Goal: Task Accomplishment & Management: Use online tool/utility

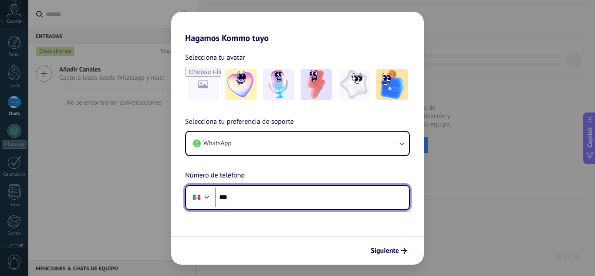
click at [248, 200] on input "***" at bounding box center [312, 197] width 194 height 20
click at [266, 199] on input "**********" at bounding box center [312, 197] width 194 height 20
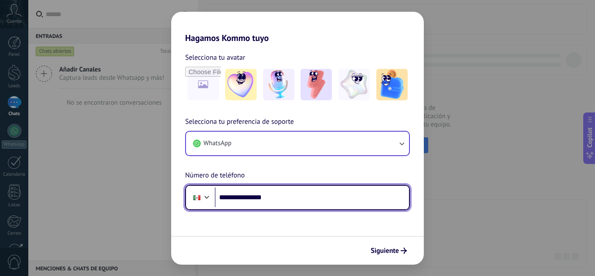
type input "**********"
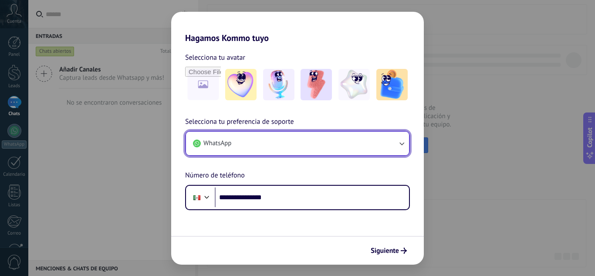
click at [251, 148] on button "WhatsApp" at bounding box center [297, 144] width 223 height 24
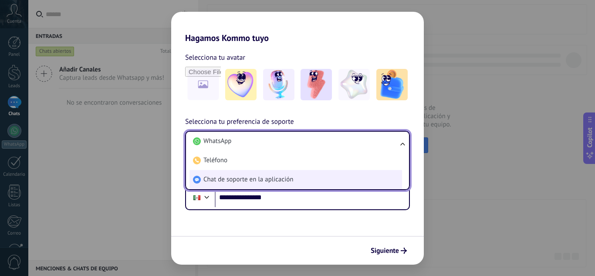
click at [288, 182] on span "Chat de soporte en la aplicación" at bounding box center [249, 179] width 90 height 9
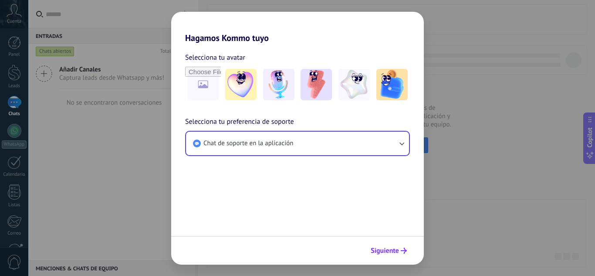
click at [404, 248] on icon "submit" at bounding box center [404, 251] width 6 height 6
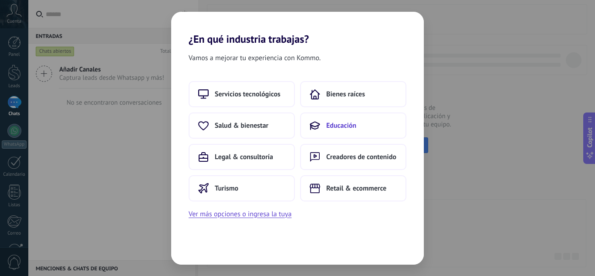
click at [350, 135] on button "Educación" at bounding box center [353, 125] width 106 height 26
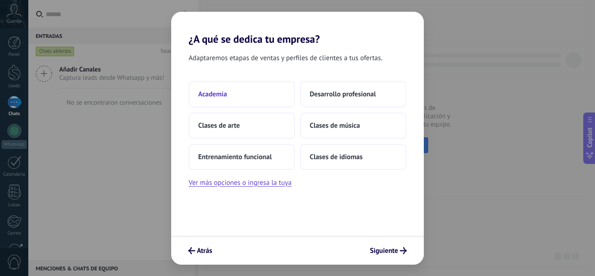
click at [231, 96] on button "Academia" at bounding box center [242, 94] width 106 height 26
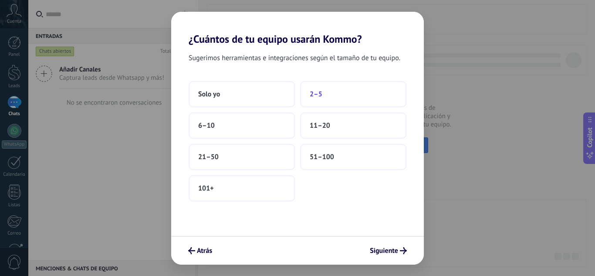
click at [328, 98] on button "2–5" at bounding box center [353, 94] width 106 height 26
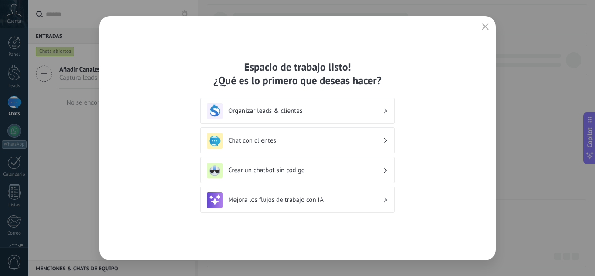
click at [334, 109] on h3 "Organizar leads & clientes" at bounding box center [305, 111] width 155 height 8
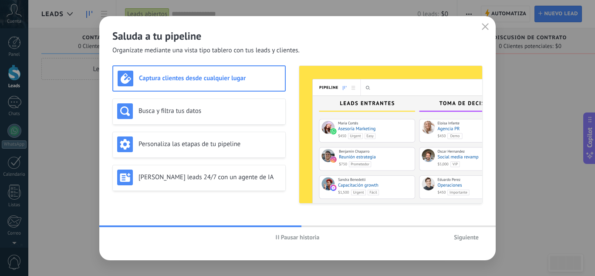
click at [249, 71] on div "Captura clientes desde cualquier lugar" at bounding box center [199, 79] width 163 height 16
click at [206, 66] on div "Captura clientes desde cualquier lugar" at bounding box center [198, 78] width 173 height 26
click at [211, 76] on h3 "Captura clientes desde cualquier lugar" at bounding box center [210, 78] width 142 height 8
click at [238, 120] on div "Busca y filtra tus datos" at bounding box center [198, 111] width 173 height 26
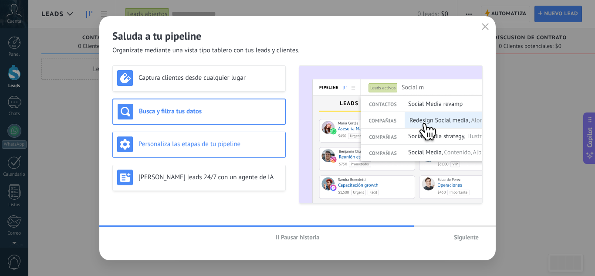
click at [213, 144] on h3 "Personaliza las etapas de tu pipeline" at bounding box center [210, 144] width 143 height 8
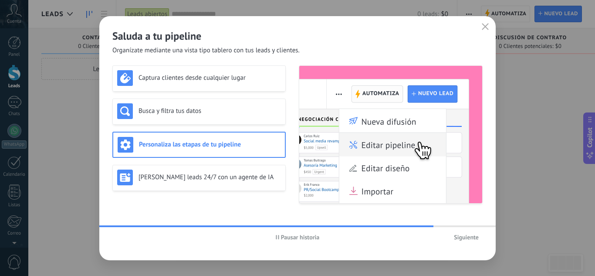
click at [216, 64] on div "Saluda a tu pipeline Organízate mediante una vista tipo tablero con tus leads y…" at bounding box center [297, 138] width 397 height 244
click at [191, 69] on div "Captura clientes desde cualquier lugar" at bounding box center [198, 78] width 173 height 26
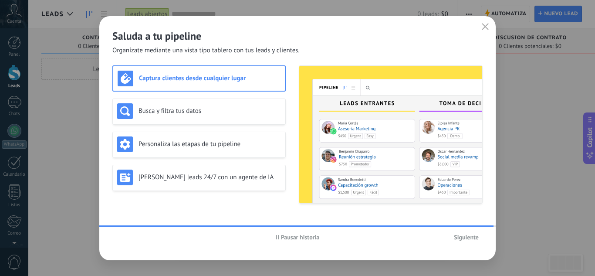
click at [203, 83] on div "Captura clientes desde cualquier lugar" at bounding box center [199, 79] width 163 height 16
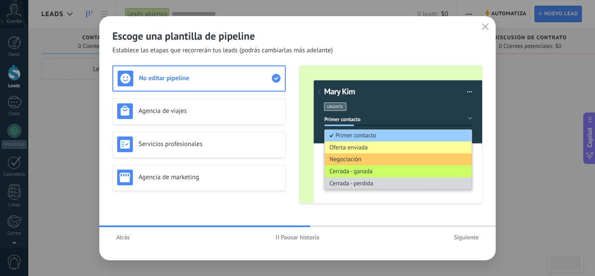
click at [472, 237] on span "Siguiente" at bounding box center [466, 237] width 25 height 6
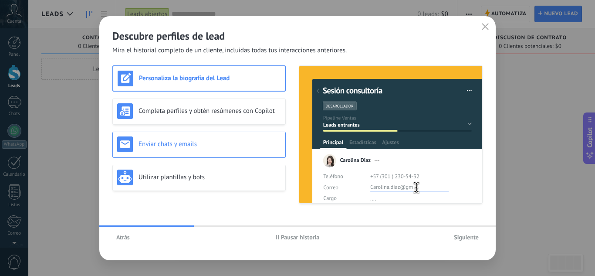
click at [226, 140] on h3 "Enviar chats y emails" at bounding box center [210, 144] width 143 height 8
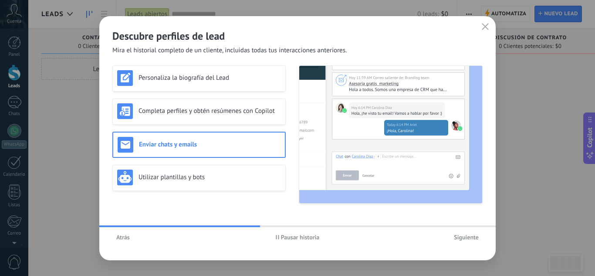
click at [476, 238] on span "Siguiente" at bounding box center [466, 237] width 25 height 6
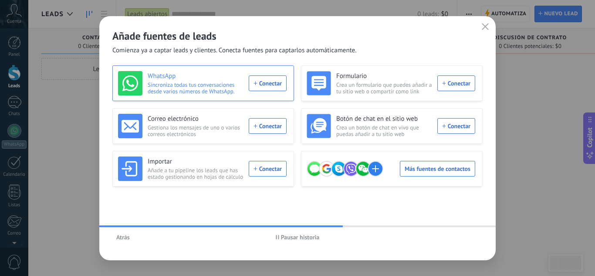
click at [178, 92] on span "Sincroniza todas tus conversaciones desde varios números de WhatsApp." at bounding box center [196, 87] width 96 height 13
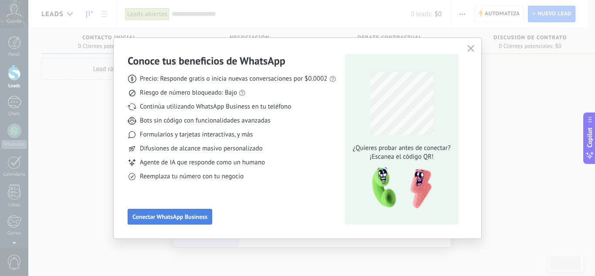
click at [170, 217] on span "Conectar WhatsApp Business" at bounding box center [169, 217] width 75 height 6
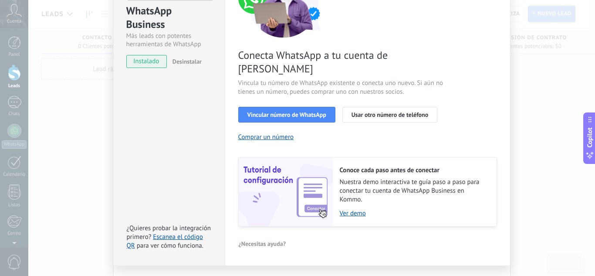
scroll to position [111, 0]
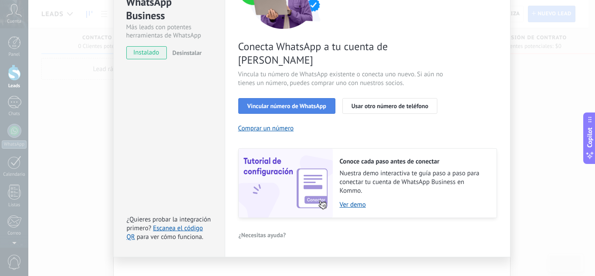
click at [299, 98] on button "Vincular número de WhatsApp" at bounding box center [286, 106] width 97 height 16
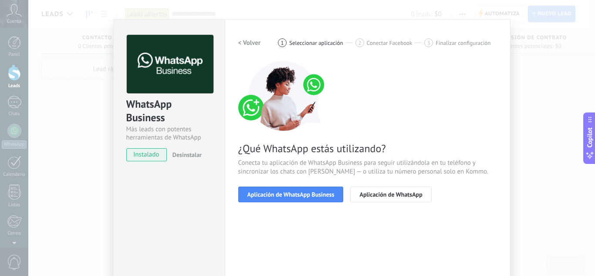
scroll to position [0, 0]
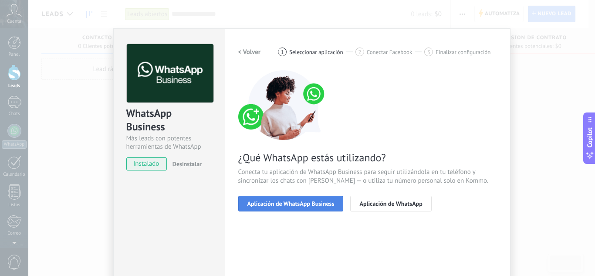
click at [261, 201] on span "Aplicación de WhatsApp Business" at bounding box center [291, 203] width 87 height 6
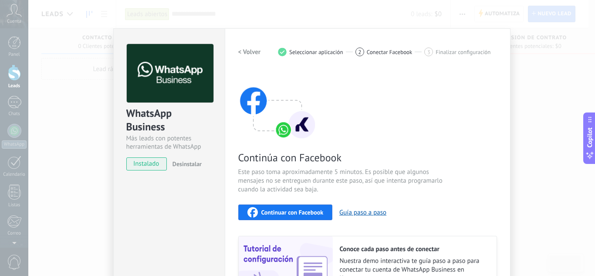
click at [245, 49] on h2 "< Volver" at bounding box center [249, 52] width 23 height 8
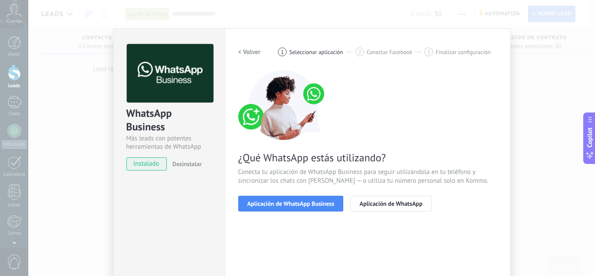
click at [469, 166] on div "¿Qué WhatsApp estás utilizando? Conecta tu aplicación de WhatsApp Business para…" at bounding box center [367, 140] width 259 height 141
click at [306, 206] on span "Aplicación de WhatsApp Business" at bounding box center [291, 203] width 87 height 6
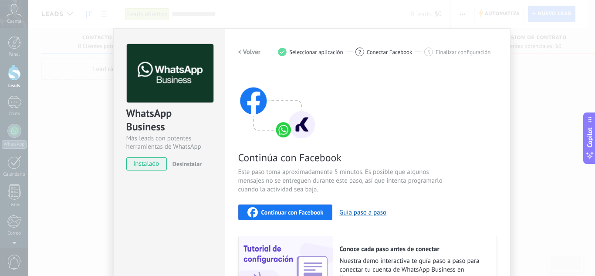
scroll to position [101, 0]
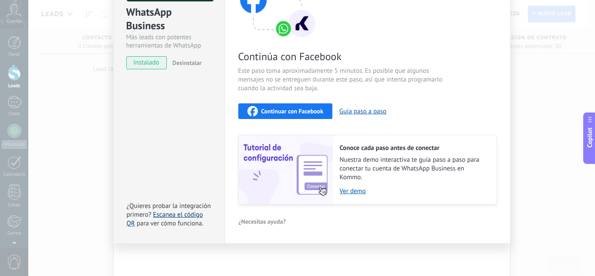
click at [178, 216] on link "Escanea el código QR" at bounding box center [165, 218] width 76 height 17
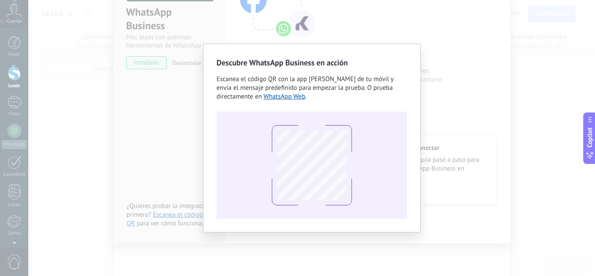
click at [429, 113] on div "Descubre WhatsApp Business en acción Escanea el código QR con la app de cámara …" at bounding box center [311, 138] width 567 height 276
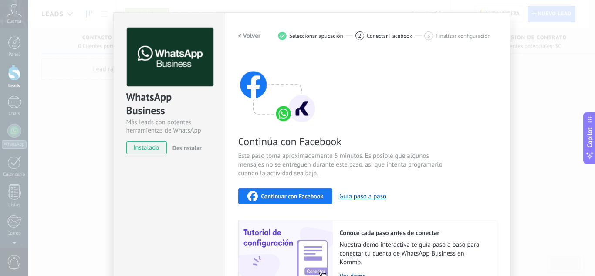
scroll to position [0, 0]
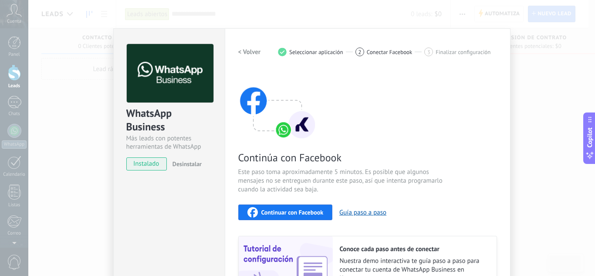
click at [255, 53] on h2 "< Volver" at bounding box center [249, 52] width 23 height 8
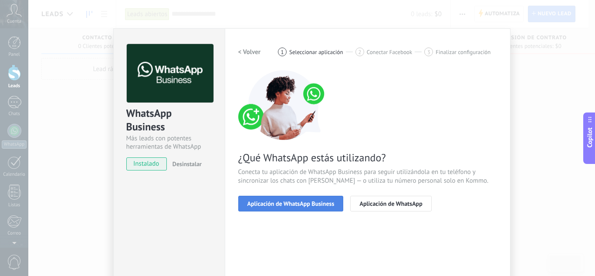
click at [315, 205] on span "Aplicación de WhatsApp Business" at bounding box center [291, 203] width 87 height 6
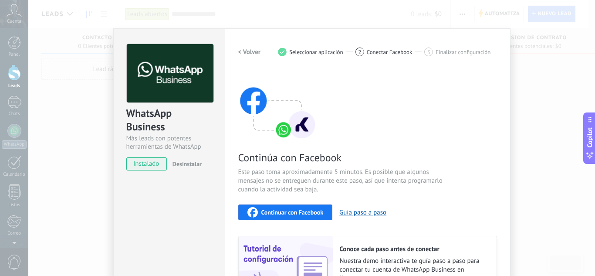
click at [310, 211] on span "Continuar con Facebook" at bounding box center [292, 212] width 62 height 6
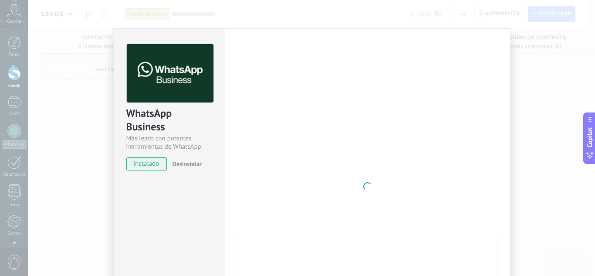
drag, startPoint x: 471, startPoint y: 92, endPoint x: 462, endPoint y: 98, distance: 9.8
click at [471, 92] on div at bounding box center [367, 186] width 259 height 285
click at [139, 157] on div "WhatsApp Business Más leads con potentes herramientas de WhatsApp instalado Des…" at bounding box center [169, 103] width 111 height 149
click at [141, 163] on span "instalado" at bounding box center [147, 163] width 40 height 13
click at [539, 64] on div "WhatsApp Business Más leads con potentes herramientas de WhatsApp instalado Des…" at bounding box center [311, 138] width 567 height 276
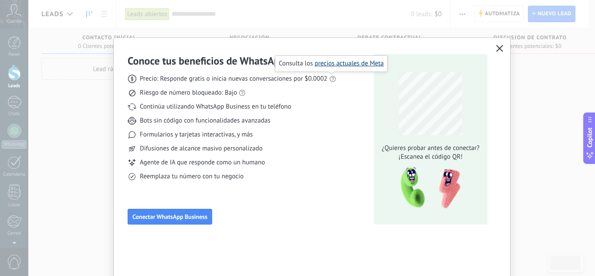
click at [340, 65] on link "precios actuales de Meta" at bounding box center [349, 63] width 69 height 8
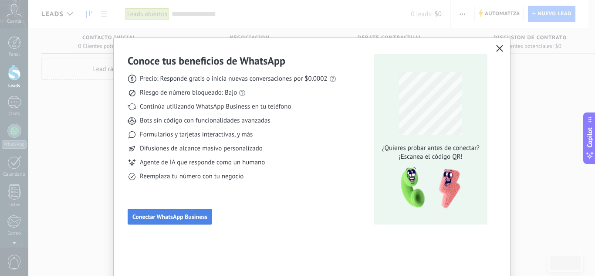
click at [200, 217] on span "Conectar WhatsApp Business" at bounding box center [169, 217] width 75 height 6
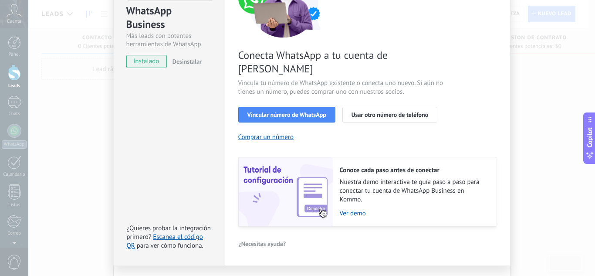
scroll to position [111, 0]
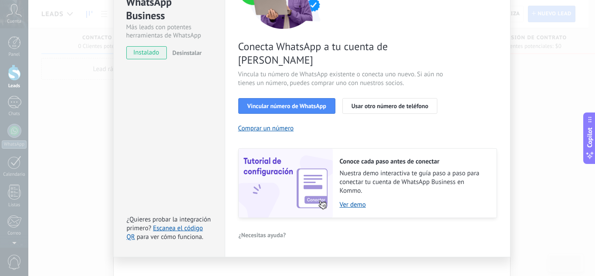
click at [149, 54] on span "instalado" at bounding box center [147, 52] width 40 height 13
click at [359, 196] on div "Conoce cada paso antes de conectar Nuestra demo interactiva te guía paso a paso…" at bounding box center [415, 183] width 164 height 69
click at [351, 200] on link "Ver demo" at bounding box center [414, 204] width 148 height 8
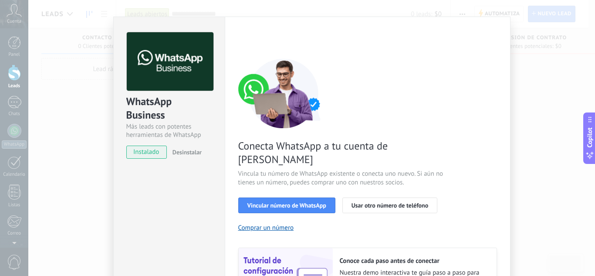
scroll to position [0, 0]
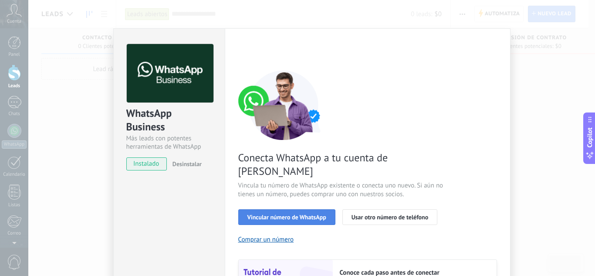
click at [283, 214] on span "Vincular número de WhatsApp" at bounding box center [287, 217] width 79 height 6
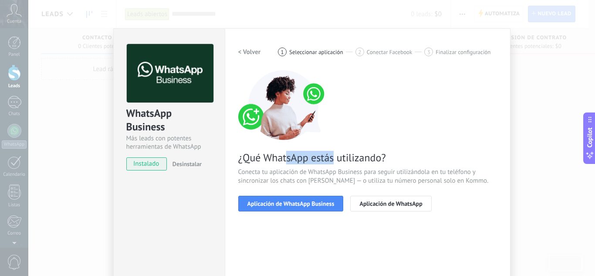
drag, startPoint x: 287, startPoint y: 159, endPoint x: 333, endPoint y: 159, distance: 45.8
click at [333, 159] on span "¿Qué WhatsApp estás utilizando?" at bounding box center [367, 158] width 259 height 14
click at [288, 198] on button "Aplicación de WhatsApp Business" at bounding box center [290, 204] width 105 height 16
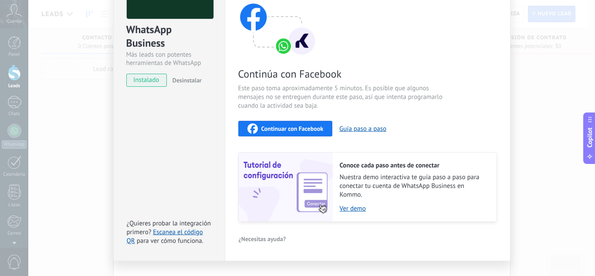
scroll to position [101, 0]
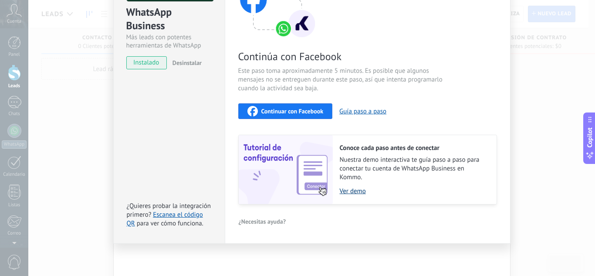
click at [348, 191] on link "Ver demo" at bounding box center [414, 191] width 148 height 8
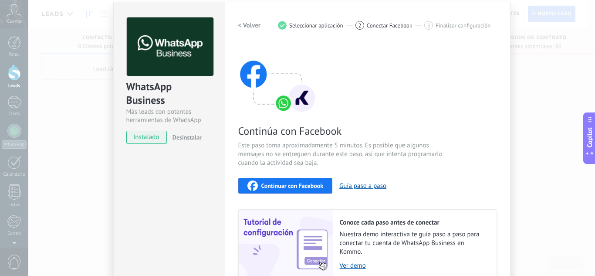
scroll to position [0, 0]
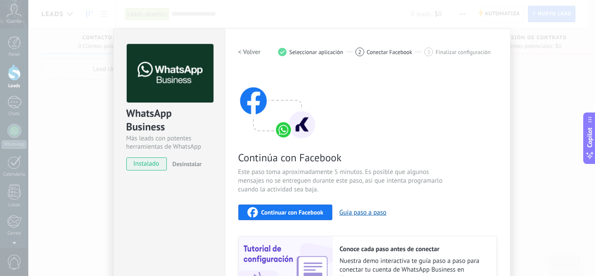
click at [547, 75] on div "WhatsApp Business Más leads con potentes herramientas de WhatsApp instalado Des…" at bounding box center [311, 138] width 567 height 276
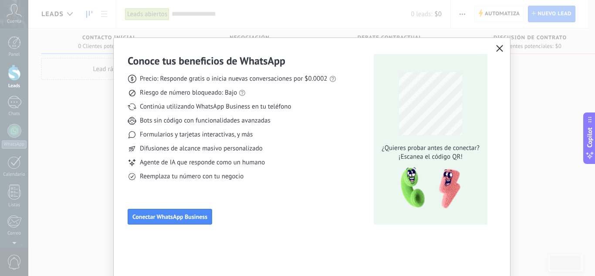
click at [501, 48] on icon "button" at bounding box center [499, 48] width 7 height 7
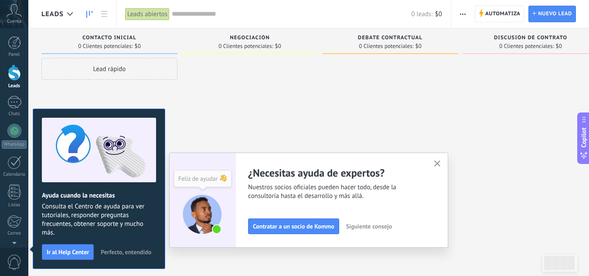
click at [441, 162] on icon "button" at bounding box center [437, 163] width 7 height 7
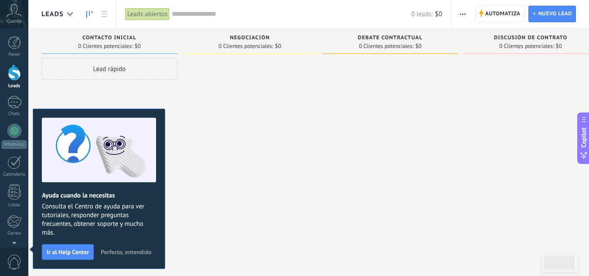
click at [141, 251] on span "Perfecto, entendido" at bounding box center [126, 252] width 51 height 6
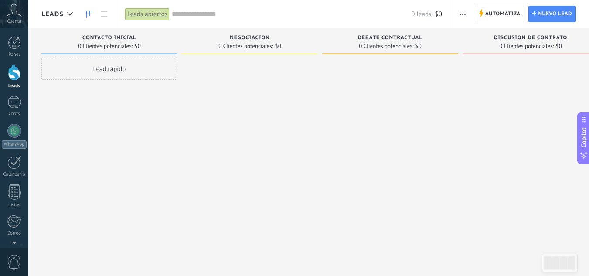
click at [138, 14] on div "Leads abiertos" at bounding box center [147, 14] width 44 height 13
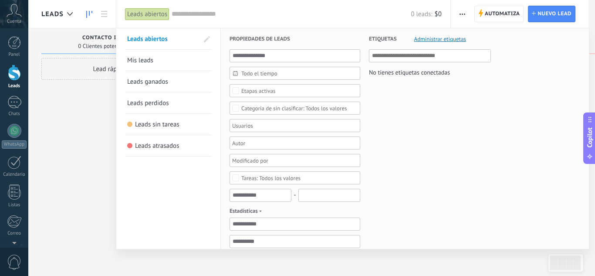
click at [139, 64] on span "Mis leads" at bounding box center [140, 60] width 26 height 8
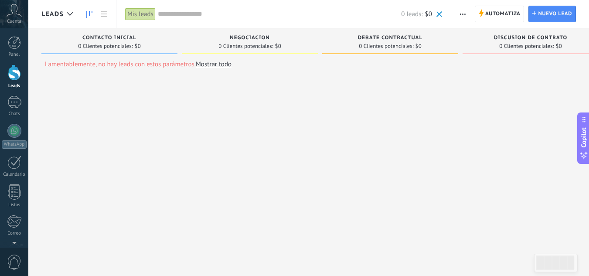
click at [144, 13] on div "Mis leads" at bounding box center [140, 14] width 31 height 13
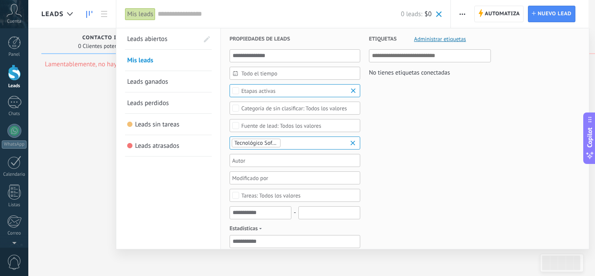
click at [153, 41] on span "Leads abiertos" at bounding box center [147, 39] width 40 height 8
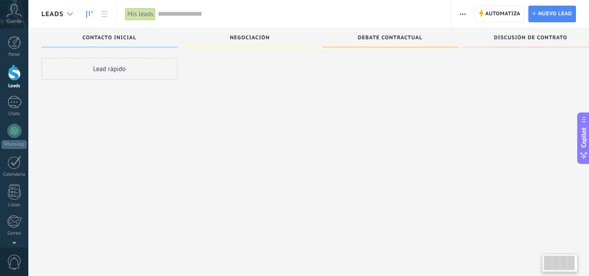
click at [68, 12] on div at bounding box center [70, 14] width 14 height 17
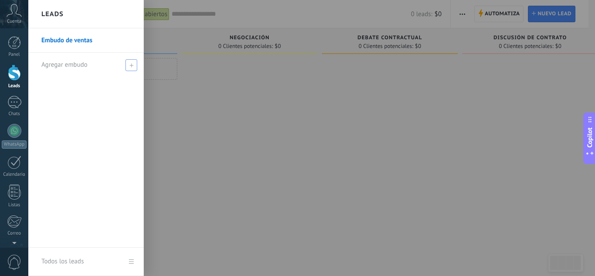
click at [129, 60] on span at bounding box center [132, 65] width 12 height 12
type input "***"
click at [129, 66] on span at bounding box center [133, 65] width 8 height 6
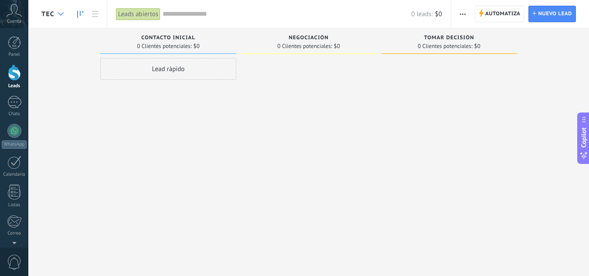
click at [60, 10] on div at bounding box center [61, 14] width 14 height 17
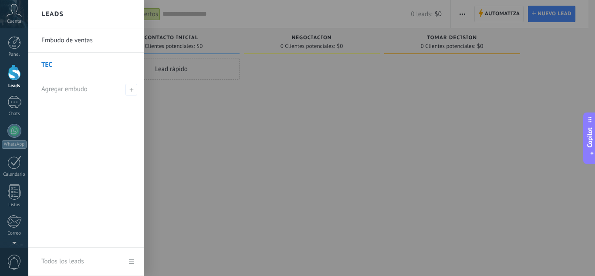
click at [207, 105] on div at bounding box center [325, 138] width 595 height 276
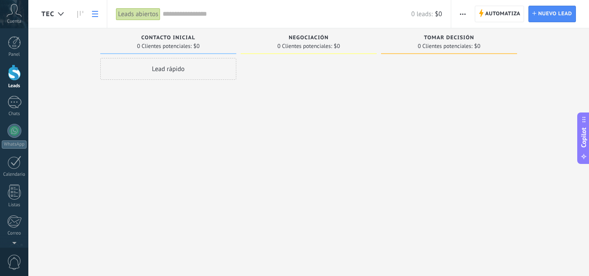
click at [98, 11] on link at bounding box center [95, 14] width 15 height 17
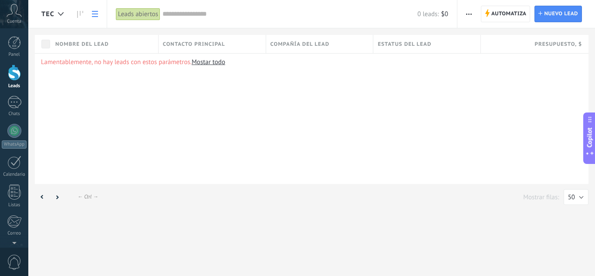
click at [223, 62] on link "Mostar todo" at bounding box center [209, 62] width 34 height 8
click at [200, 64] on link "Mostar todo" at bounding box center [209, 62] width 34 height 8
click at [84, 198] on div "← Ctrl →" at bounding box center [88, 197] width 20 height 7
click at [117, 19] on link at bounding box center [116, 14] width 15 height 17
click at [114, 14] on use at bounding box center [116, 14] width 6 height 6
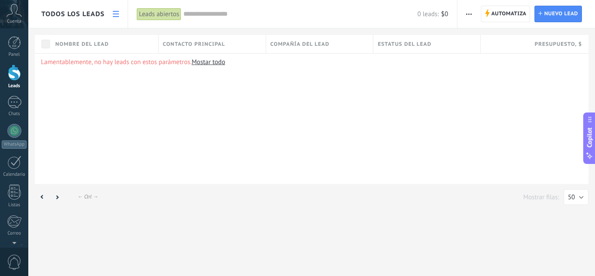
click at [206, 63] on link "Mostar todo" at bounding box center [209, 62] width 34 height 8
click at [231, 48] on div "Contacto principal" at bounding box center [212, 44] width 107 height 18
click at [343, 66] on p "Lamentablemente, no hay leads con estos parámetros. Mostar todo" at bounding box center [312, 62] width 542 height 8
drag, startPoint x: 217, startPoint y: 61, endPoint x: 224, endPoint y: 57, distance: 8.5
click at [217, 61] on link "Mostar todo" at bounding box center [209, 62] width 34 height 8
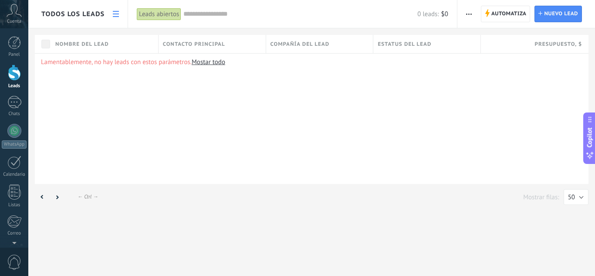
click at [386, 89] on div "Lamentablemente, no hay leads con estos parámetros. Mostar todo" at bounding box center [312, 118] width 554 height 131
click at [510, 49] on div "Presupuesto , $" at bounding box center [535, 44] width 108 height 18
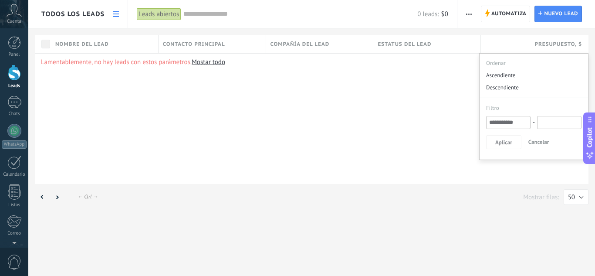
click at [393, 109] on div "Lamentablemente, no hay leads con estos parámetros. Mostar todo" at bounding box center [312, 118] width 554 height 131
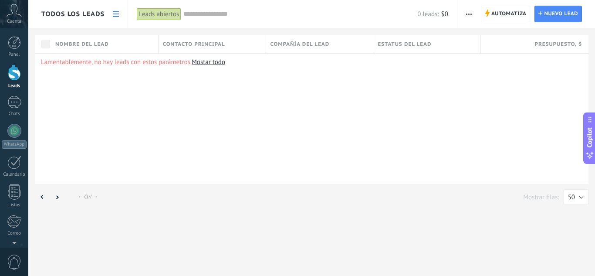
drag, startPoint x: 244, startPoint y: 122, endPoint x: 61, endPoint y: 53, distance: 195.8
click at [244, 122] on div "Lamentablemente, no hay leads con estos parámetros. Mostar todo" at bounding box center [312, 118] width 554 height 131
click at [91, 13] on span "Todos los leads" at bounding box center [72, 14] width 63 height 8
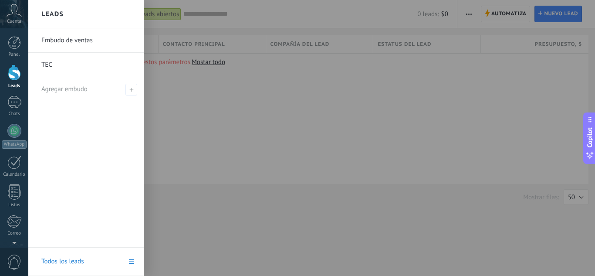
click at [55, 65] on link "TEC" at bounding box center [88, 65] width 94 height 24
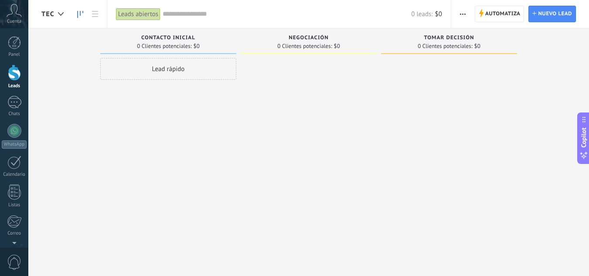
click at [464, 14] on icon "button" at bounding box center [463, 14] width 6 height 1
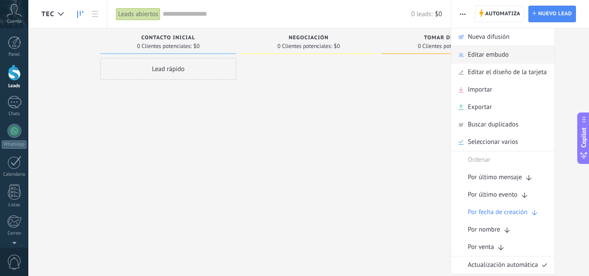
click at [495, 54] on span "Editar embudo" at bounding box center [488, 54] width 41 height 17
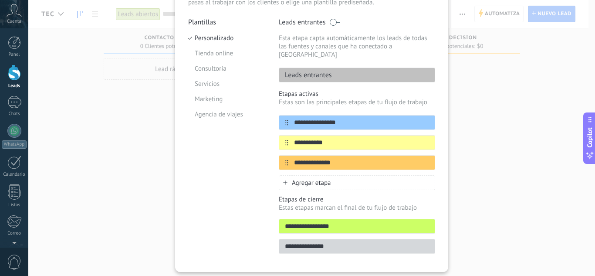
scroll to position [89, 0]
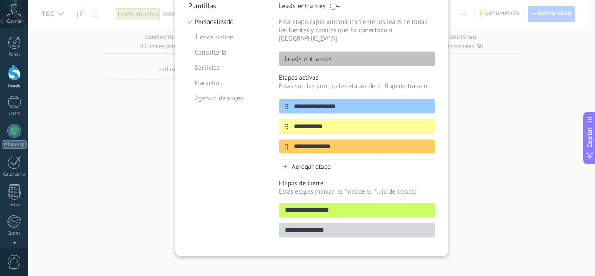
click at [308, 163] on span "Agregar etapa" at bounding box center [311, 167] width 39 height 8
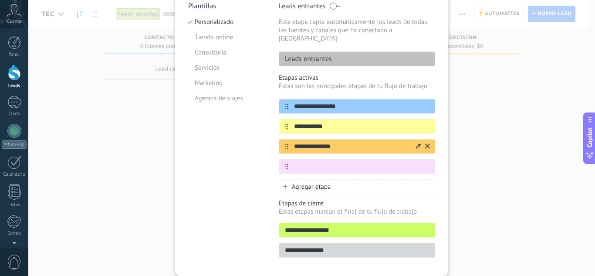
paste input "**********"
type input "**********"
click at [300, 183] on span "Agregar etapa" at bounding box center [311, 187] width 39 height 8
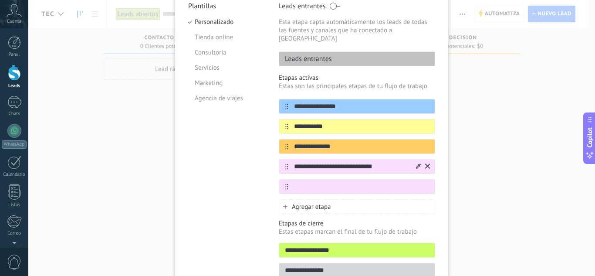
click at [285, 162] on div "**********" at bounding box center [357, 166] width 156 height 15
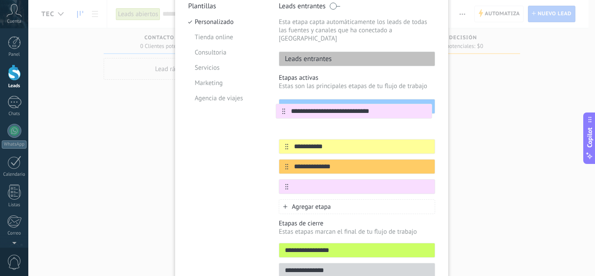
drag, startPoint x: 283, startPoint y: 159, endPoint x: 282, endPoint y: 109, distance: 50.1
click at [282, 109] on div "**********" at bounding box center [357, 146] width 156 height 95
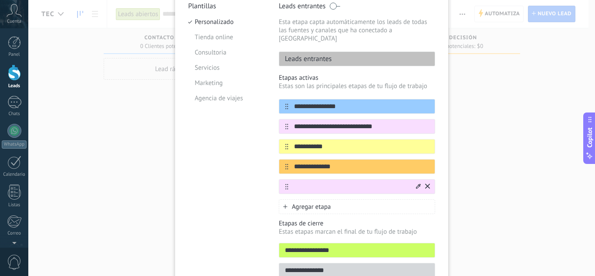
click at [311, 182] on input "text" at bounding box center [352, 186] width 126 height 9
paste input "**********"
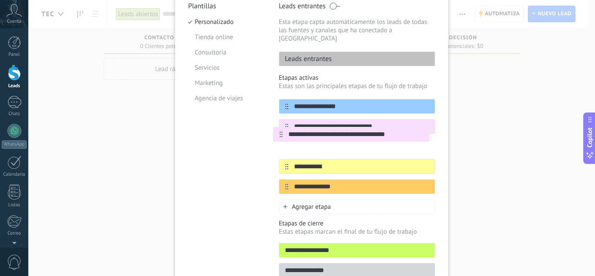
drag, startPoint x: 285, startPoint y: 180, endPoint x: 281, endPoint y: 134, distance: 46.4
click at [281, 134] on div "**********" at bounding box center [357, 146] width 156 height 95
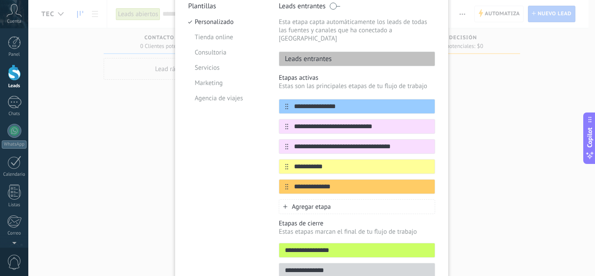
type input "**********"
click at [326, 203] on span "Agregar etapa" at bounding box center [311, 207] width 39 height 8
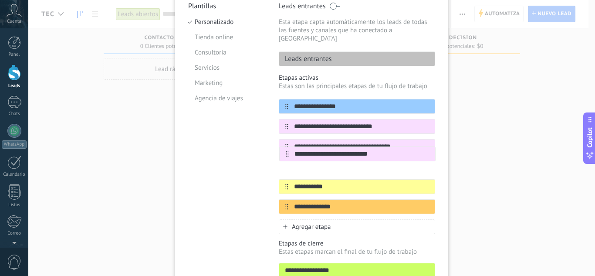
drag, startPoint x: 281, startPoint y: 200, endPoint x: 284, endPoint y: 152, distance: 48.5
click at [284, 152] on div "**********" at bounding box center [357, 156] width 156 height 115
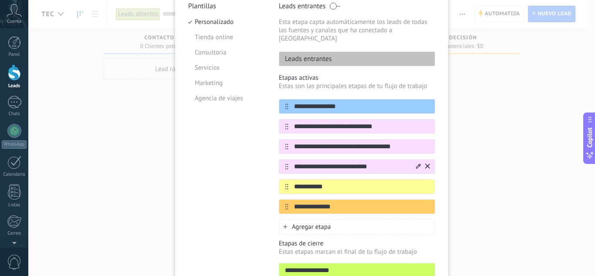
type input "**********"
click at [312, 219] on div "Agregar etapa" at bounding box center [357, 226] width 156 height 15
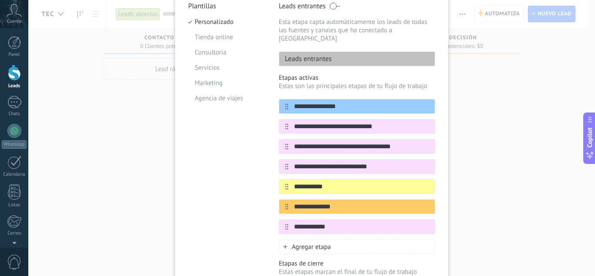
scroll to position [90, 0]
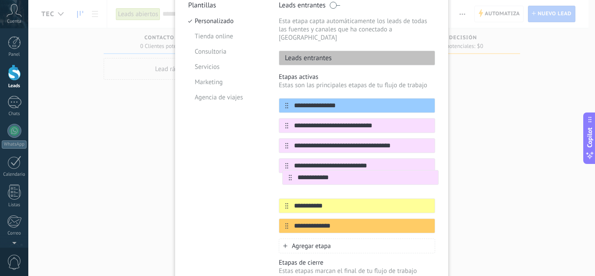
drag, startPoint x: 283, startPoint y: 218, endPoint x: 289, endPoint y: 175, distance: 43.9
click at [289, 175] on div "**********" at bounding box center [357, 165] width 156 height 135
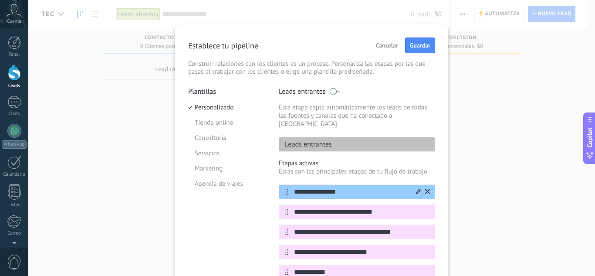
scroll to position [0, 0]
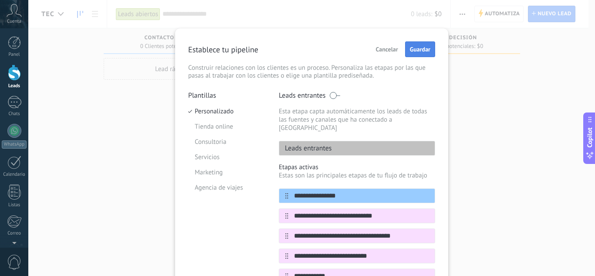
type input "**********"
click at [428, 49] on span "Guardar" at bounding box center [420, 49] width 20 height 6
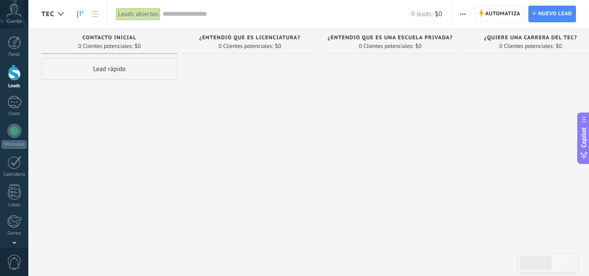
drag, startPoint x: 120, startPoint y: 65, endPoint x: 256, endPoint y: 52, distance: 137.1
click at [258, 51] on div "Leads Entrantes Solicitudes: 0 0 0 0 0 0 0 0 0 Contacto inicial 0 Clientes pote…" at bounding box center [536, 124] width 991 height 192
drag, startPoint x: 95, startPoint y: 65, endPoint x: 185, endPoint y: 64, distance: 90.2
click at [187, 64] on div "Leads Entrantes Solicitudes: 0 0 0 0 0 0 0 0 0 Contacto inicial 0 Clientes pote…" at bounding box center [536, 124] width 991 height 192
click at [252, 44] on span "0 Clientes potenciales:" at bounding box center [245, 46] width 54 height 5
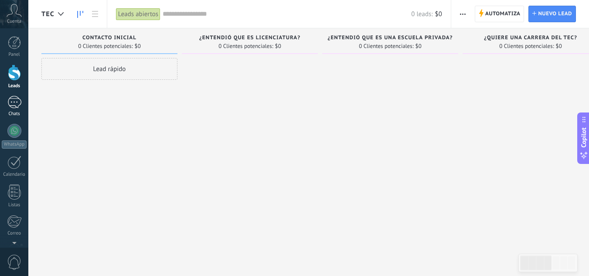
click at [15, 99] on div at bounding box center [14, 102] width 14 height 13
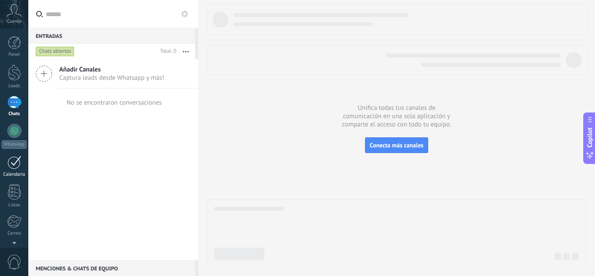
click at [13, 166] on div at bounding box center [14, 163] width 14 height 14
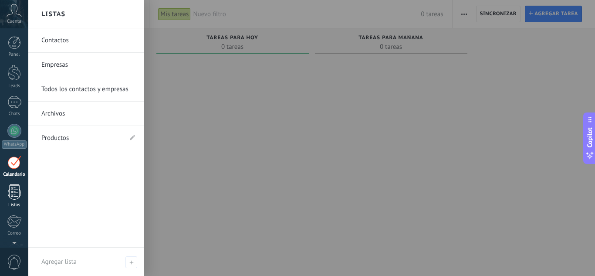
click at [14, 194] on div at bounding box center [14, 191] width 13 height 15
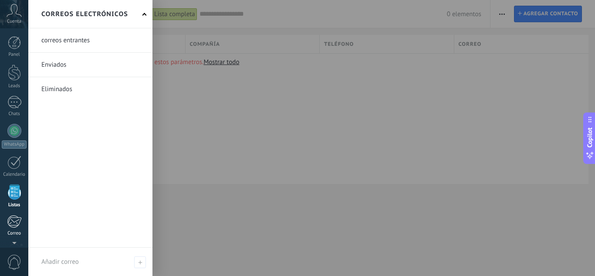
click at [11, 225] on div at bounding box center [14, 221] width 14 height 13
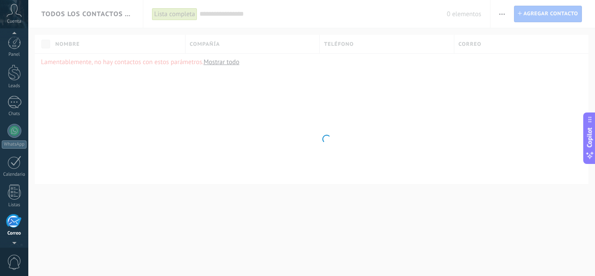
scroll to position [85, 0]
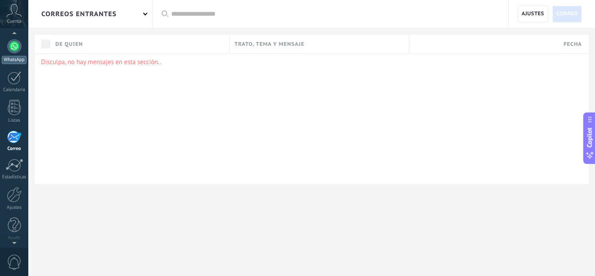
click at [17, 47] on div at bounding box center [14, 46] width 14 height 14
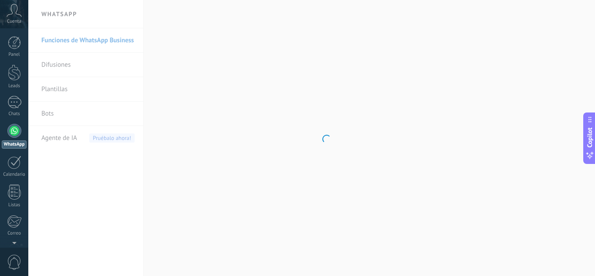
click at [12, 13] on icon at bounding box center [14, 10] width 15 height 13
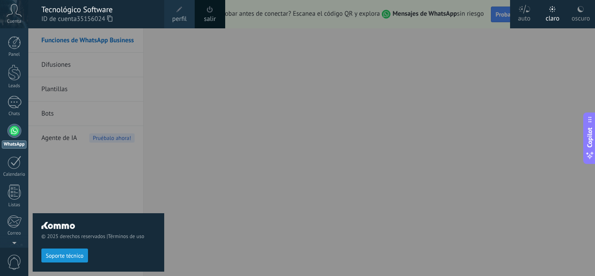
click at [579, 17] on div "oscuro" at bounding box center [581, 17] width 18 height 23
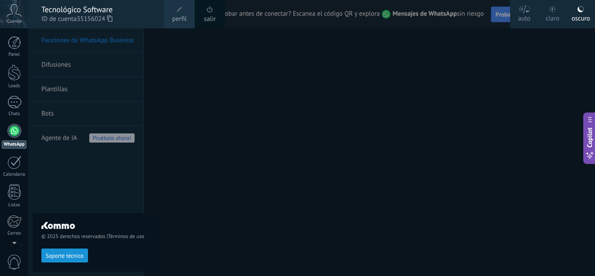
click at [174, 195] on div at bounding box center [325, 138] width 595 height 276
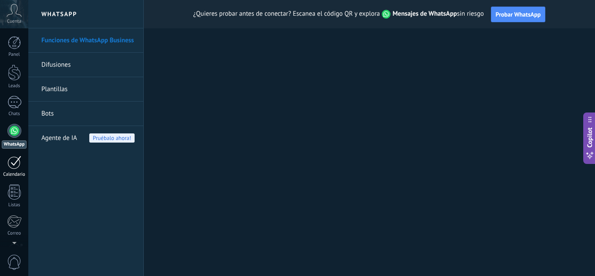
click at [20, 163] on div at bounding box center [14, 163] width 14 height 14
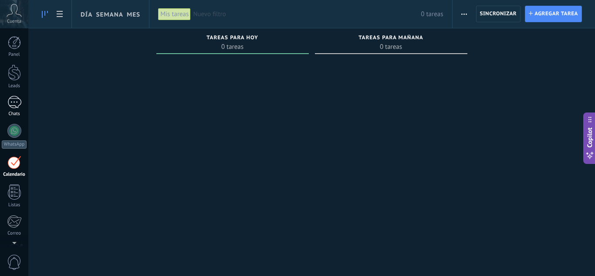
click at [19, 105] on div at bounding box center [14, 102] width 14 height 13
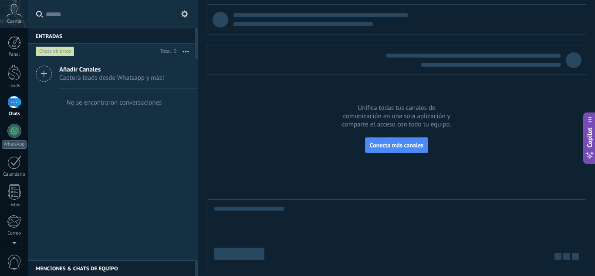
click at [109, 78] on span "Captura leads desde Whatsapp y más!" at bounding box center [111, 78] width 105 height 8
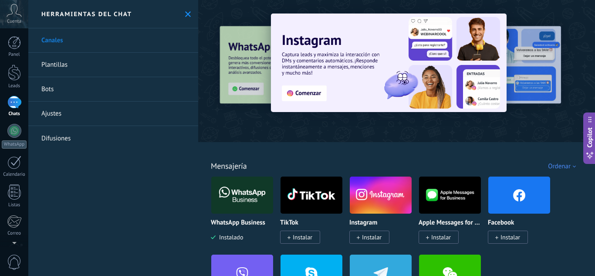
click at [63, 88] on link "Bots" at bounding box center [113, 89] width 170 height 24
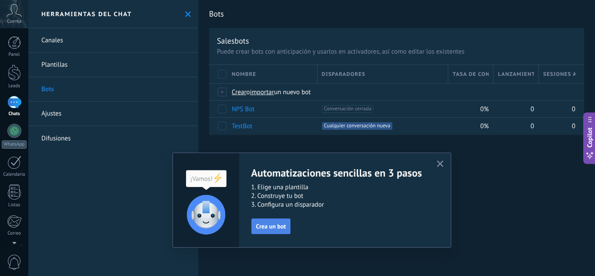
click at [276, 225] on span "Crea un bot" at bounding box center [271, 226] width 30 height 6
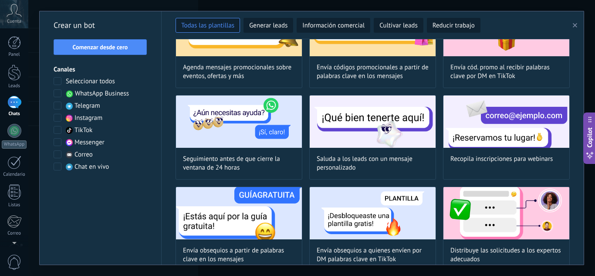
scroll to position [349, 0]
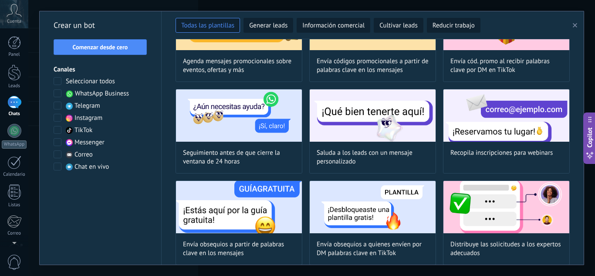
click at [57, 166] on span at bounding box center [58, 167] width 8 height 8
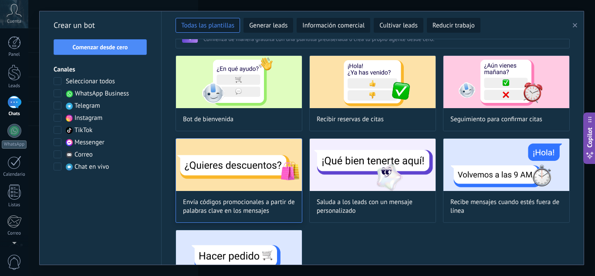
scroll to position [0, 0]
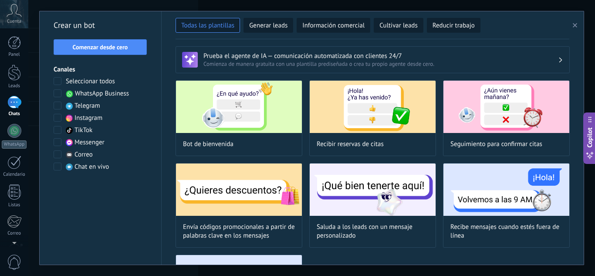
click at [57, 96] on span at bounding box center [58, 93] width 8 height 8
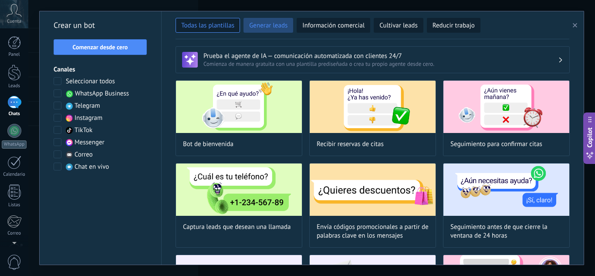
click at [267, 26] on span "Generar leads" at bounding box center [268, 25] width 38 height 9
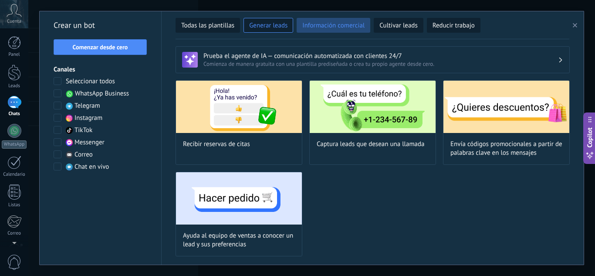
click at [336, 25] on span "Información comercial" at bounding box center [333, 25] width 62 height 9
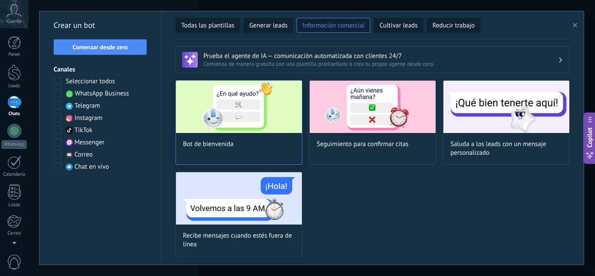
click at [250, 123] on img at bounding box center [239, 107] width 126 height 52
type input "**********"
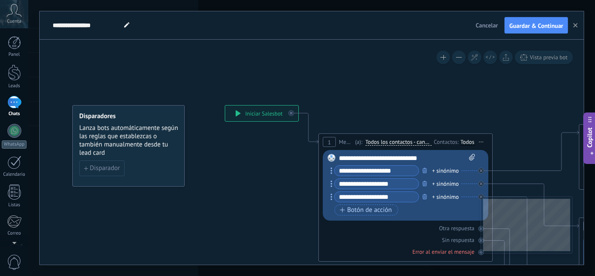
drag, startPoint x: 276, startPoint y: 184, endPoint x: 185, endPoint y: 179, distance: 91.2
drag, startPoint x: 410, startPoint y: 107, endPoint x: 190, endPoint y: 90, distance: 221.1
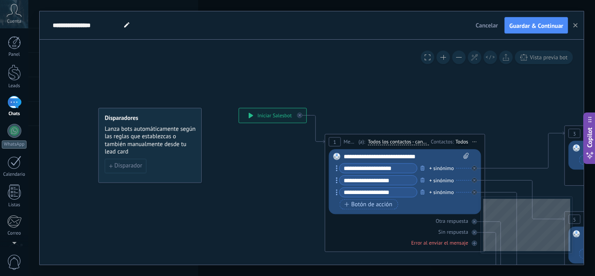
drag, startPoint x: 465, startPoint y: 117, endPoint x: 458, endPoint y: 97, distance: 21.6
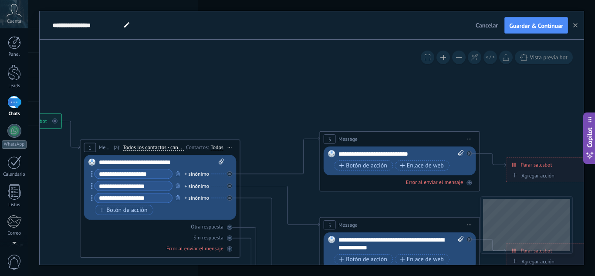
drag, startPoint x: 469, startPoint y: 96, endPoint x: 260, endPoint y: 64, distance: 212.1
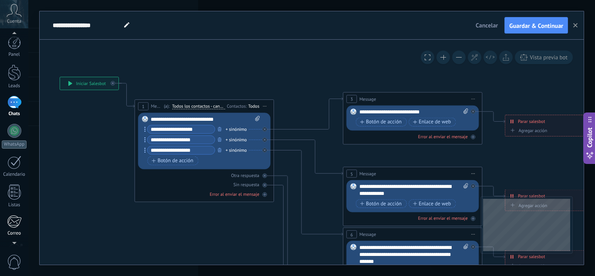
scroll to position [87, 0]
click at [13, 191] on div at bounding box center [14, 192] width 15 height 15
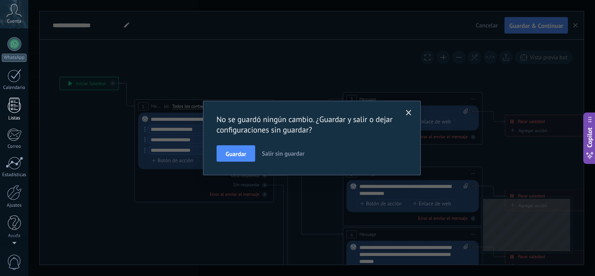
scroll to position [0, 0]
click at [270, 149] on button "Salir sin guardar" at bounding box center [283, 153] width 50 height 17
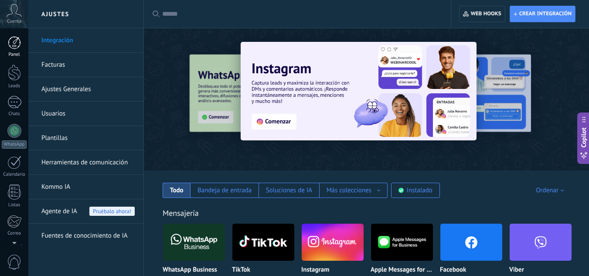
click at [18, 48] on div at bounding box center [14, 42] width 13 height 13
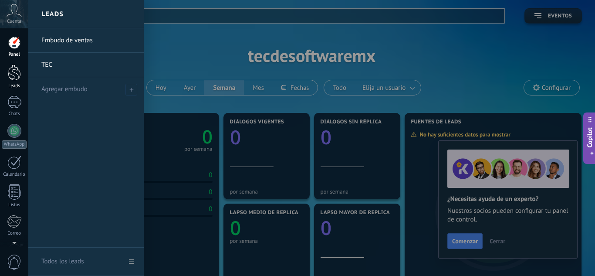
click at [14, 79] on div at bounding box center [14, 73] width 13 height 16
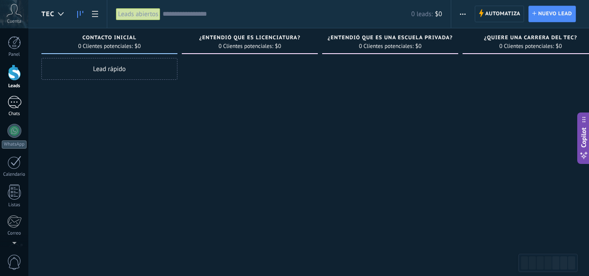
click at [17, 102] on div at bounding box center [14, 102] width 14 height 13
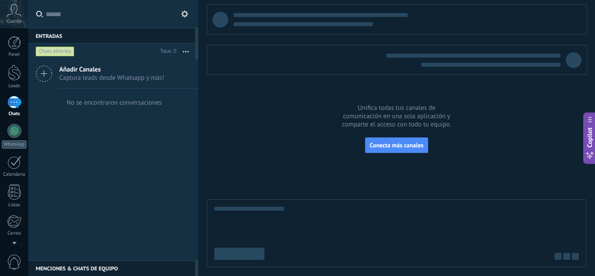
click at [14, 129] on div at bounding box center [14, 131] width 14 height 14
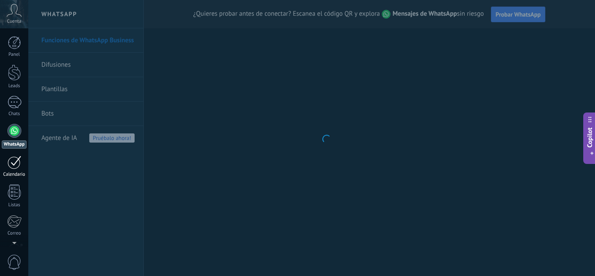
click at [19, 168] on div at bounding box center [14, 163] width 14 height 14
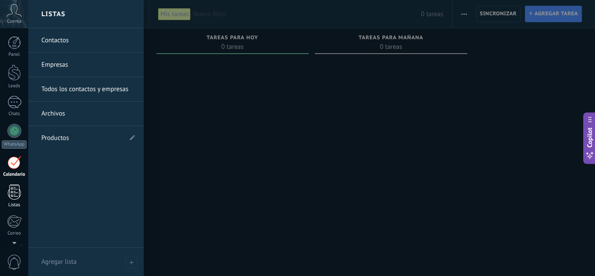
click at [0, 192] on link "Listas" at bounding box center [14, 196] width 28 height 24
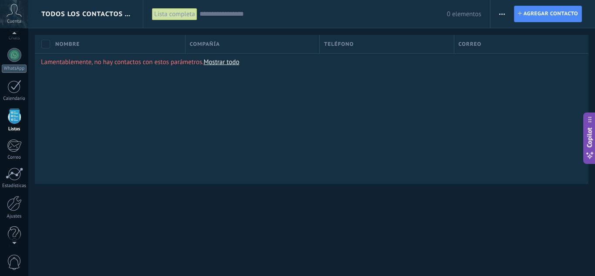
scroll to position [87, 0]
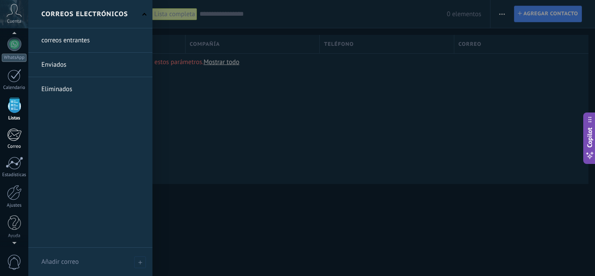
click at [12, 137] on div at bounding box center [14, 134] width 14 height 13
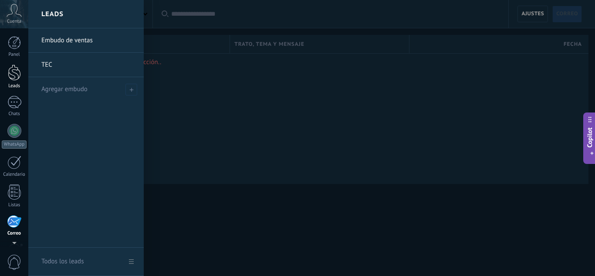
click at [15, 74] on div at bounding box center [14, 73] width 13 height 16
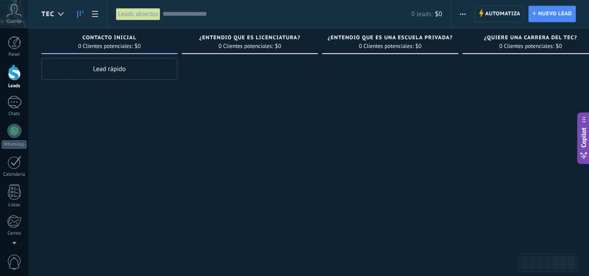
drag, startPoint x: 162, startPoint y: 66, endPoint x: 125, endPoint y: 102, distance: 51.8
click at [125, 102] on div "Lead rápido" at bounding box center [109, 139] width 136 height 162
click at [547, 10] on span "Nuevo lead" at bounding box center [555, 14] width 34 height 16
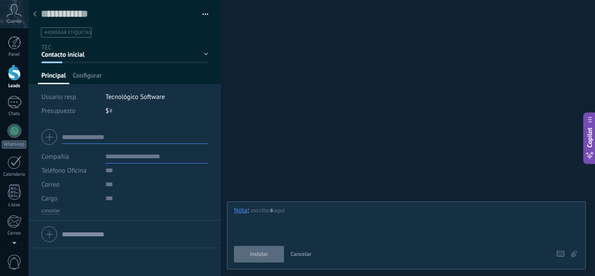
click at [34, 15] on icon at bounding box center [34, 13] width 3 height 5
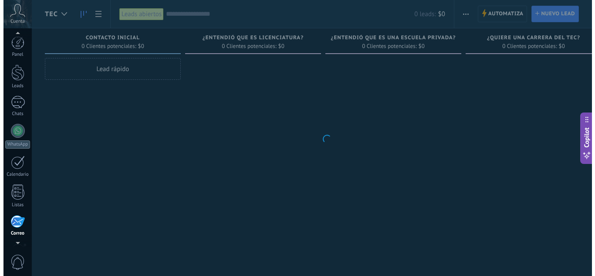
scroll to position [85, 0]
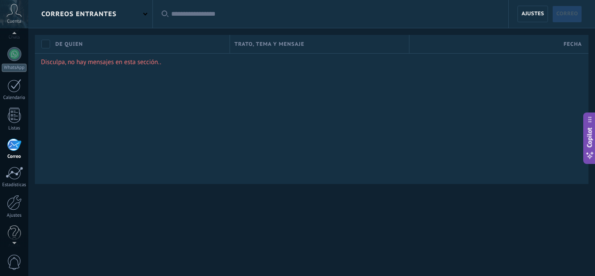
click at [18, 40] on div at bounding box center [14, 34] width 28 height 13
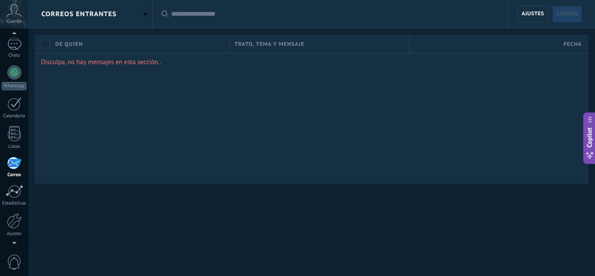
click at [17, 37] on div at bounding box center [14, 34] width 28 height 13
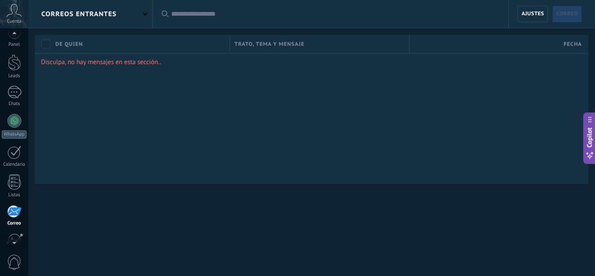
scroll to position [0, 0]
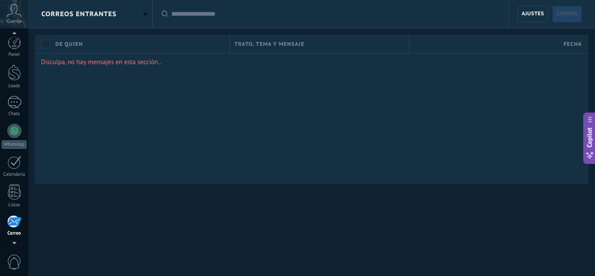
click at [17, 36] on div "© 2025 derechos reservados | Términos de uso Soporte técnico auto claro oscuro …" at bounding box center [14, 138] width 28 height 276
click at [11, 68] on div at bounding box center [14, 73] width 13 height 16
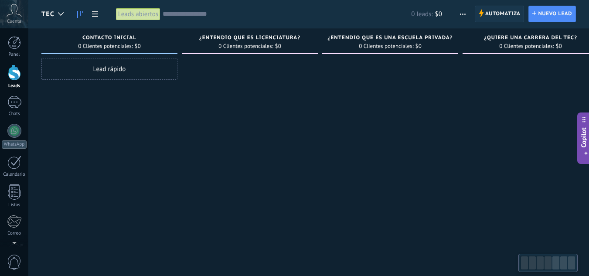
click at [501, 14] on span "Automatiza" at bounding box center [502, 14] width 35 height 16
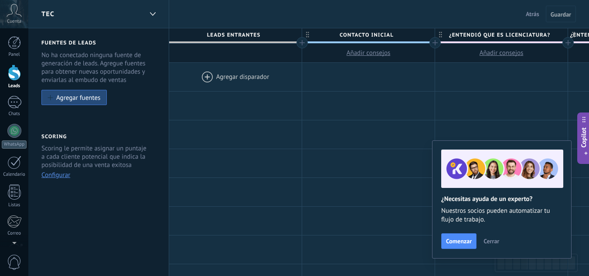
click at [239, 68] on div at bounding box center [235, 77] width 132 height 28
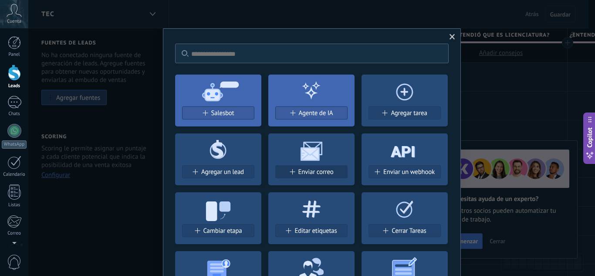
click at [313, 170] on span "Enviar correo" at bounding box center [316, 171] width 35 height 7
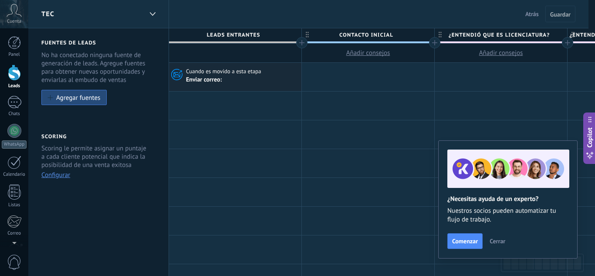
click at [235, 73] on span "Cuando es movido a esta etapa" at bounding box center [224, 72] width 77 height 8
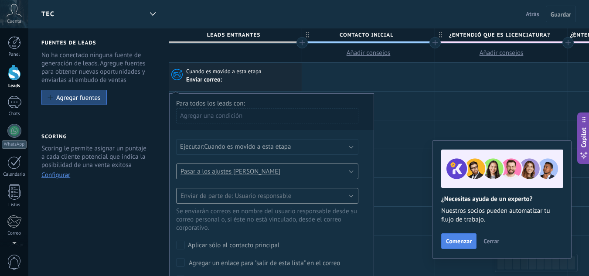
click at [463, 243] on span "Comenzar" at bounding box center [459, 241] width 26 height 6
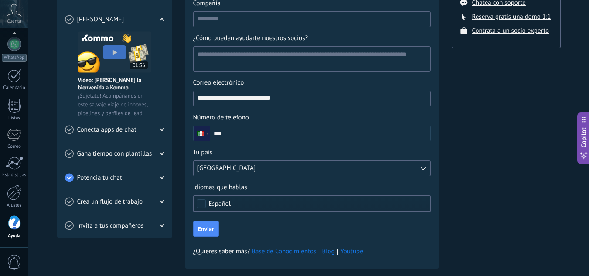
scroll to position [176, 0]
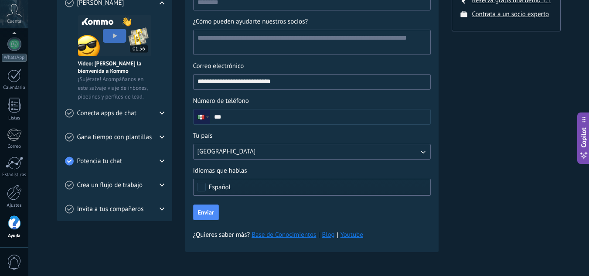
click at [121, 114] on span "Conecta apps de chat" at bounding box center [106, 113] width 59 height 9
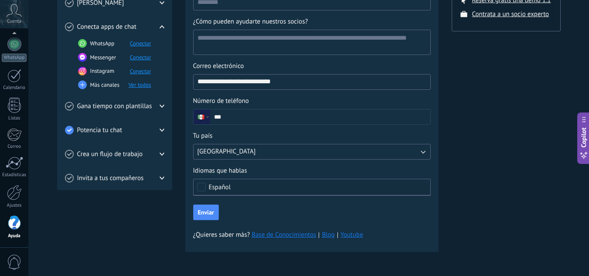
click at [121, 109] on span "Gana tiempo con plantillas" at bounding box center [114, 106] width 75 height 9
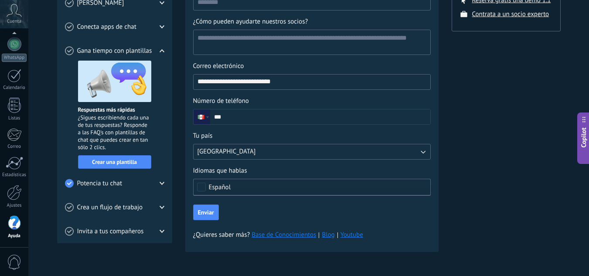
click at [118, 209] on span "Crea un flujo de trabajo" at bounding box center [110, 207] width 66 height 9
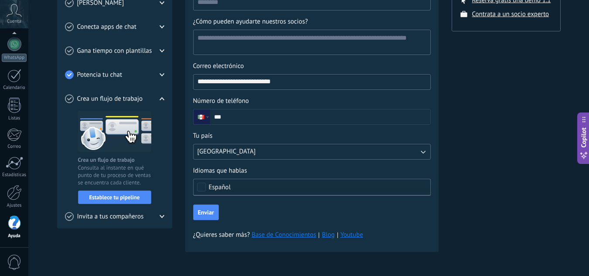
click at [115, 214] on span "Invita a tus compañeros" at bounding box center [110, 216] width 67 height 9
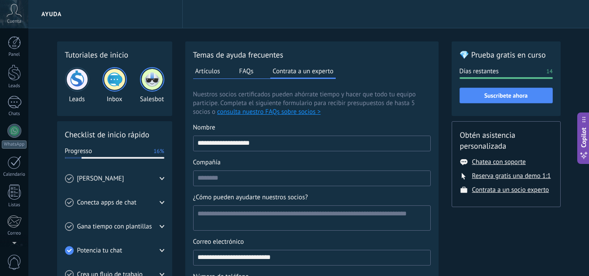
scroll to position [87, 0]
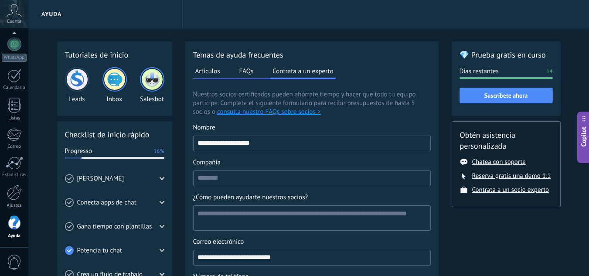
click at [586, 156] on icon at bounding box center [583, 154] width 9 height 9
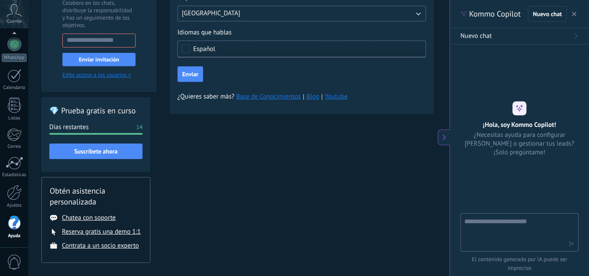
scroll to position [319, 0]
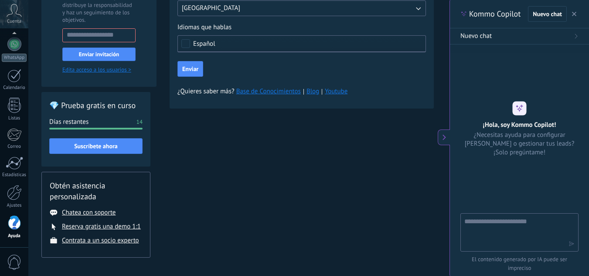
click at [17, 229] on div at bounding box center [14, 222] width 13 height 15
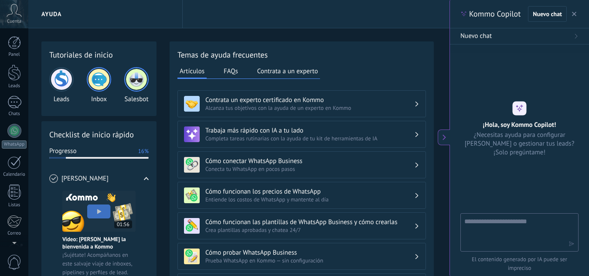
click at [15, 12] on icon at bounding box center [14, 10] width 15 height 13
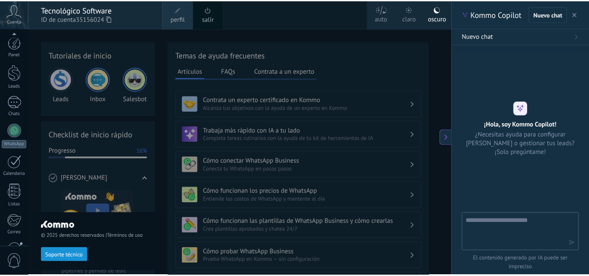
scroll to position [87, 0]
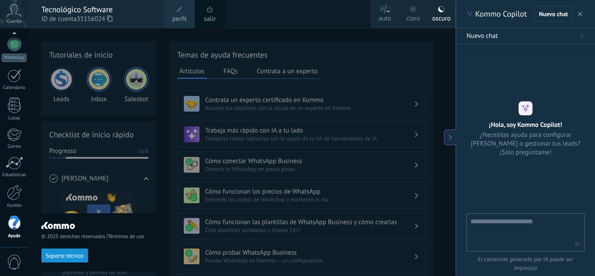
click at [180, 13] on span at bounding box center [180, 10] width 10 height 10
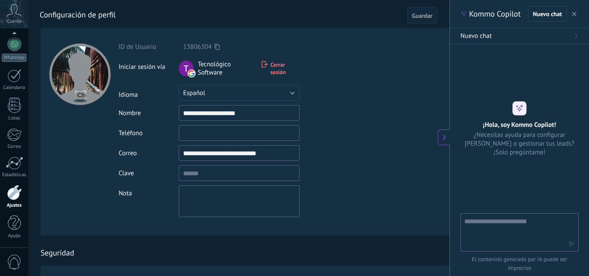
click at [15, 16] on icon at bounding box center [14, 10] width 15 height 13
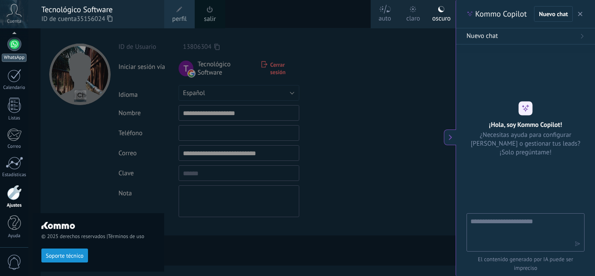
scroll to position [83, 0]
click at [15, 54] on div at bounding box center [14, 48] width 14 height 14
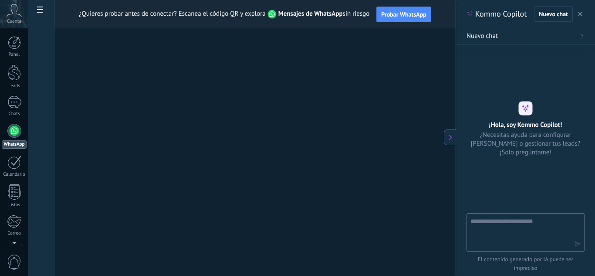
click at [14, 135] on div at bounding box center [14, 131] width 14 height 14
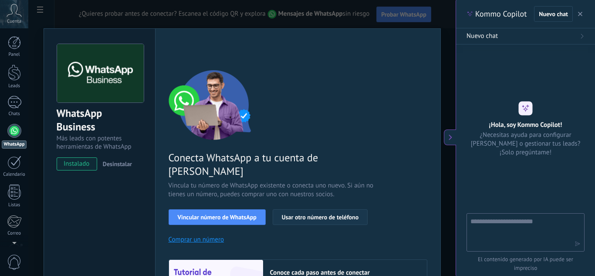
click at [289, 214] on span "Usar otro número de teléfono" at bounding box center [320, 217] width 77 height 6
click at [296, 54] on div "< Volver 1 Seleccionar aplicación 2 Conectar Facebook 3 Finalizar configuración" at bounding box center [298, 52] width 259 height 16
click at [15, 16] on icon at bounding box center [14, 10] width 15 height 13
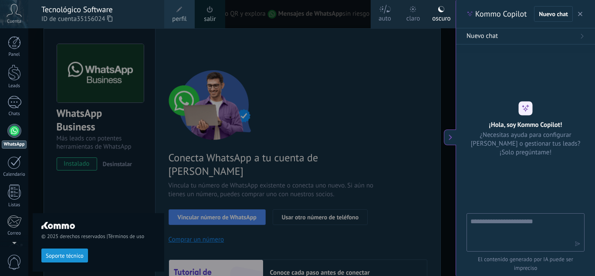
click at [92, 11] on div "Tecnológico Software" at bounding box center [98, 10] width 114 height 10
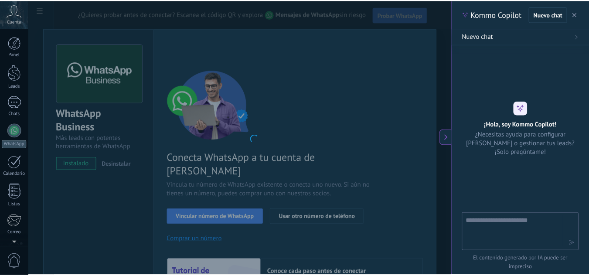
scroll to position [87, 0]
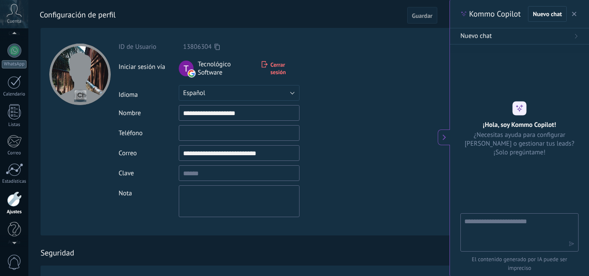
click at [18, 16] on icon at bounding box center [14, 10] width 15 height 13
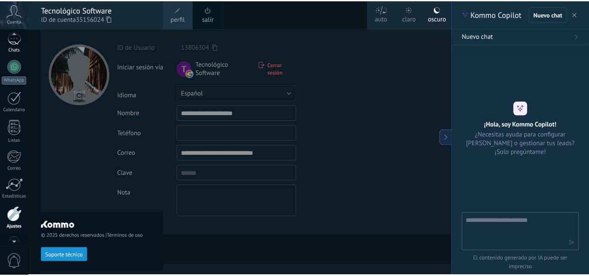
scroll to position [63, 0]
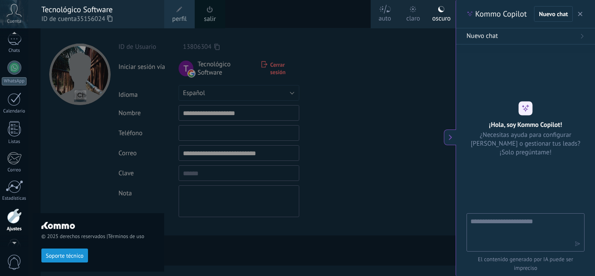
click at [14, 58] on div "Panel Leads Chats WhatsApp Clientes" at bounding box center [14, 122] width 28 height 298
click at [14, 69] on div at bounding box center [14, 68] width 14 height 14
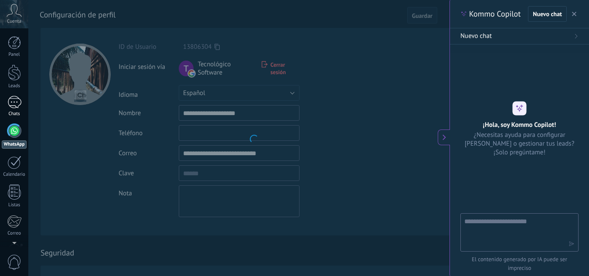
click at [12, 72] on div at bounding box center [14, 73] width 13 height 16
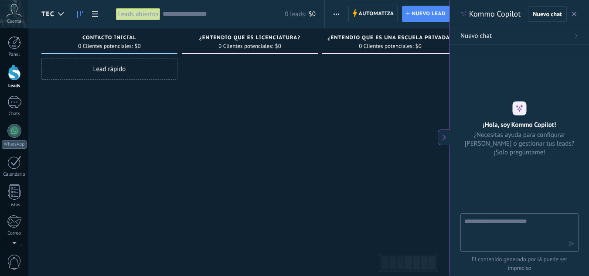
click at [439, 134] on button at bounding box center [444, 137] width 12 height 16
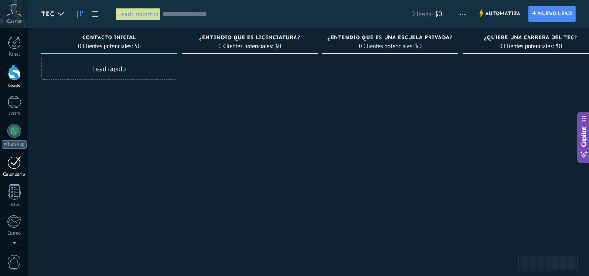
click at [14, 165] on div at bounding box center [14, 163] width 14 height 14
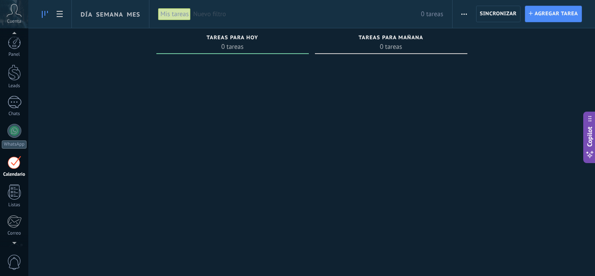
scroll to position [25, 0]
click at [507, 15] on span "Sincronizar" at bounding box center [498, 13] width 37 height 5
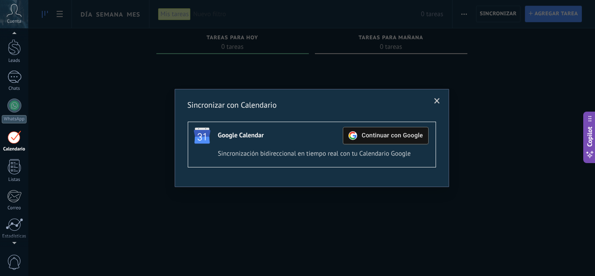
click at [399, 131] on div "Continuar con Google" at bounding box center [386, 135] width 75 height 17
click at [391, 136] on div "Activa" at bounding box center [391, 136] width 24 height 12
click at [381, 137] on span "Continuar con Google" at bounding box center [392, 135] width 61 height 7
click at [391, 136] on div "Activa" at bounding box center [391, 136] width 24 height 12
click at [378, 139] on span "Continuar con Google" at bounding box center [392, 135] width 61 height 7
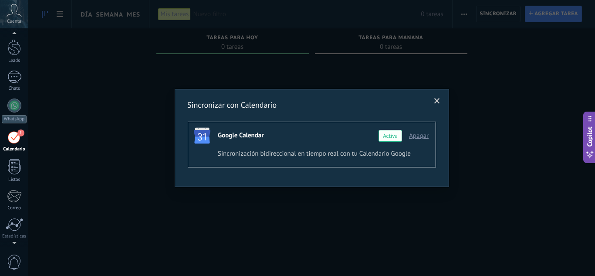
click at [434, 100] on span at bounding box center [437, 101] width 14 height 15
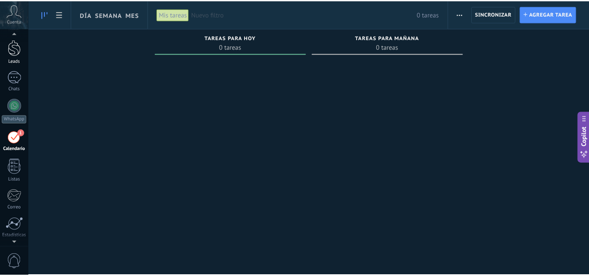
scroll to position [16, 0]
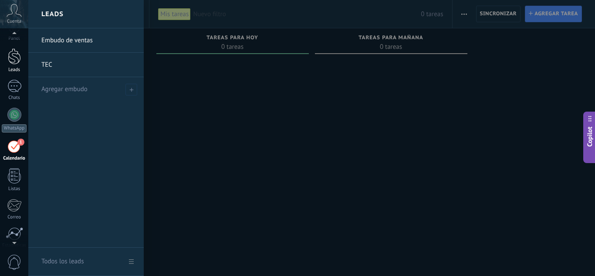
click at [18, 62] on div at bounding box center [14, 56] width 13 height 16
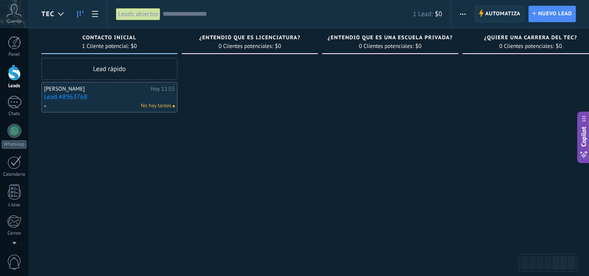
click at [499, 12] on span "Automatiza" at bounding box center [502, 14] width 35 height 16
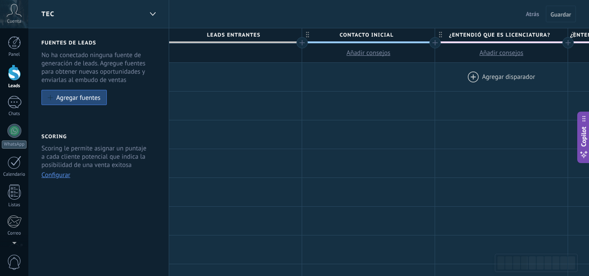
click at [498, 79] on div at bounding box center [501, 77] width 132 height 28
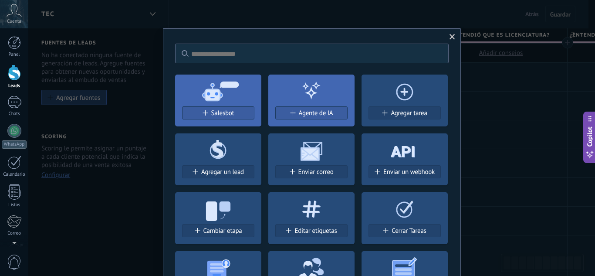
click at [312, 156] on use at bounding box center [311, 151] width 22 height 19
click at [317, 171] on span "Enviar correo" at bounding box center [316, 171] width 35 height 7
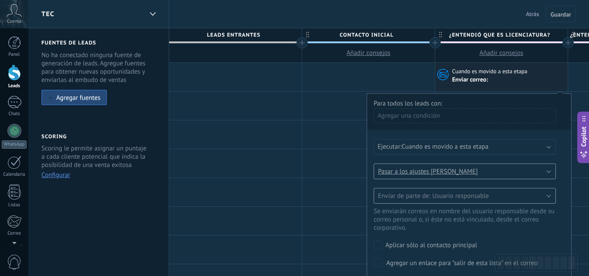
click at [426, 116] on div "Agregar una condición" at bounding box center [464, 115] width 182 height 15
click at [433, 147] on span "Cuando es movido a esta etapa" at bounding box center [444, 147] width 87 height 8
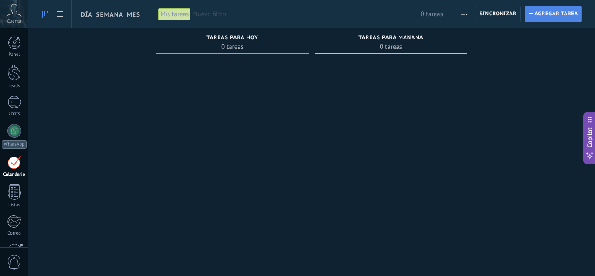
click at [548, 11] on span "Agregar tarea" at bounding box center [557, 14] width 44 height 16
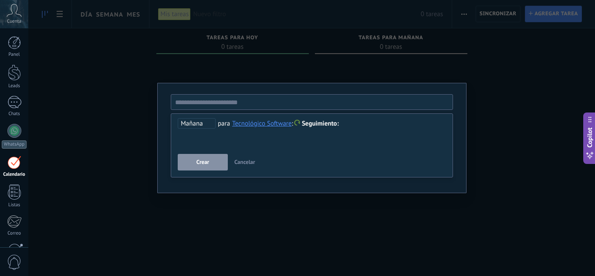
click at [244, 101] on input "text" at bounding box center [312, 102] width 282 height 16
click at [204, 100] on input "text" at bounding box center [312, 102] width 282 height 16
click at [202, 128] on span "Mañana" at bounding box center [197, 123] width 38 height 10
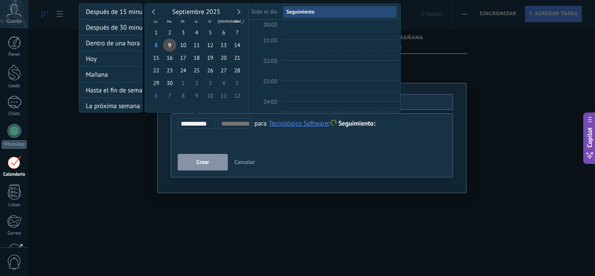
scroll to position [164, 0]
type input "**********"
click at [156, 47] on span "8" at bounding box center [156, 45] width 14 height 13
click at [105, 58] on div "Hoy" at bounding box center [110, 59] width 63 height 16
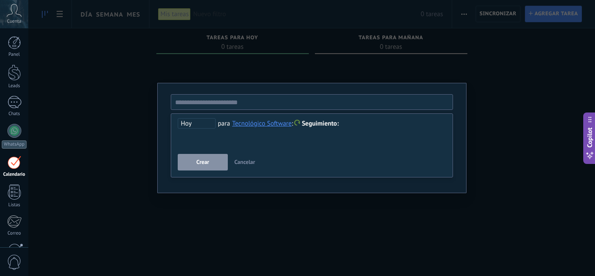
click at [194, 122] on span "Hoy" at bounding box center [197, 123] width 38 height 10
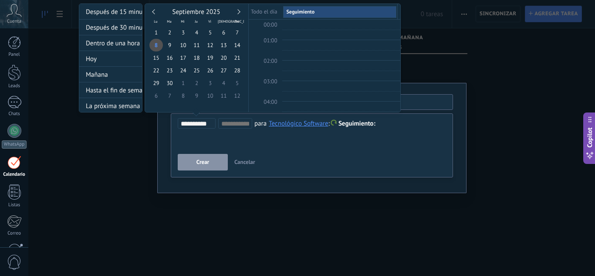
scroll to position [164, 0]
click at [279, 38] on td at bounding box center [265, 34] width 33 height 10
click at [272, 40] on span "09:00" at bounding box center [271, 39] width 14 height 7
click at [272, 42] on span "09:00" at bounding box center [271, 39] width 14 height 7
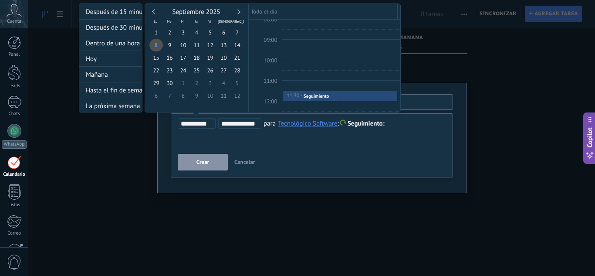
click at [308, 101] on link "11:30 - 12:00 Seguimiento" at bounding box center [340, 96] width 115 height 10
type input "**********"
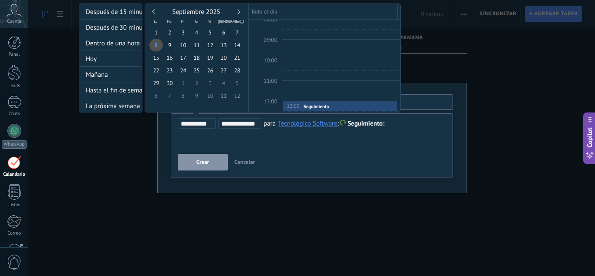
click at [251, 139] on div at bounding box center [297, 138] width 595 height 276
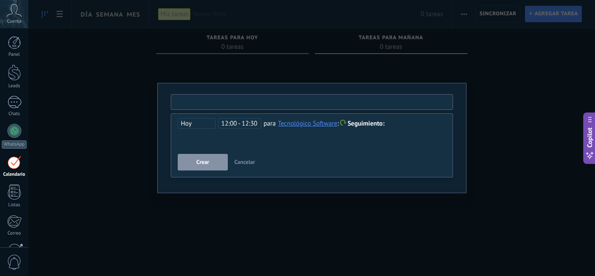
click at [244, 101] on input "text" at bounding box center [312, 102] width 282 height 16
type input "*"
type input "*********"
click at [204, 164] on span "Crear" at bounding box center [203, 162] width 13 height 6
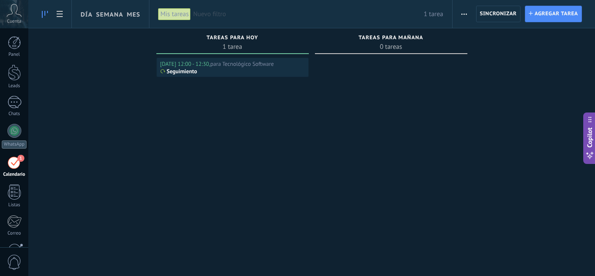
click at [215, 68] on div "Seguimiento" at bounding box center [232, 71] width 145 height 7
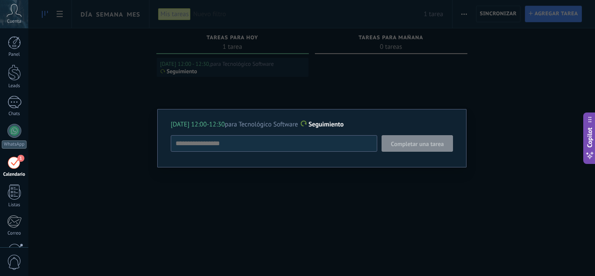
click at [281, 140] on textarea at bounding box center [274, 143] width 207 height 17
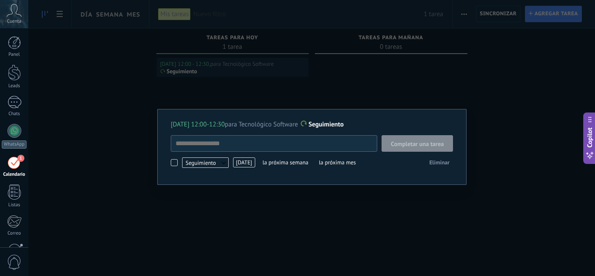
click at [211, 163] on span "Seguimiento" at bounding box center [205, 162] width 47 height 10
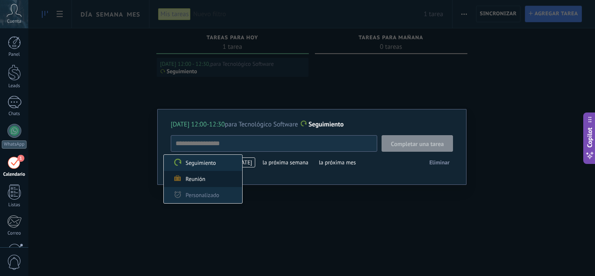
click at [214, 177] on label "Reunión" at bounding box center [203, 179] width 78 height 16
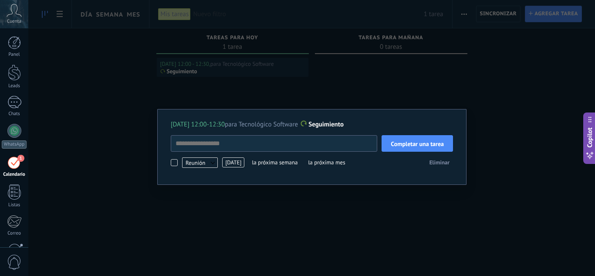
click at [343, 209] on div "Hoy 12:00-12:30 para Tecnológico Software Seguimiento Completar una tarea Reuni…" at bounding box center [311, 138] width 567 height 276
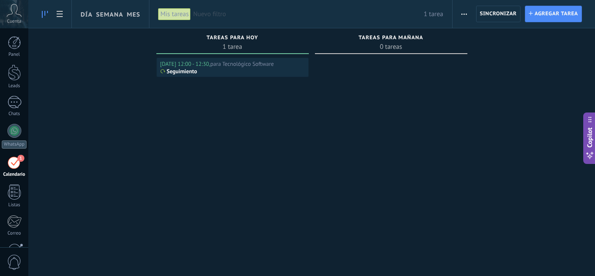
click at [169, 13] on div "Mis tareas" at bounding box center [174, 14] width 33 height 13
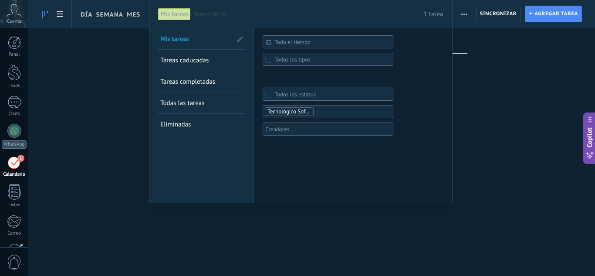
click at [219, 234] on div at bounding box center [297, 138] width 595 height 276
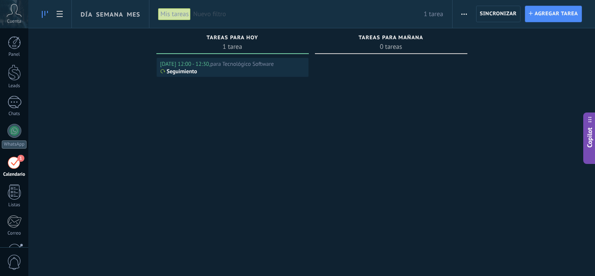
click at [15, 167] on div "1" at bounding box center [14, 163] width 14 height 14
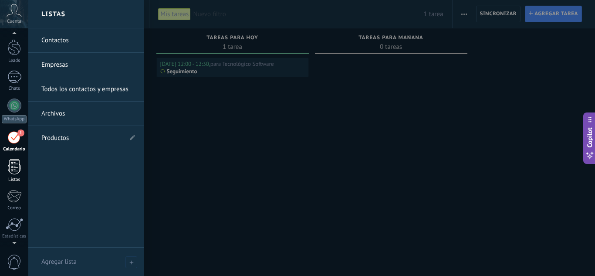
click at [14, 170] on div at bounding box center [14, 166] width 13 height 15
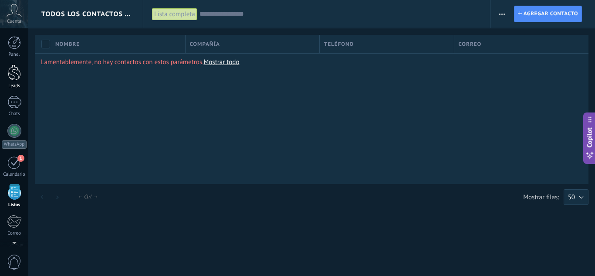
click at [19, 71] on div at bounding box center [14, 73] width 13 height 16
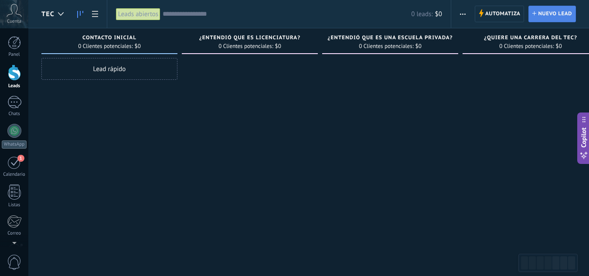
click at [547, 11] on span "Nuevo lead" at bounding box center [555, 14] width 34 height 16
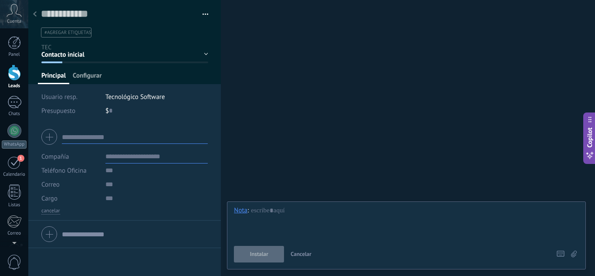
click at [90, 75] on span "Configurar" at bounding box center [87, 77] width 29 height 13
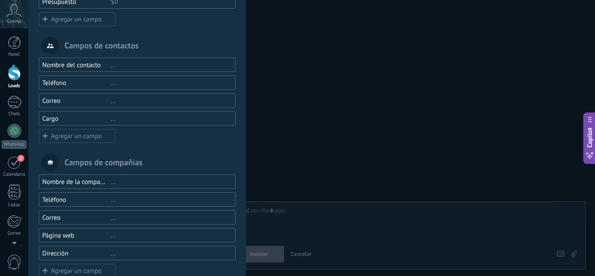
scroll to position [116, 0]
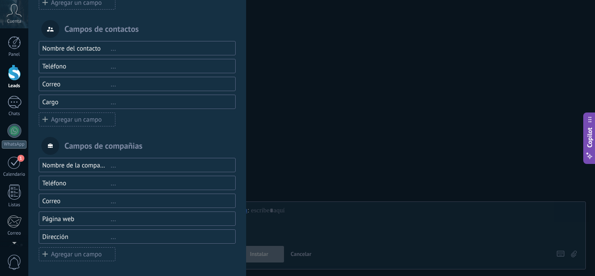
click at [84, 119] on div "Agregar un campo" at bounding box center [77, 119] width 77 height 14
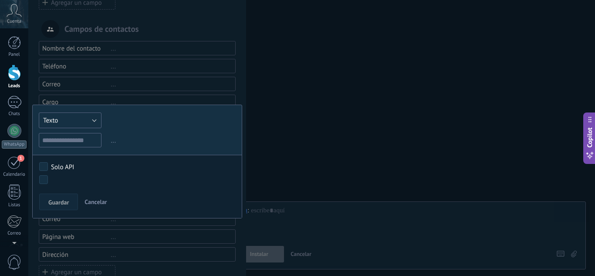
click at [78, 114] on button "Texto" at bounding box center [70, 120] width 63 height 16
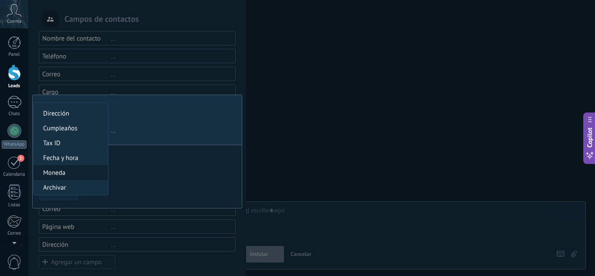
scroll to position [134, 0]
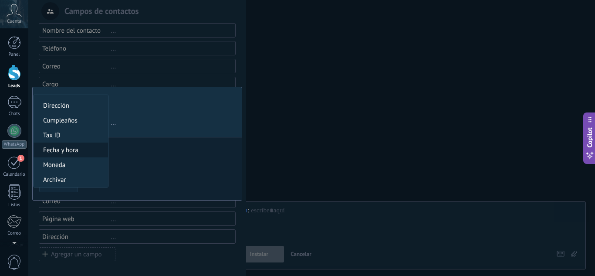
click at [77, 151] on span "Fecha y hora" at bounding box center [70, 150] width 72 height 8
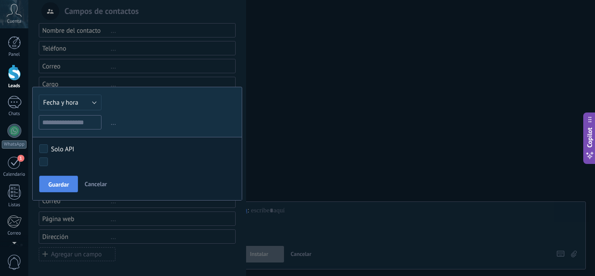
click at [63, 183] on span "Guardar" at bounding box center [58, 184] width 20 height 6
click at [77, 121] on input "text" at bounding box center [70, 122] width 63 height 14
type input "*"
click at [100, 187] on span "Cancelar" at bounding box center [96, 184] width 22 height 8
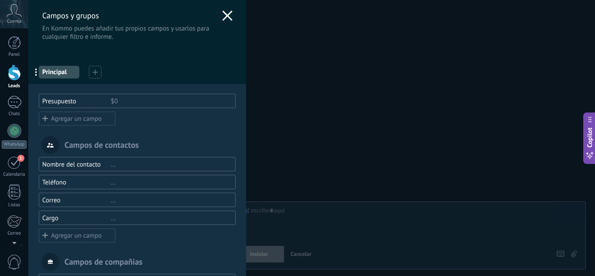
scroll to position [116, 0]
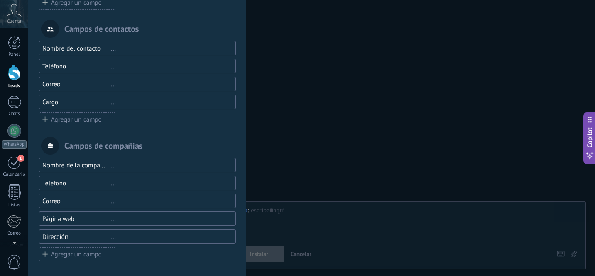
click at [85, 122] on div "Agregar un campo" at bounding box center [77, 119] width 77 height 14
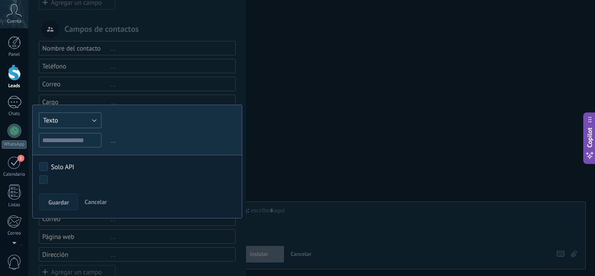
click at [78, 118] on button "Texto" at bounding box center [70, 120] width 63 height 16
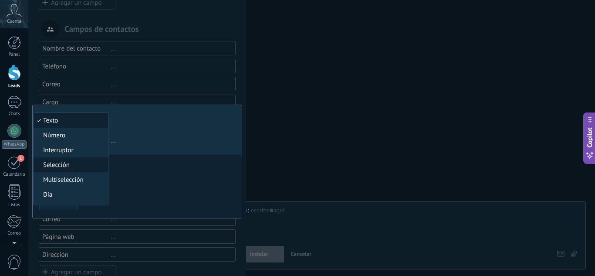
click at [76, 168] on span "Selección" at bounding box center [70, 165] width 72 height 8
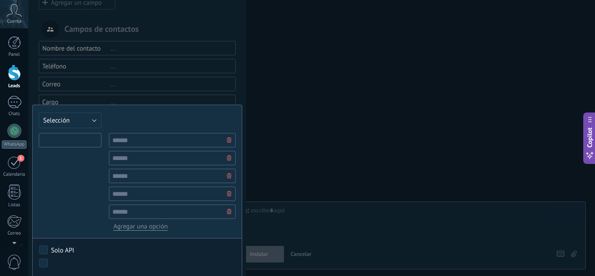
click at [50, 140] on input "text" at bounding box center [70, 140] width 63 height 14
type input "**********"
type input "*"
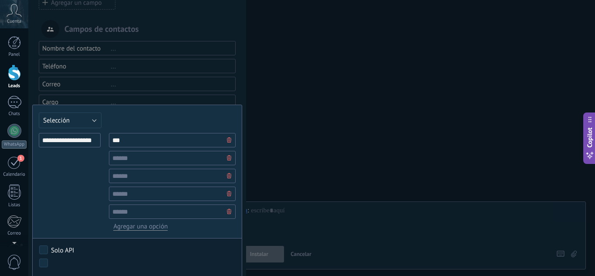
type input "***"
type input "*****"
type input "****"
type input "*******"
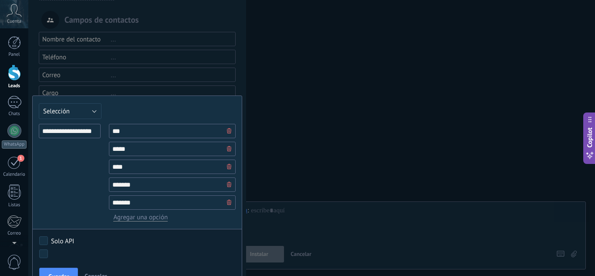
scroll to position [141, 0]
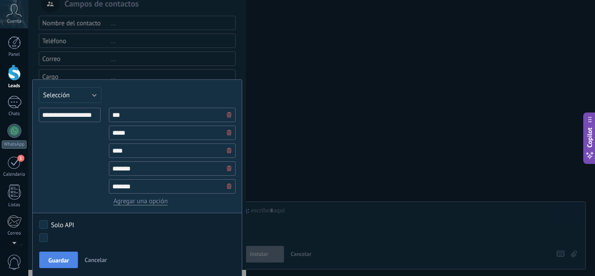
type input "*******"
click at [52, 260] on span "Guardar" at bounding box center [58, 260] width 20 height 6
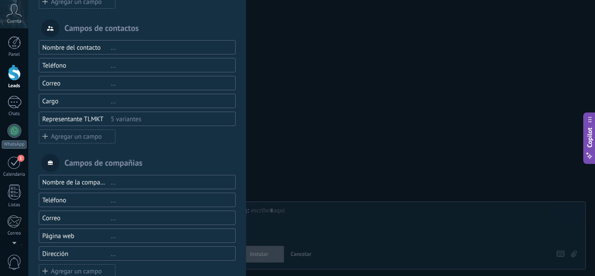
scroll to position [134, 0]
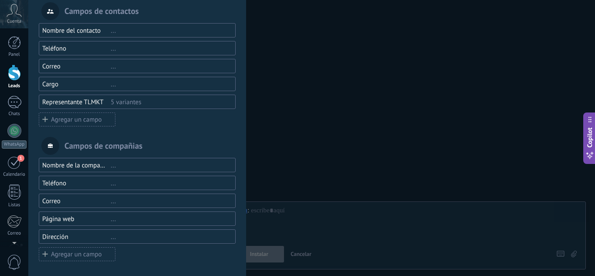
click at [76, 88] on div "Cargo ..." at bounding box center [137, 84] width 197 height 14
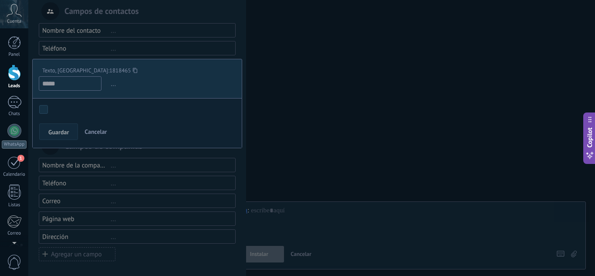
click at [100, 133] on span "Cancelar" at bounding box center [96, 132] width 22 height 8
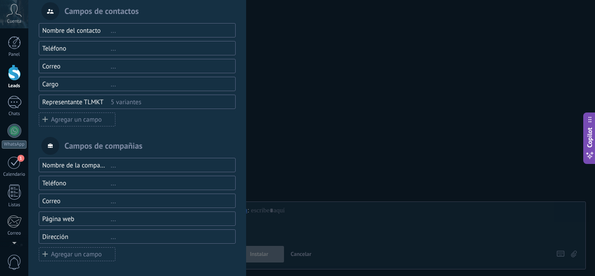
click at [92, 114] on div "Agregar un campo" at bounding box center [77, 119] width 77 height 14
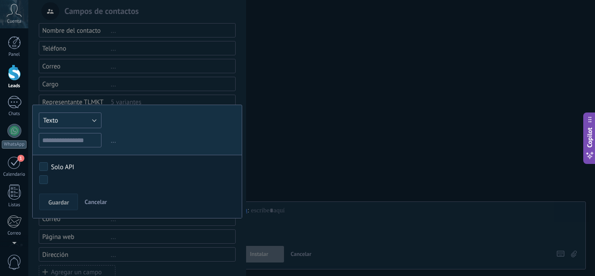
click at [91, 123] on button "Texto" at bounding box center [70, 120] width 63 height 16
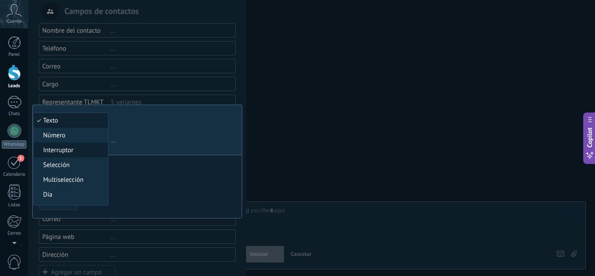
click at [79, 149] on span "Interruptor" at bounding box center [70, 150] width 72 height 8
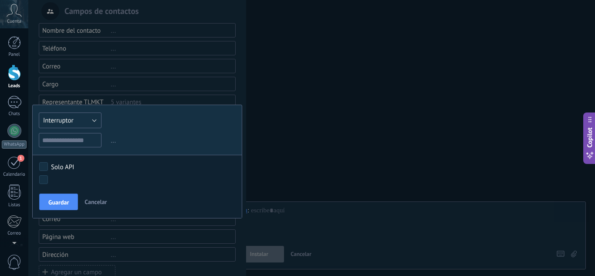
drag, startPoint x: 92, startPoint y: 122, endPoint x: 88, endPoint y: 136, distance: 14.2
click at [93, 122] on button "Interruptor" at bounding box center [70, 120] width 63 height 16
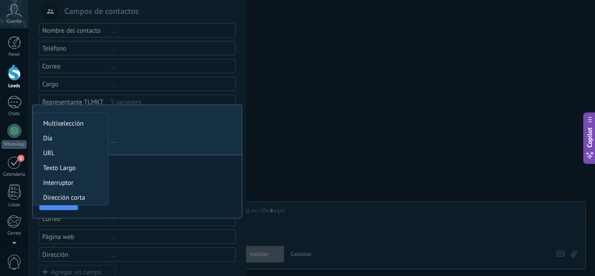
scroll to position [29, 0]
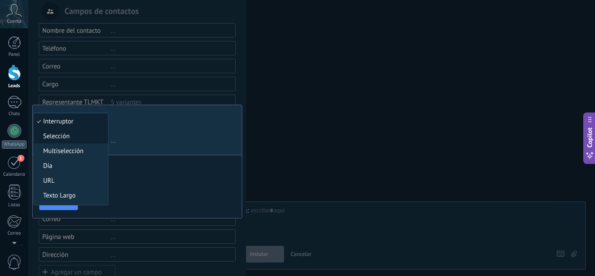
click at [76, 134] on span "Selección" at bounding box center [70, 136] width 72 height 8
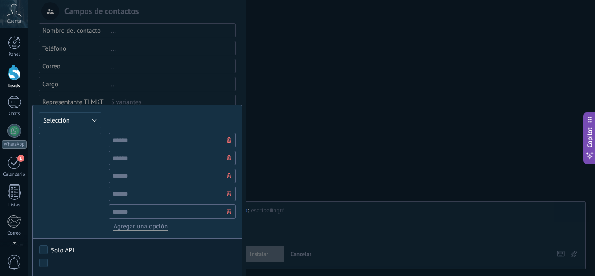
click at [76, 136] on input "text" at bounding box center [70, 140] width 63 height 14
type input "**********"
click at [164, 139] on input "text" at bounding box center [172, 140] width 127 height 14
type input "*"
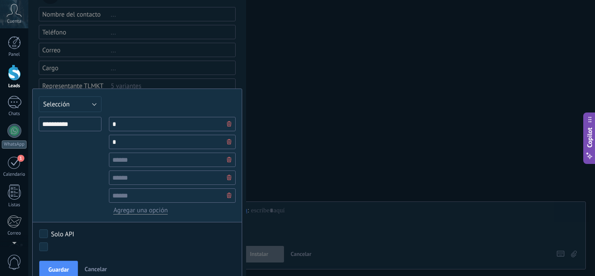
scroll to position [159, 0]
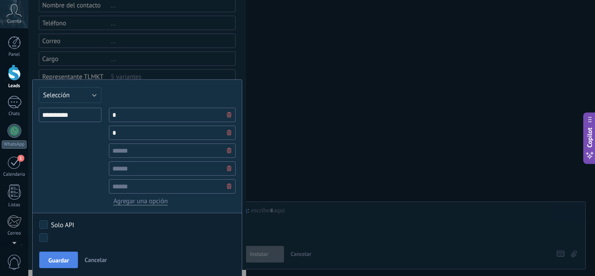
type input "*"
click at [46, 256] on button "Guardar" at bounding box center [58, 259] width 39 height 17
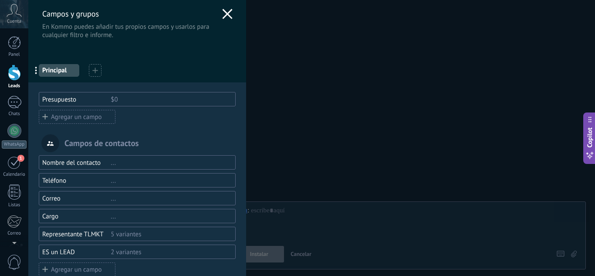
scroll to position [0, 0]
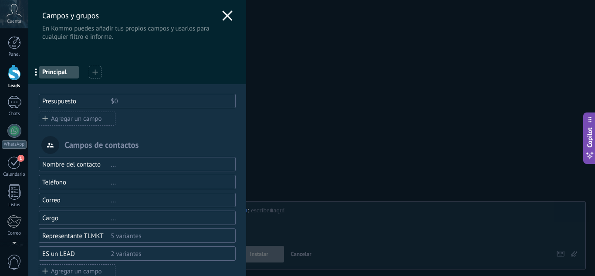
click at [92, 73] on div at bounding box center [95, 72] width 13 height 13
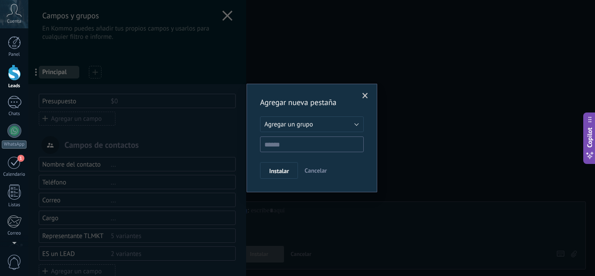
click at [366, 96] on span at bounding box center [366, 96] width 6 height 6
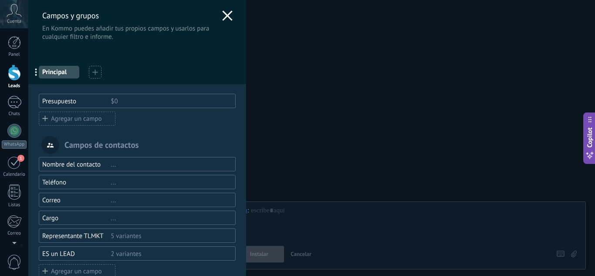
click at [223, 10] on div "Campos y grupos En Kommo puedes añadir tus propios campos y usarlos para cualqu…" at bounding box center [137, 20] width 218 height 41
click at [225, 17] on use at bounding box center [227, 15] width 10 height 10
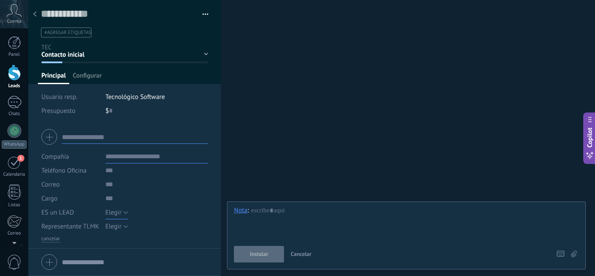
click at [122, 213] on button "Elegir" at bounding box center [116, 212] width 23 height 14
click at [166, 178] on input "text" at bounding box center [156, 184] width 103 height 14
click at [123, 229] on button "Elegir" at bounding box center [116, 226] width 23 height 14
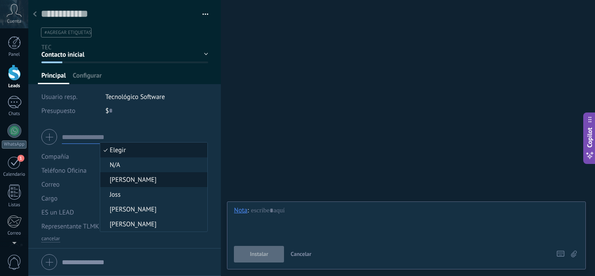
click at [132, 179] on span "[PERSON_NAME]" at bounding box center [152, 180] width 105 height 8
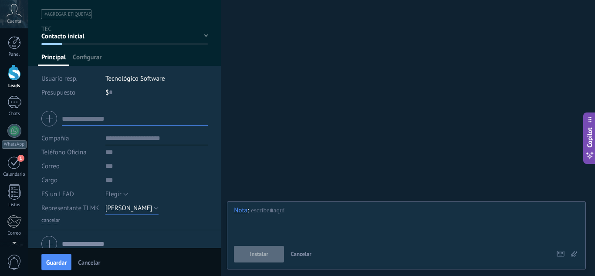
scroll to position [28, 0]
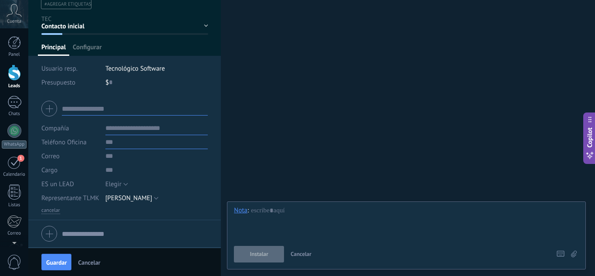
click at [121, 142] on input "text" at bounding box center [156, 142] width 103 height 14
type input "**********"
click at [90, 111] on input "text" at bounding box center [135, 109] width 146 height 14
click at [112, 161] on input "text" at bounding box center [156, 156] width 103 height 14
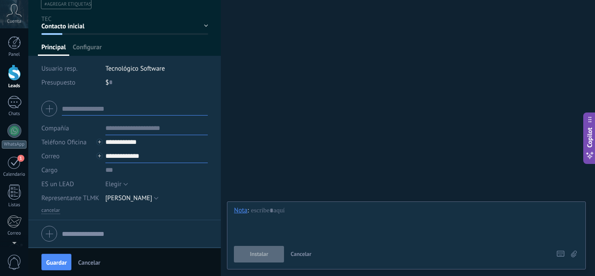
type input "**********"
click at [135, 168] on input "text" at bounding box center [156, 170] width 103 height 14
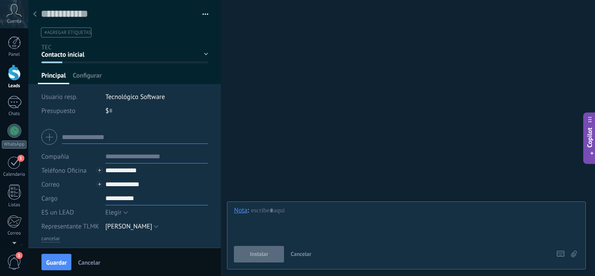
type input "**********"
click at [83, 135] on input "text" at bounding box center [135, 137] width 146 height 14
click at [52, 136] on div at bounding box center [124, 137] width 166 height 22
click at [48, 265] on span "Guardar" at bounding box center [56, 262] width 20 height 6
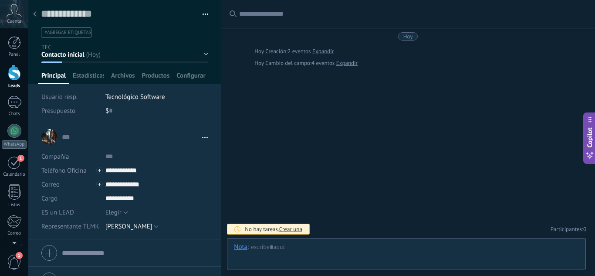
drag, startPoint x: 20, startPoint y: 74, endPoint x: 0, endPoint y: 73, distance: 20.1
click at [20, 74] on div at bounding box center [14, 73] width 13 height 16
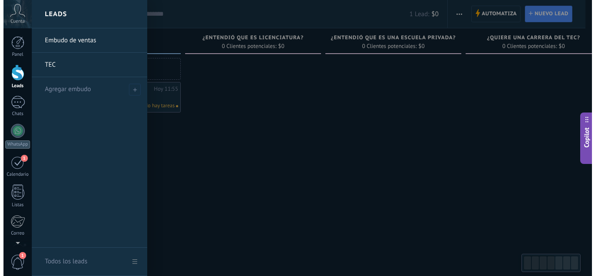
scroll to position [13, 0]
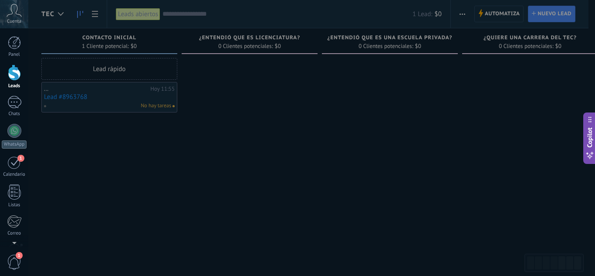
click at [237, 137] on div at bounding box center [325, 138] width 595 height 276
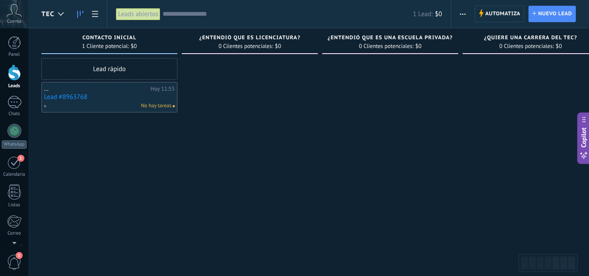
click at [121, 102] on div "No hay tareas" at bounding box center [108, 106] width 128 height 8
click at [62, 99] on link "Lead #8963768" at bounding box center [109, 96] width 131 height 7
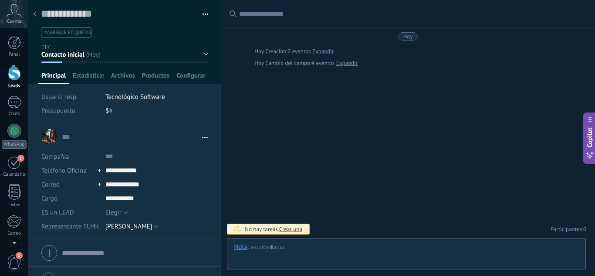
click at [202, 137] on use at bounding box center [205, 137] width 6 height 1
click at [193, 151] on link "Abrir detalle" at bounding box center [175, 149] width 35 height 8
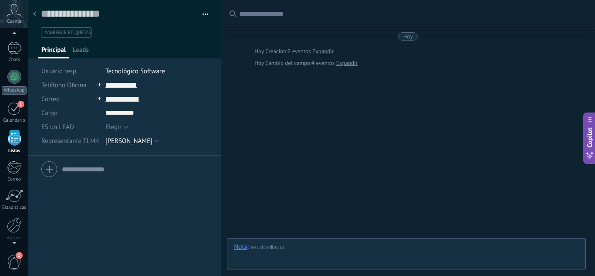
scroll to position [13, 0]
click at [78, 52] on span "Leads" at bounding box center [81, 52] width 16 height 13
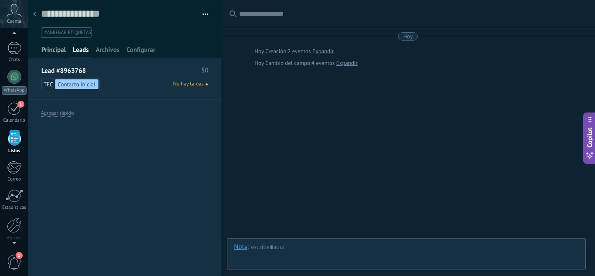
click at [57, 52] on span "Principal" at bounding box center [53, 52] width 24 height 13
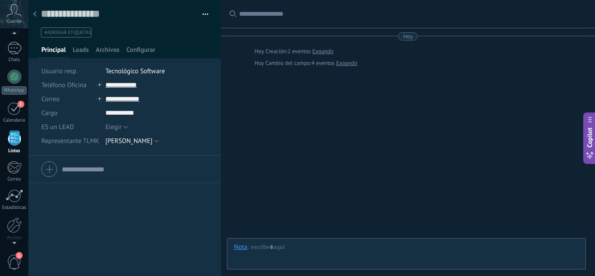
click at [204, 11] on button "button" at bounding box center [202, 14] width 13 height 13
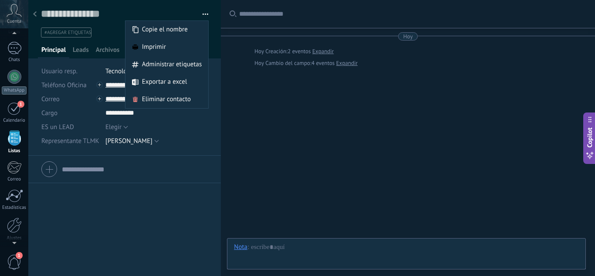
click at [181, 140] on div "Elegir N/A David Joss Cecilia Gerardo David" at bounding box center [156, 141] width 103 height 14
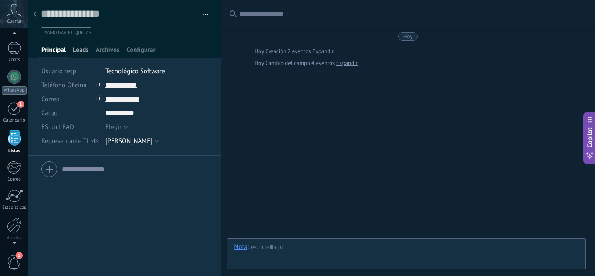
click at [85, 46] on span "Leads" at bounding box center [81, 52] width 16 height 13
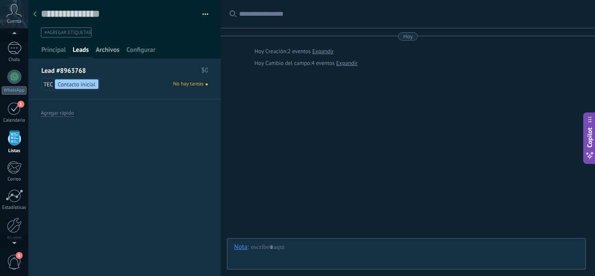
click at [100, 50] on span "Archivos" at bounding box center [108, 52] width 24 height 13
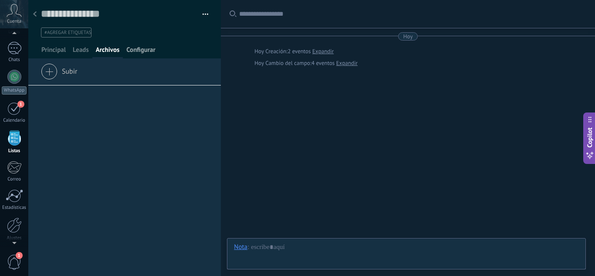
click at [145, 51] on span "Configurar" at bounding box center [140, 52] width 29 height 13
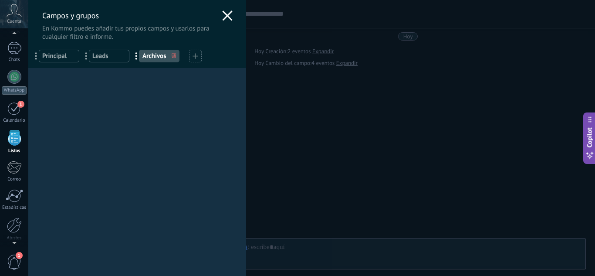
click at [222, 15] on icon at bounding box center [227, 15] width 10 height 10
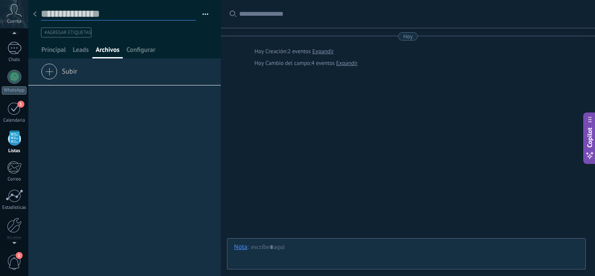
click at [65, 14] on textarea at bounding box center [118, 13] width 155 height 13
type textarea "*"
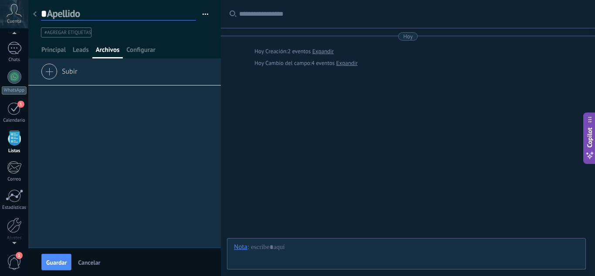
type textarea "**"
type textarea "***"
type textarea "****"
type textarea "*****"
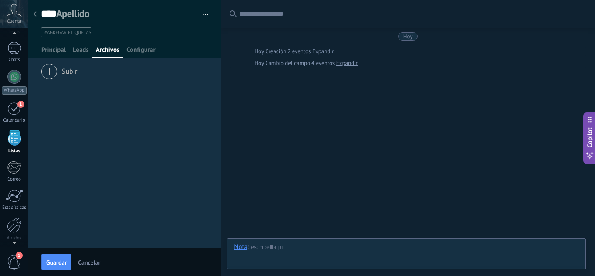
type textarea "*****"
type textarea "*******"
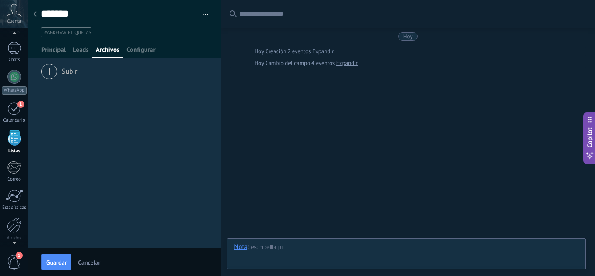
type textarea "********"
type textarea "*********"
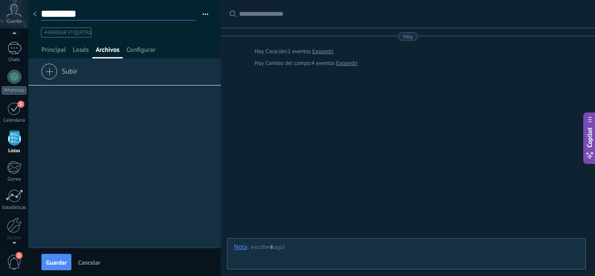
type textarea "**********"
click at [87, 127] on div "Arrastra y suelte los archivos aquí para adjuntarlos. Suelte el botón del ratón…" at bounding box center [124, 155] width 193 height 183
click at [20, 80] on link "WhatsApp" at bounding box center [14, 82] width 28 height 25
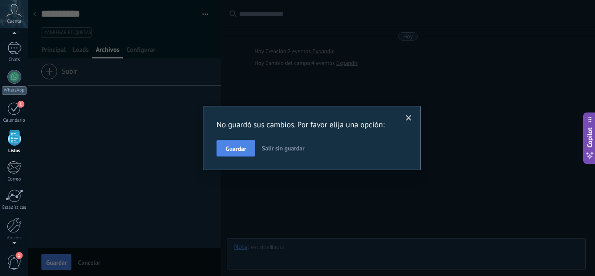
click at [229, 150] on span "Guardar" at bounding box center [236, 149] width 20 height 6
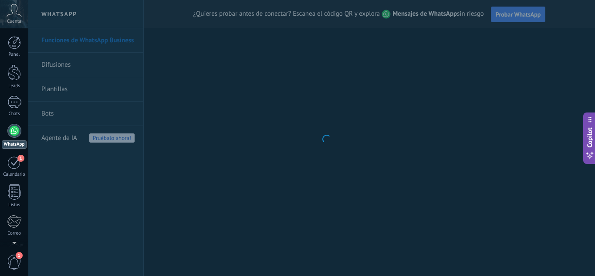
click at [217, 115] on body ".abccls-1,.abccls-2{fill-rule:evenodd}.abccls-2{fill:#fff} .abfcls-1{fill:none}…" at bounding box center [297, 138] width 595 height 276
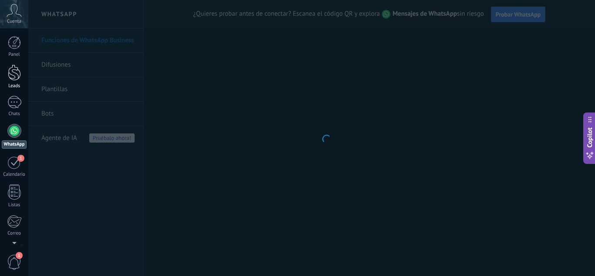
click at [16, 70] on div at bounding box center [14, 73] width 13 height 16
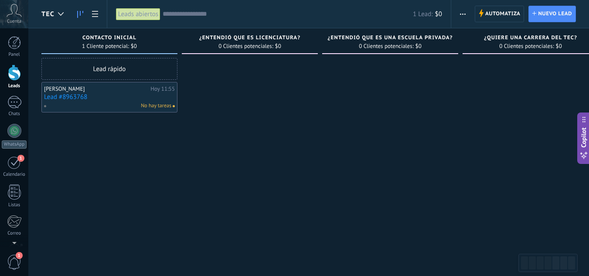
click at [119, 96] on link "Lead #8963768" at bounding box center [109, 96] width 131 height 7
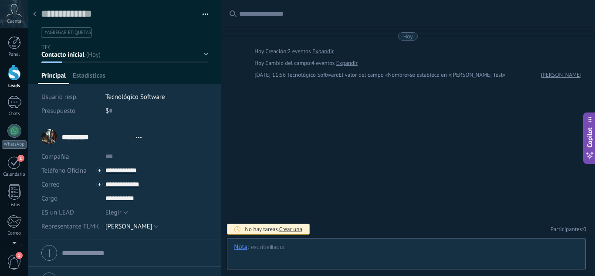
type textarea "**********"
click at [0, 0] on div "Contacto inicial ¿Entendió que es Licenciatura? ¿Entendió que es una escuela pr…" at bounding box center [0, 0] width 0 height 0
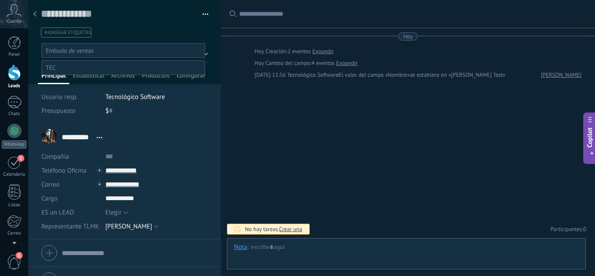
scroll to position [17, 0]
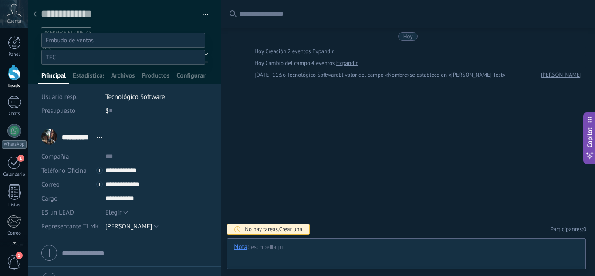
click at [165, 16] on div at bounding box center [311, 128] width 567 height 276
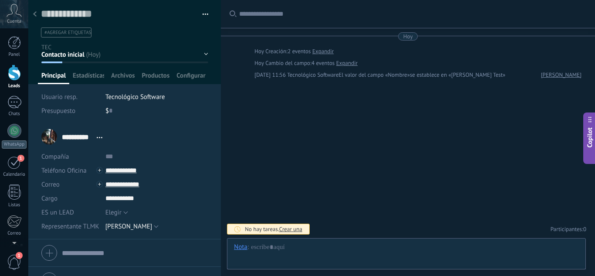
click at [0, 0] on div "Contacto inicial ¿Entendió que es Licenciatura? ¿Entendió que es una escuela pr…" at bounding box center [0, 0] width 0 height 0
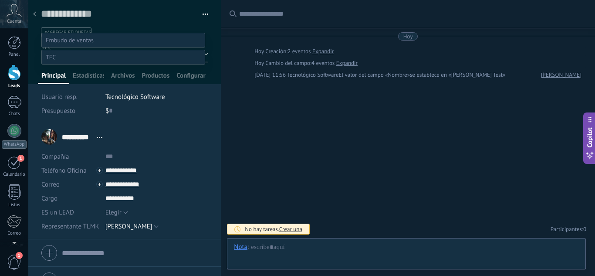
click at [185, 208] on div "Contacto inicial Negociación Debate contractual Discusión de contrato Leads gan…" at bounding box center [123, 154] width 164 height 243
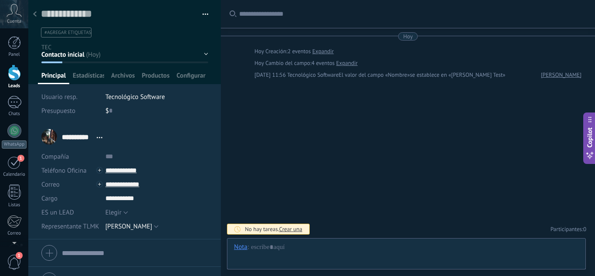
click at [203, 12] on button "button" at bounding box center [202, 14] width 13 height 13
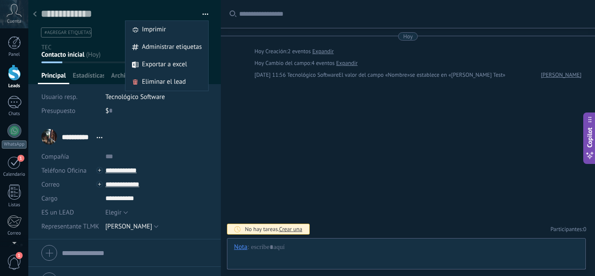
click at [37, 16] on div at bounding box center [35, 14] width 12 height 17
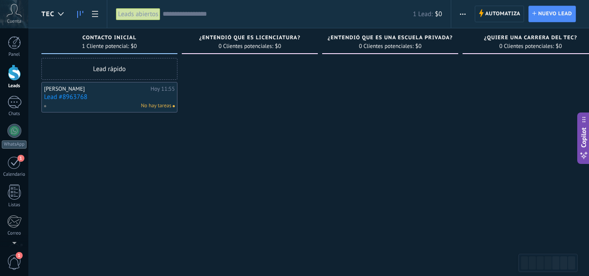
click at [133, 16] on div "Leads abiertos" at bounding box center [138, 14] width 44 height 13
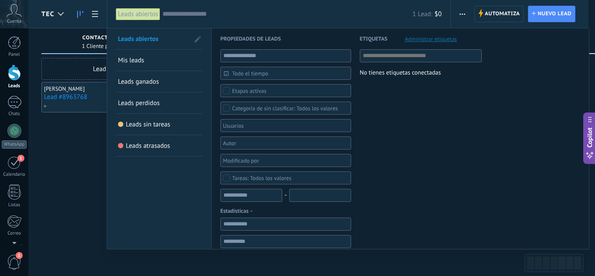
click at [164, 152] on link "Leads atrasados" at bounding box center [159, 145] width 82 height 21
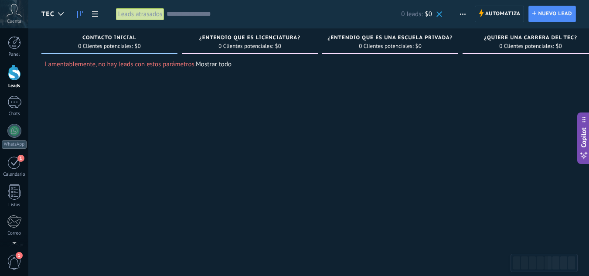
click at [130, 16] on div "Leads atrasados" at bounding box center [140, 14] width 49 height 13
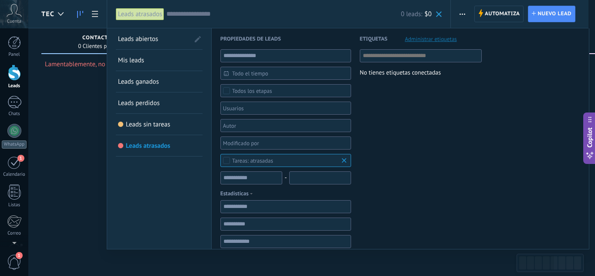
click at [156, 126] on span "Leads sin tareas" at bounding box center [148, 124] width 44 height 8
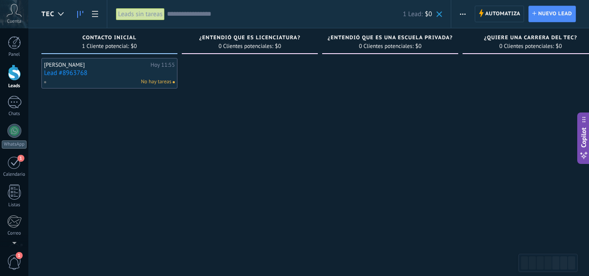
click at [131, 12] on div "Leads sin tareas" at bounding box center [140, 14] width 49 height 13
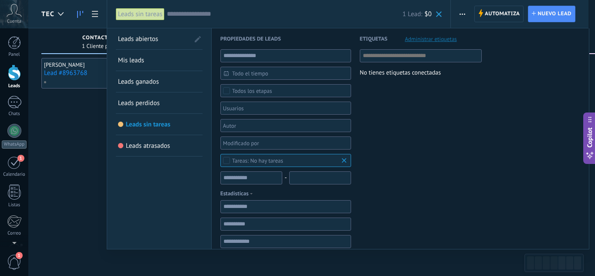
click at [139, 41] on span "Leads abiertos" at bounding box center [138, 39] width 40 height 8
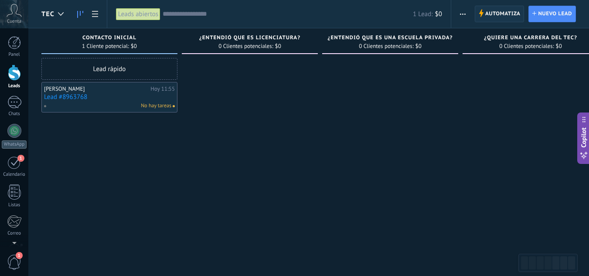
click at [492, 13] on span "Automatiza" at bounding box center [502, 14] width 35 height 16
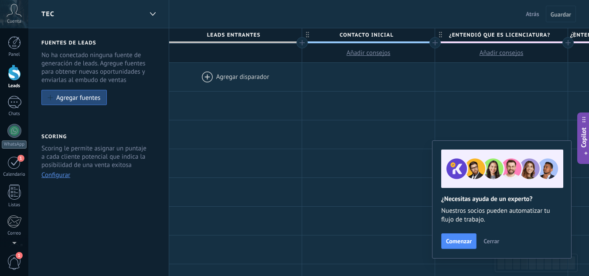
click at [207, 76] on div at bounding box center [235, 77] width 132 height 28
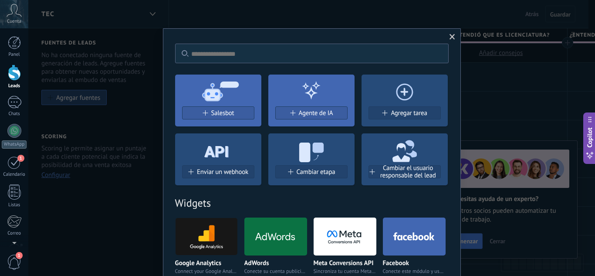
click at [404, 90] on icon at bounding box center [405, 90] width 86 height 31
click at [405, 114] on span "Agregar tarea" at bounding box center [409, 112] width 36 height 7
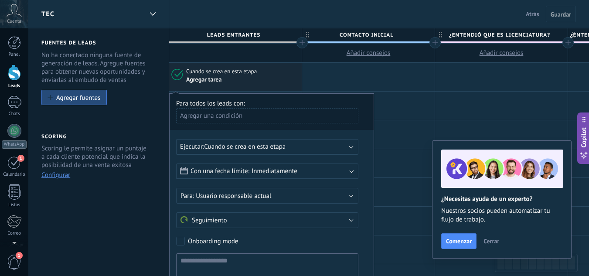
click at [244, 147] on span "Cuando se crea en esta etapa" at bounding box center [244, 147] width 81 height 8
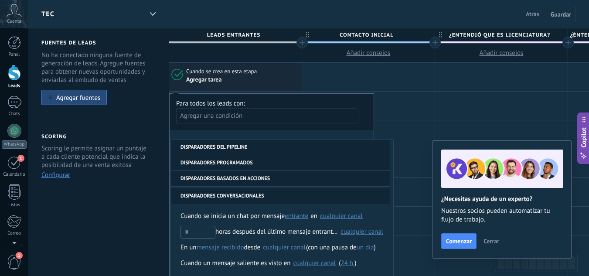
scroll to position [143, 0]
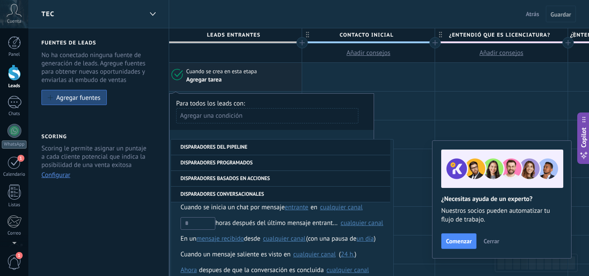
click at [268, 84] on div "Agregar tarea" at bounding box center [242, 79] width 112 height 8
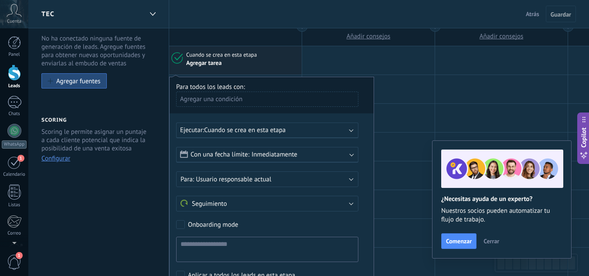
scroll to position [0, 0]
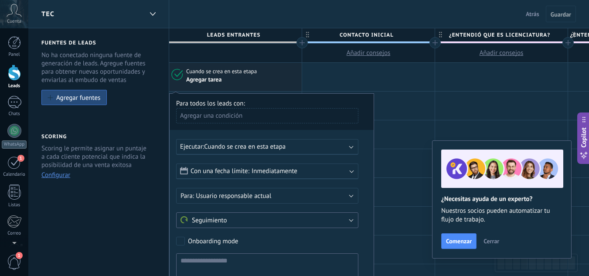
click at [218, 221] on span "Seguimiento" at bounding box center [203, 220] width 47 height 8
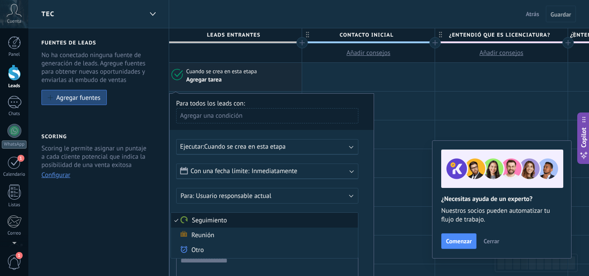
click at [218, 221] on span "Seguimiento" at bounding box center [263, 220] width 184 height 8
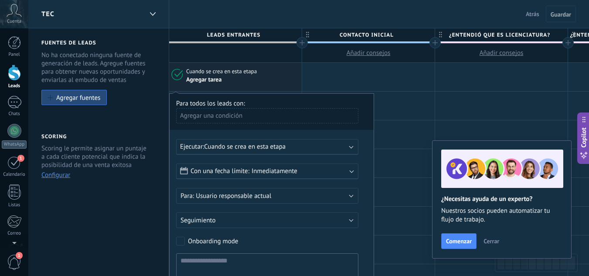
click at [265, 76] on div "Agregar tarea" at bounding box center [242, 79] width 112 height 8
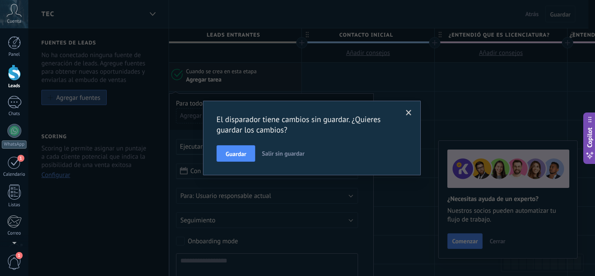
click at [411, 110] on span at bounding box center [409, 113] width 6 height 6
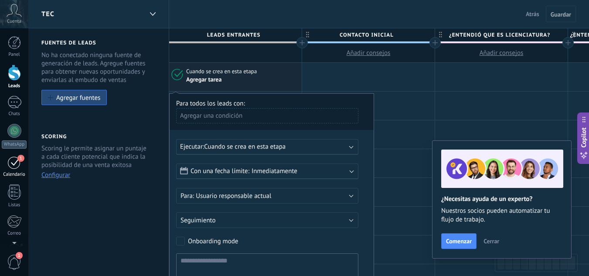
click at [12, 159] on div "1" at bounding box center [14, 163] width 14 height 14
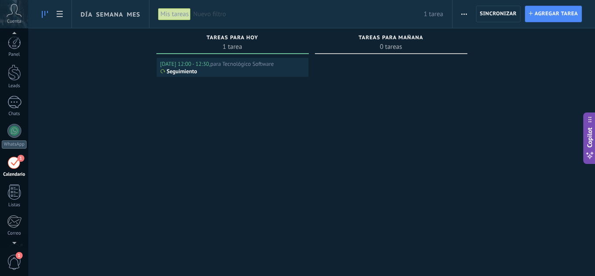
scroll to position [25, 0]
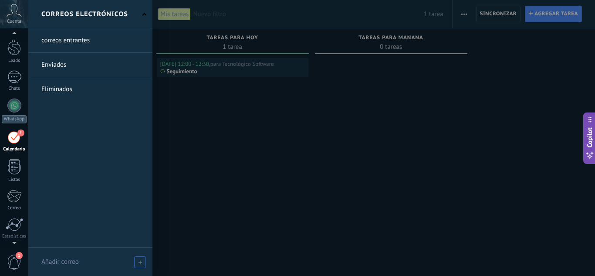
click at [64, 262] on span "Añadir correo" at bounding box center [59, 262] width 37 height 8
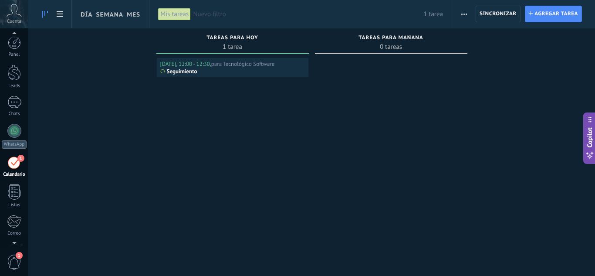
scroll to position [25, 0]
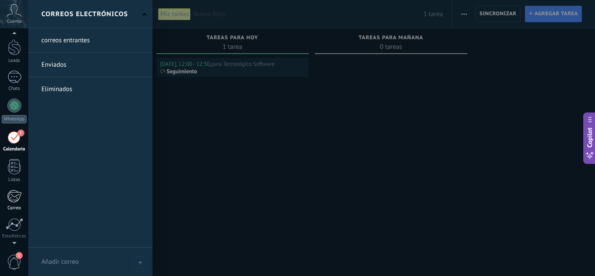
click at [14, 194] on div at bounding box center [14, 196] width 14 height 13
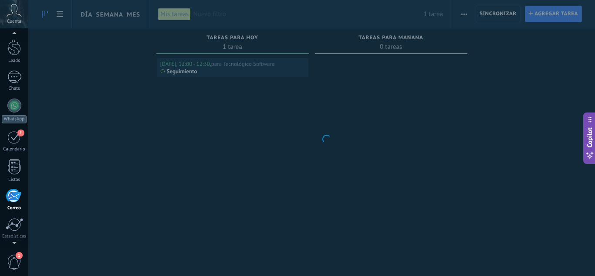
scroll to position [85, 0]
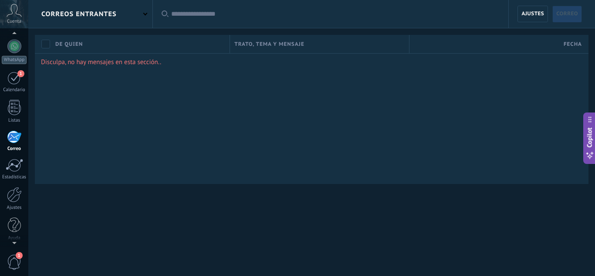
click at [71, 20] on div "correos entrantes" at bounding box center [78, 14] width 75 height 28
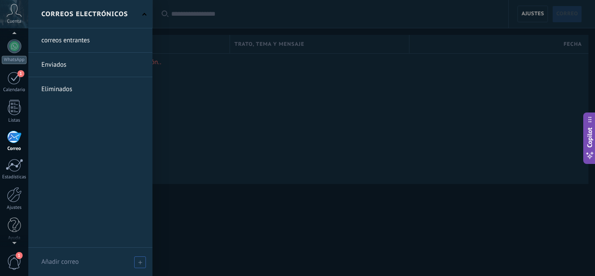
click at [62, 267] on div "Añadir correo" at bounding box center [90, 262] width 124 height 28
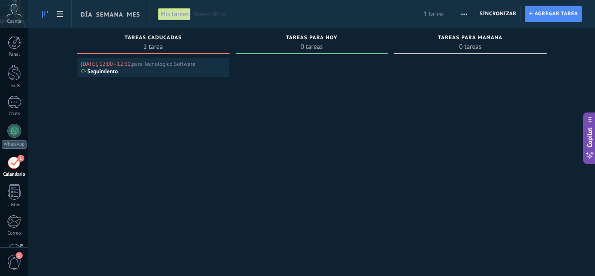
click at [177, 71] on div "Seguimiento" at bounding box center [153, 71] width 145 height 7
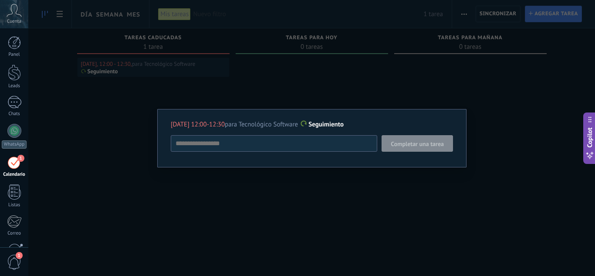
click at [370, 203] on div "Hoy 12:00-12:30 para Tecnológico Software Seguimiento Completar una tarea Segui…" at bounding box center [311, 138] width 567 height 276
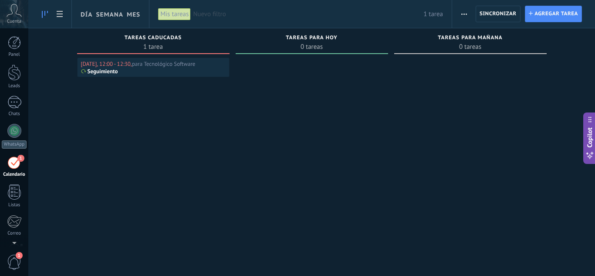
scroll to position [25, 0]
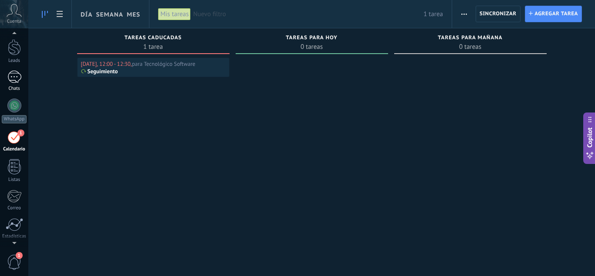
click at [11, 83] on div at bounding box center [14, 77] width 14 height 13
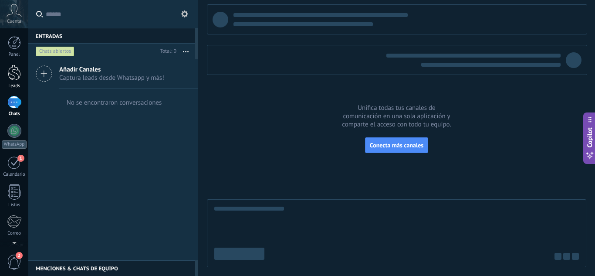
click at [17, 79] on div at bounding box center [14, 73] width 13 height 16
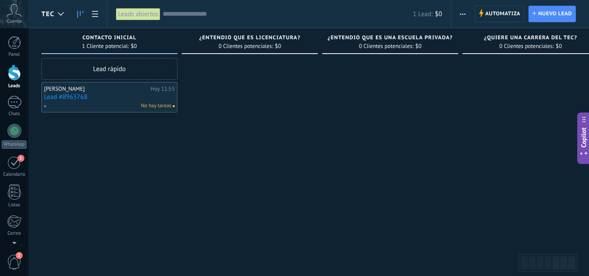
click at [95, 99] on link "Lead #8963768" at bounding box center [109, 96] width 131 height 7
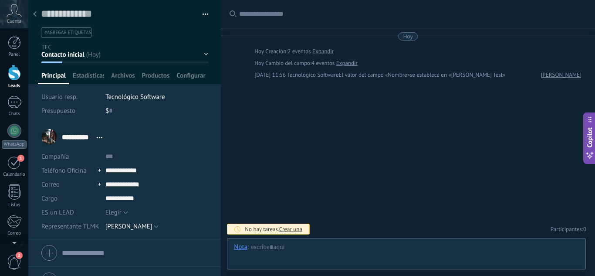
scroll to position [18, 0]
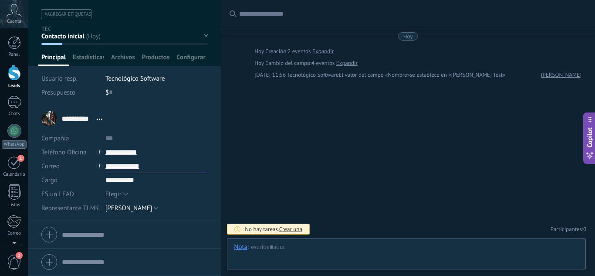
click at [129, 165] on input "**********" at bounding box center [156, 166] width 103 height 14
click at [128, 181] on div "Correo" at bounding box center [126, 180] width 41 height 15
click at [134, 165] on input "**********" at bounding box center [156, 166] width 103 height 14
click at [131, 185] on div "Correo" at bounding box center [126, 180] width 41 height 15
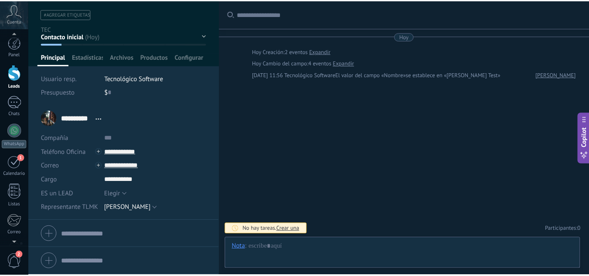
scroll to position [43, 0]
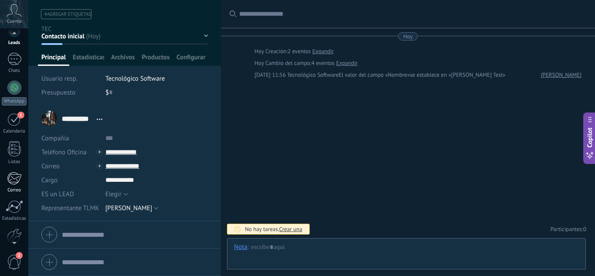
click at [17, 178] on div at bounding box center [14, 178] width 14 height 13
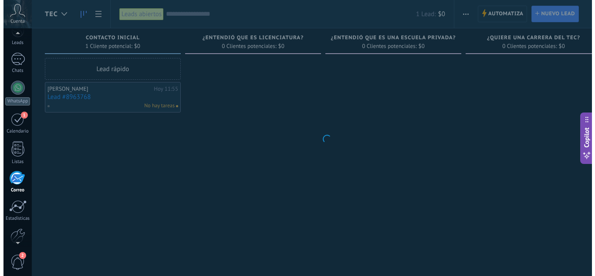
scroll to position [85, 0]
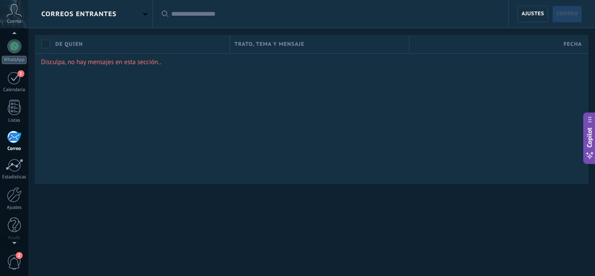
click at [107, 14] on div "correos entrantes" at bounding box center [78, 14] width 75 height 28
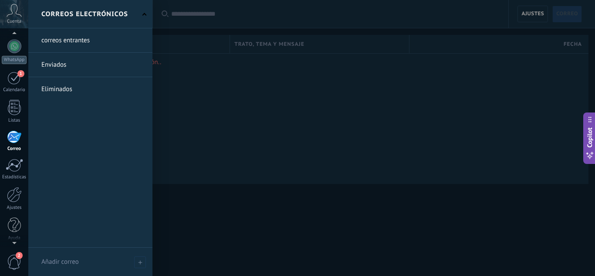
click at [68, 63] on link at bounding box center [90, 65] width 124 height 24
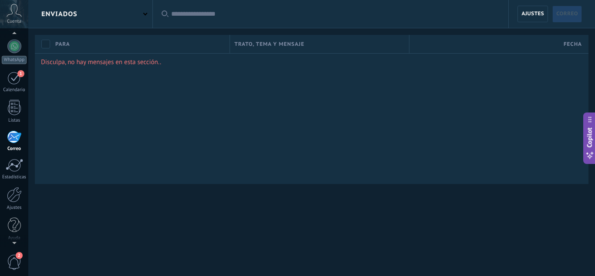
click at [176, 97] on div "Disculpa, no hay mensajes en esta sección.." at bounding box center [312, 118] width 554 height 131
click at [17, 84] on div "1" at bounding box center [14, 78] width 14 height 14
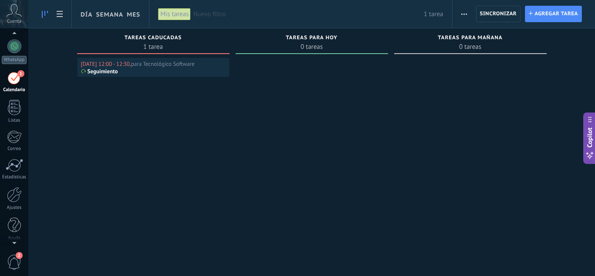
scroll to position [25, 0]
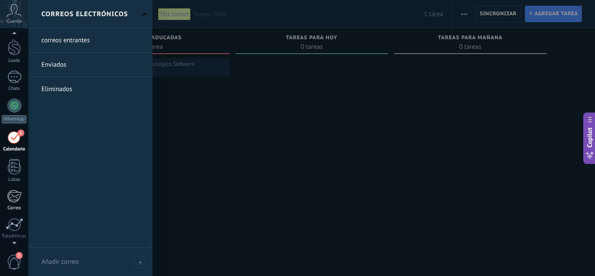
click at [14, 199] on div at bounding box center [14, 196] width 14 height 13
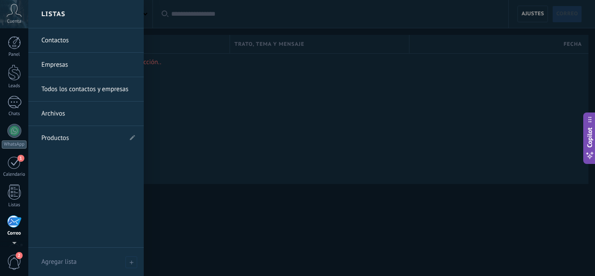
click at [54, 48] on link "Contactos" at bounding box center [88, 40] width 94 height 24
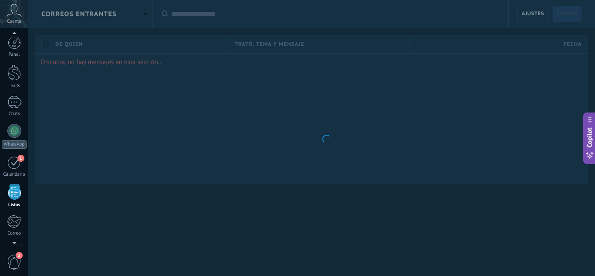
scroll to position [54, 0]
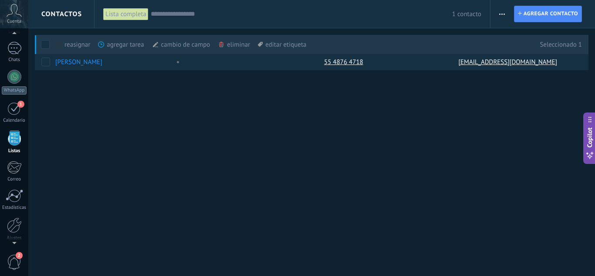
click at [498, 19] on button "button" at bounding box center [502, 14] width 13 height 17
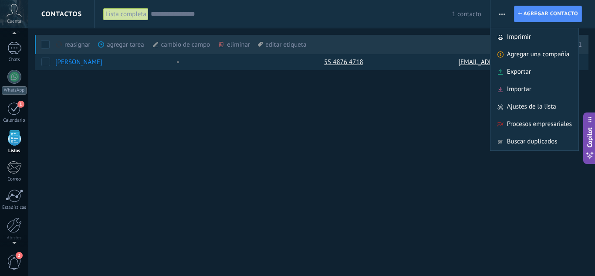
click at [301, 149] on div "Contactos Lista completa Aplicar 1 contacto Lista completa Contactos sin tareas…" at bounding box center [311, 138] width 567 height 276
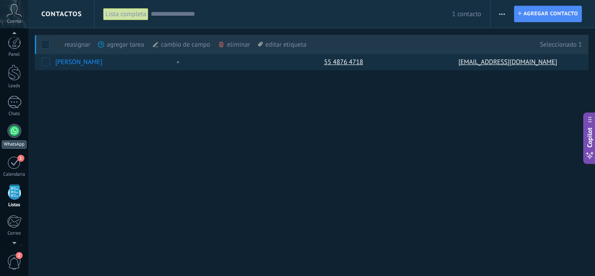
scroll to position [54, 0]
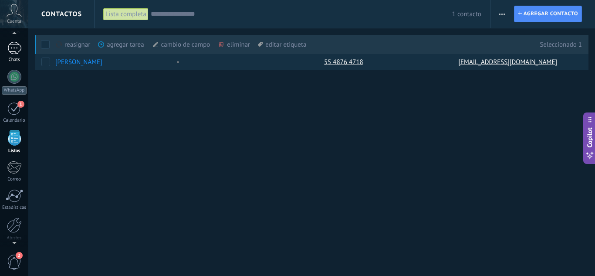
click at [11, 53] on div at bounding box center [14, 48] width 14 height 13
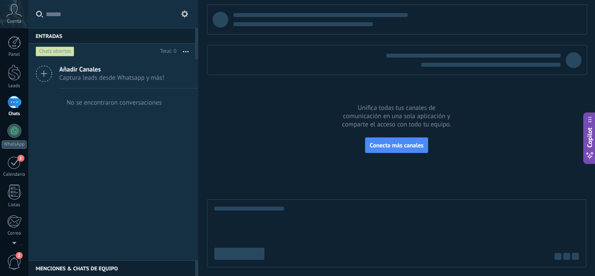
click at [105, 76] on span "Captura leads desde Whatsapp y más!" at bounding box center [111, 78] width 105 height 8
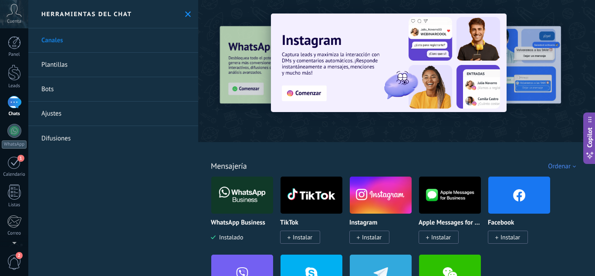
click at [92, 65] on link "Plantillas" at bounding box center [113, 65] width 170 height 24
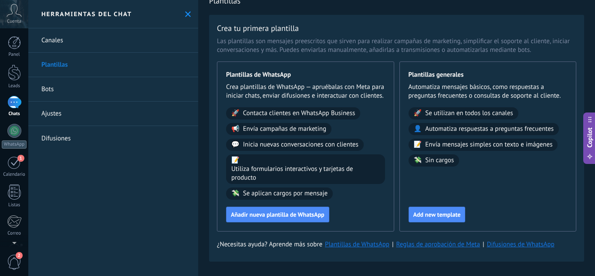
scroll to position [26, 0]
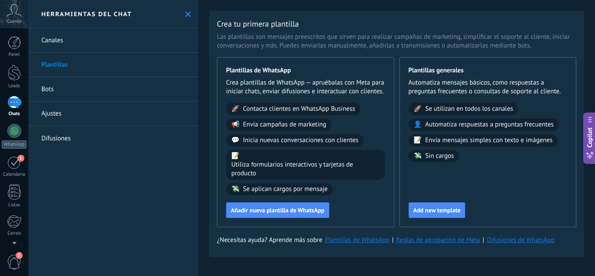
click at [68, 37] on link "Canales" at bounding box center [113, 40] width 170 height 24
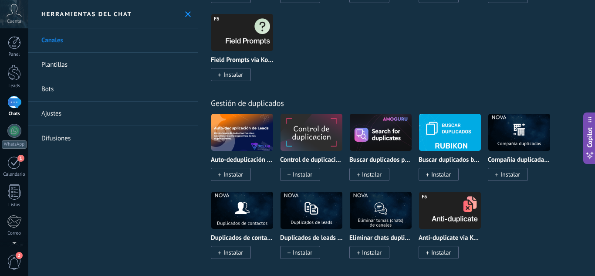
scroll to position [3970, 0]
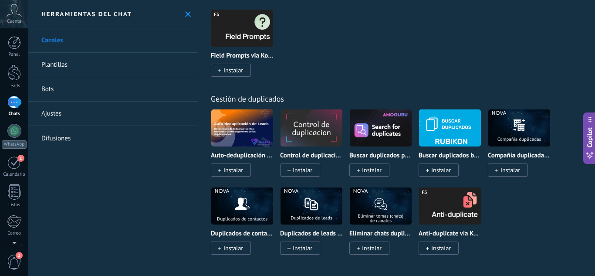
click at [74, 136] on link "Difusiones" at bounding box center [113, 138] width 170 height 24
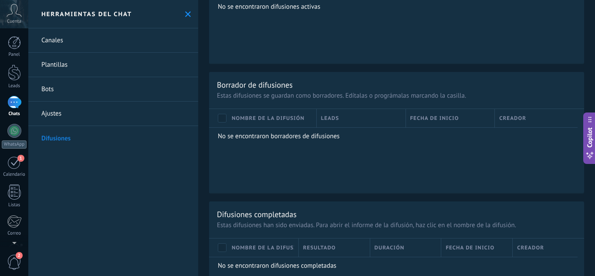
scroll to position [637, 0]
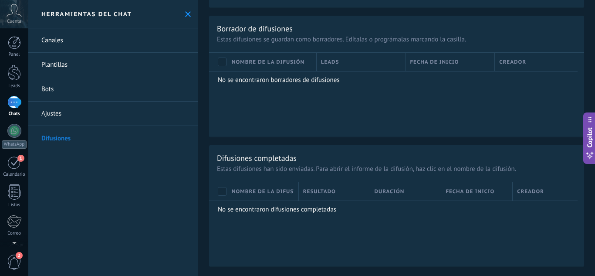
click at [91, 37] on link "Canales" at bounding box center [113, 40] width 170 height 24
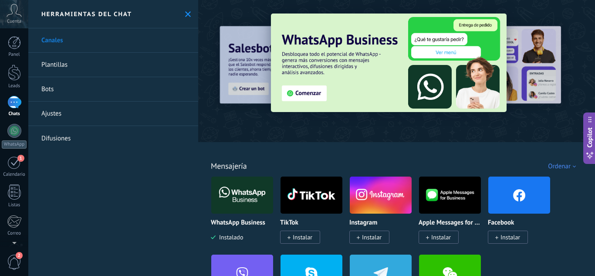
click at [98, 66] on link "Plantillas" at bounding box center [113, 65] width 170 height 24
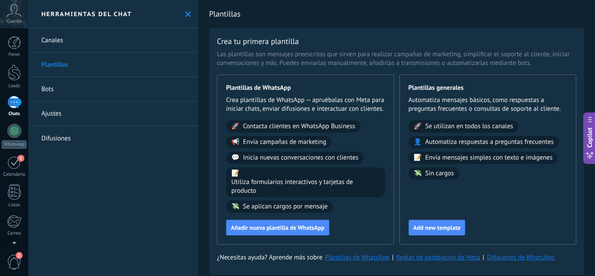
scroll to position [26, 0]
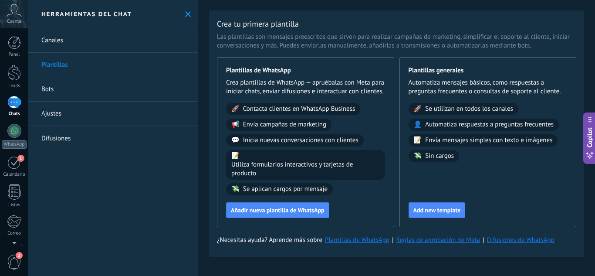
click at [66, 92] on link "Bots" at bounding box center [113, 89] width 170 height 24
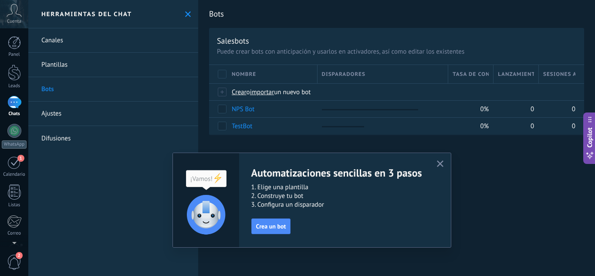
click at [59, 118] on link "Ajustes" at bounding box center [113, 114] width 170 height 24
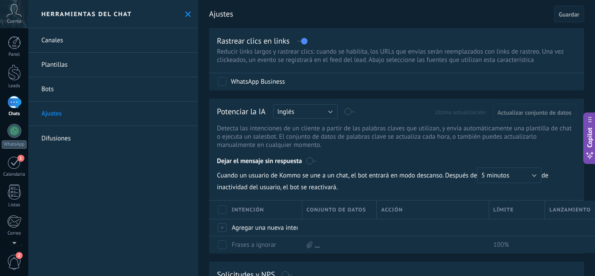
click at [59, 129] on link "Difusiones" at bounding box center [113, 138] width 170 height 24
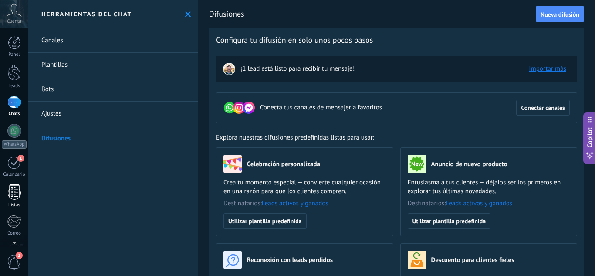
click at [15, 198] on div at bounding box center [14, 191] width 13 height 15
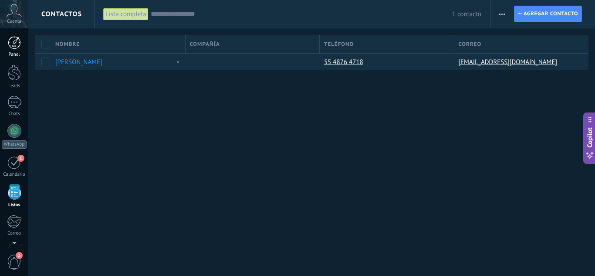
click at [14, 45] on div at bounding box center [14, 42] width 13 height 13
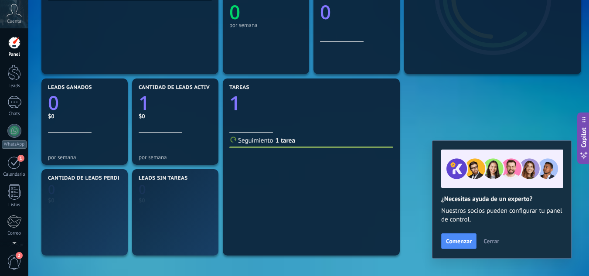
scroll to position [232, 0]
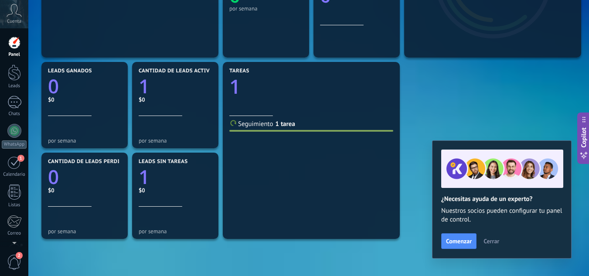
click at [491, 242] on span "Cerrar" at bounding box center [491, 241] width 16 height 6
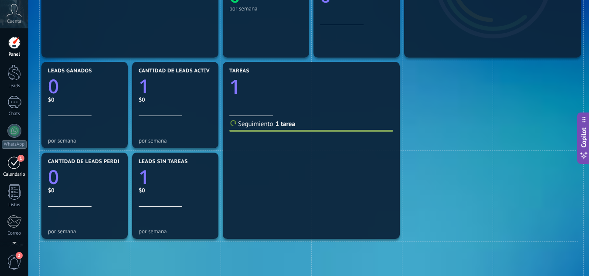
click at [16, 170] on link "1 Calendario" at bounding box center [14, 167] width 28 height 22
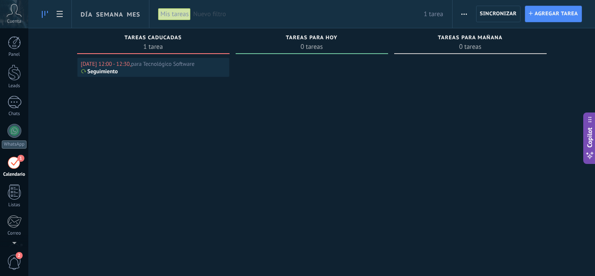
scroll to position [25, 0]
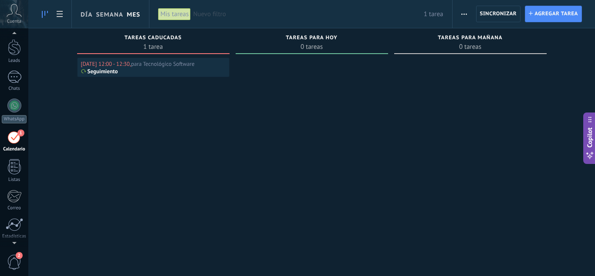
click at [133, 14] on link "Mes" at bounding box center [134, 14] width 14 height 28
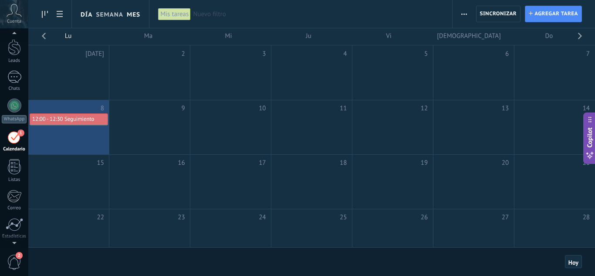
click at [90, 17] on link "Día" at bounding box center [87, 14] width 12 height 28
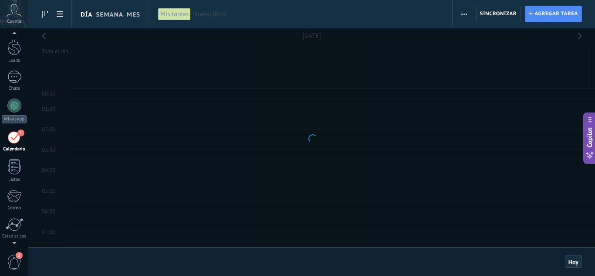
scroll to position [164, 0]
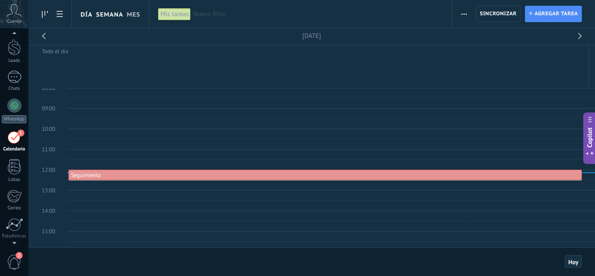
click at [113, 17] on link "Semana" at bounding box center [109, 14] width 27 height 28
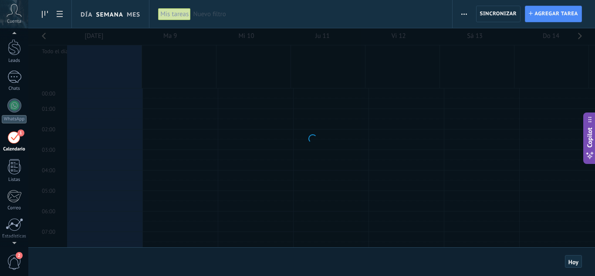
scroll to position [164, 0]
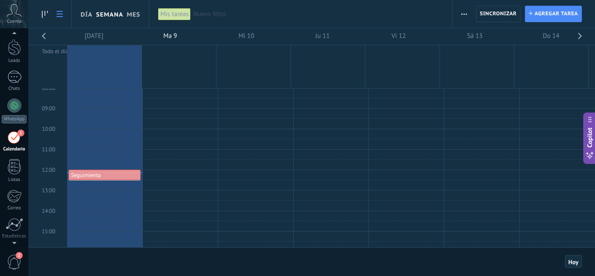
click at [63, 14] on link at bounding box center [59, 14] width 15 height 17
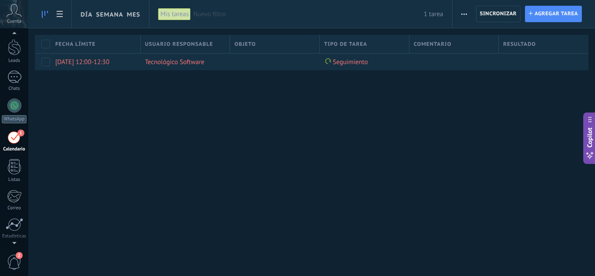
click at [44, 7] on link at bounding box center [44, 14] width 15 height 17
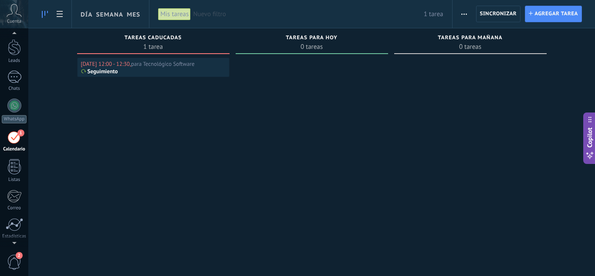
click at [43, 17] on icon at bounding box center [45, 14] width 6 height 7
click at [71, 12] on div "Día Semana Mes" at bounding box center [88, 14] width 121 height 28
click at [110, 73] on p "Seguimiento" at bounding box center [103, 71] width 31 height 7
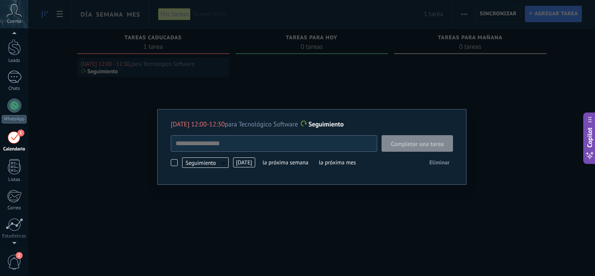
click at [291, 146] on textarea at bounding box center [274, 143] width 207 height 17
click at [217, 163] on span "Seguimiento" at bounding box center [205, 162] width 47 height 10
click at [415, 144] on span "Completar una tarea" at bounding box center [417, 144] width 53 height 6
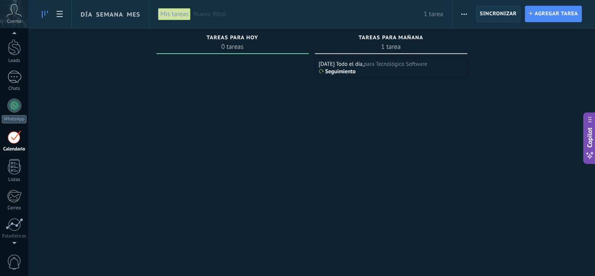
click at [498, 15] on span "Sincronizar" at bounding box center [498, 13] width 37 height 5
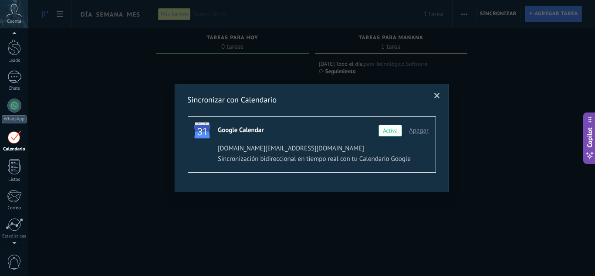
click at [430, 94] on span at bounding box center [437, 95] width 14 height 15
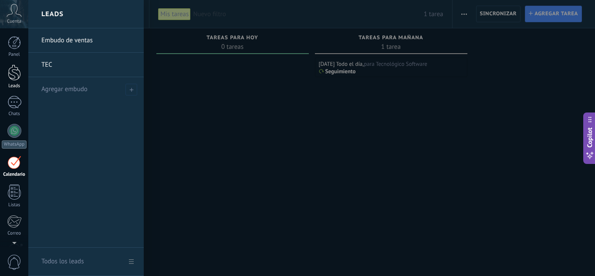
click at [17, 75] on div at bounding box center [14, 73] width 13 height 16
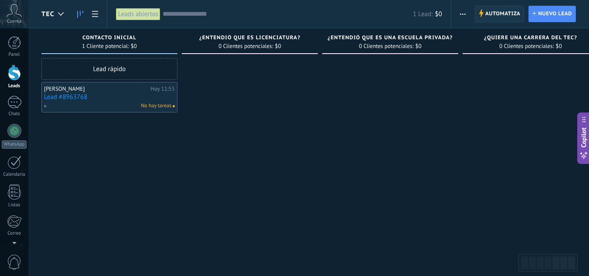
click at [509, 17] on span "Automatiza" at bounding box center [502, 14] width 35 height 16
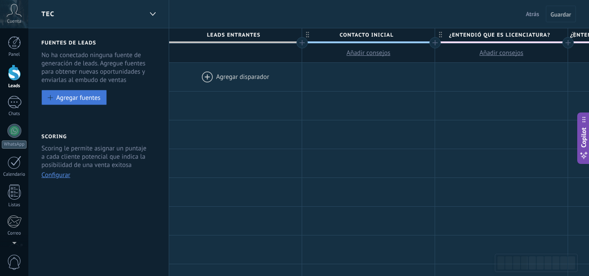
click at [89, 101] on div "Agregar fuentes" at bounding box center [78, 97] width 44 height 7
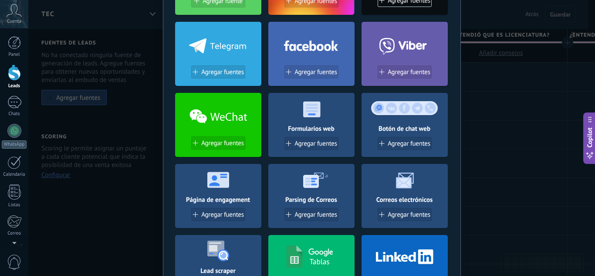
scroll to position [116, 0]
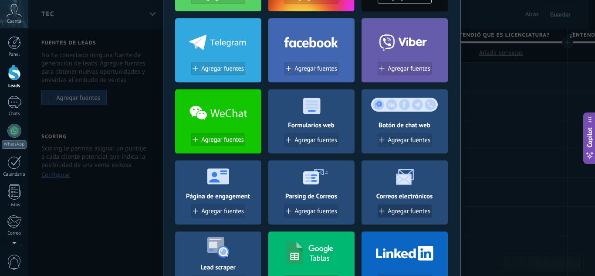
click at [415, 214] on span "Agregar fuentes" at bounding box center [409, 210] width 43 height 7
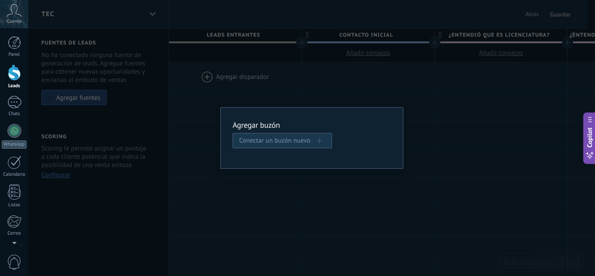
click at [292, 140] on span "Conectar un buzón nuevo" at bounding box center [278, 140] width 78 height 8
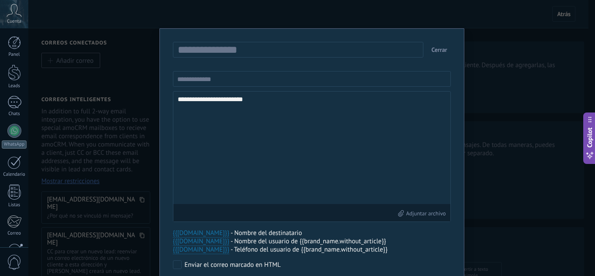
click at [210, 53] on input "text" at bounding box center [301, 50] width 250 height 14
type input "****"
click at [221, 76] on input "text" at bounding box center [312, 79] width 278 height 16
click at [282, 148] on textarea "**********" at bounding box center [312, 148] width 268 height 104
click at [262, 81] on input "text" at bounding box center [312, 79] width 278 height 16
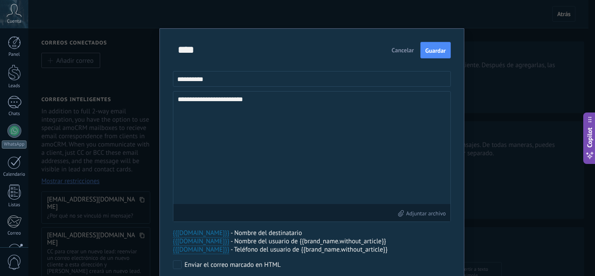
type input "**********"
click at [399, 113] on textarea "**********" at bounding box center [312, 148] width 268 height 104
click at [307, 100] on textarea "**********" at bounding box center [312, 148] width 268 height 104
type textarea "**********"
click at [428, 50] on span "Guardar" at bounding box center [435, 51] width 20 height 6
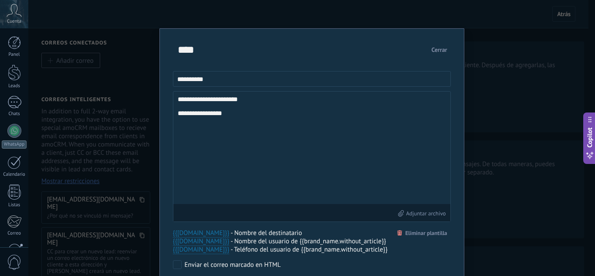
click at [448, 46] on button "Cerrar" at bounding box center [439, 50] width 23 height 16
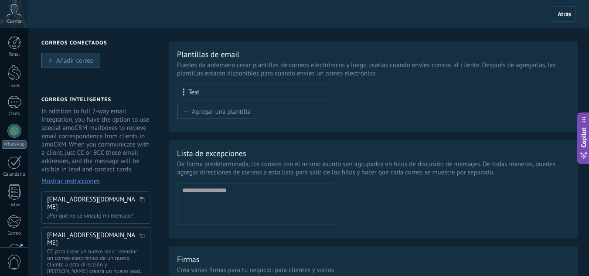
click at [91, 60] on span "Añadir correo" at bounding box center [74, 60] width 37 height 7
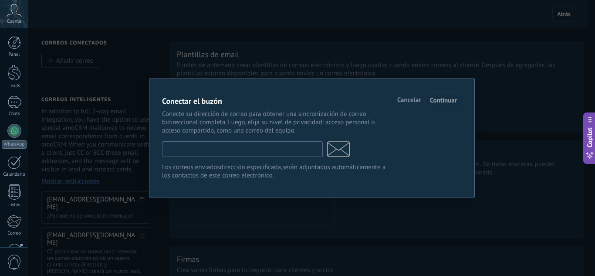
click at [234, 151] on input "text" at bounding box center [242, 149] width 161 height 16
click at [438, 103] on span "Continuar" at bounding box center [443, 100] width 27 height 8
click at [264, 154] on input "text" at bounding box center [242, 149] width 161 height 16
click at [454, 101] on span "Continuar" at bounding box center [443, 100] width 27 height 8
click at [251, 152] on input "text" at bounding box center [242, 149] width 161 height 16
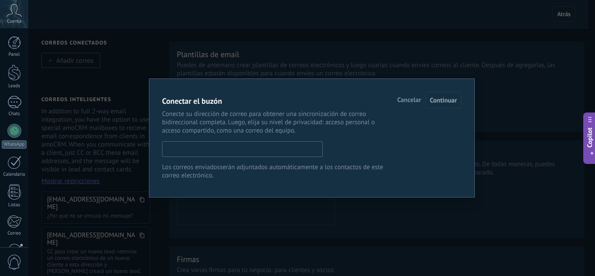
paste input "**********"
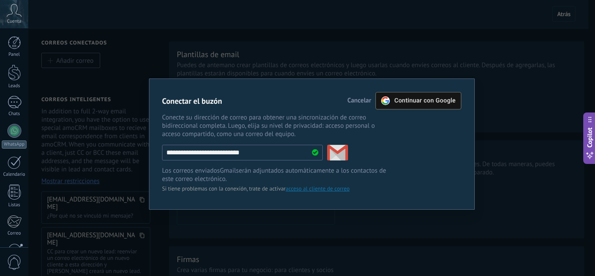
type input "**********"
click at [425, 102] on span "Continuar con Google" at bounding box center [424, 100] width 61 height 7
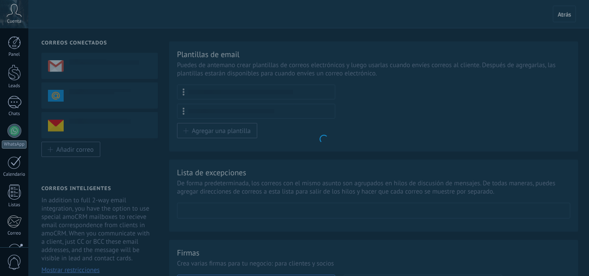
scroll to position [161, 0]
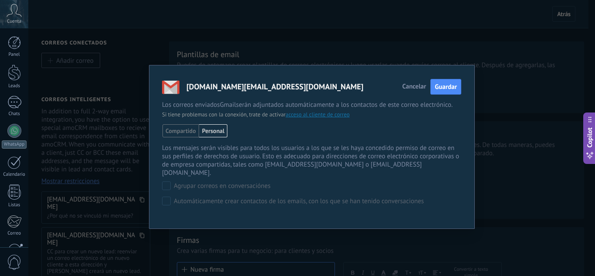
click at [446, 91] on span "Guardar" at bounding box center [446, 87] width 22 height 8
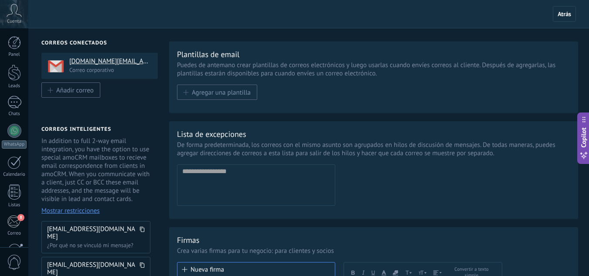
scroll to position [116, 0]
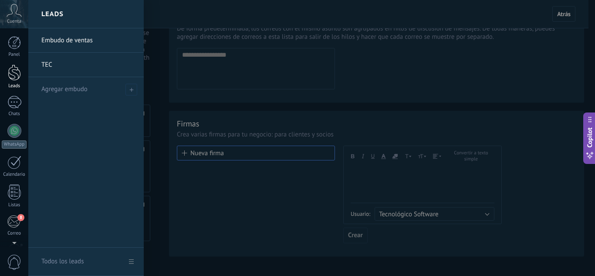
click at [18, 73] on div at bounding box center [14, 73] width 13 height 16
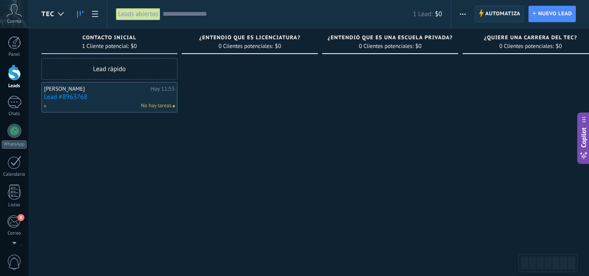
click at [499, 11] on span "Automatiza" at bounding box center [502, 14] width 35 height 16
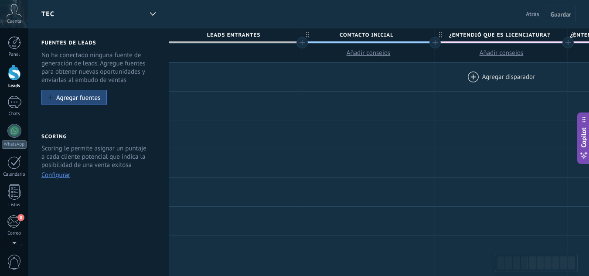
click at [502, 80] on div at bounding box center [501, 77] width 132 height 28
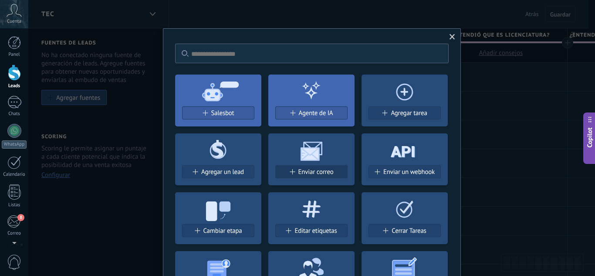
click at [311, 173] on span "Enviar correo" at bounding box center [316, 171] width 35 height 7
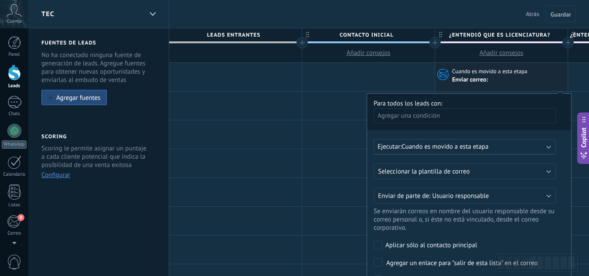
scroll to position [116, 0]
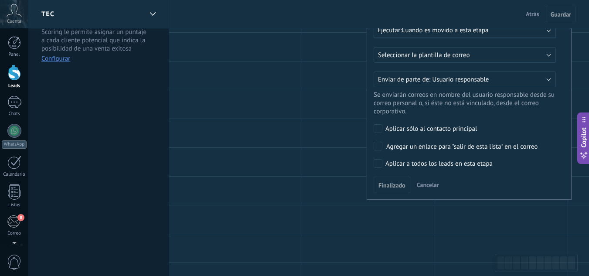
click at [420, 163] on div "Aplicar a todos los leads en esta etapa" at bounding box center [438, 164] width 107 height 9
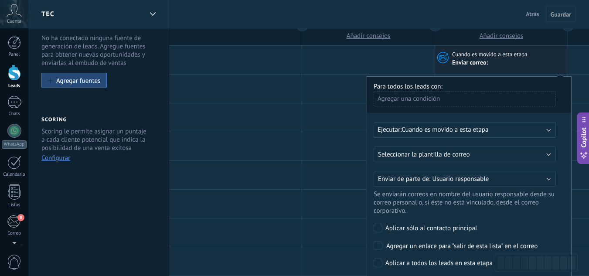
scroll to position [0, 0]
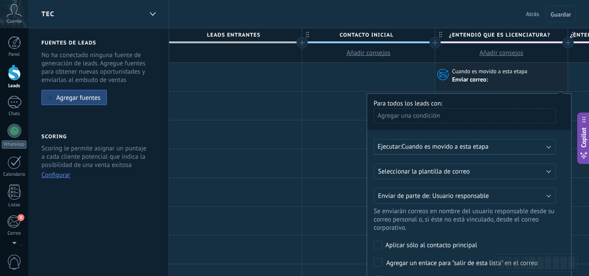
click at [428, 110] on div "Agregar una condición" at bounding box center [464, 115] width 182 height 15
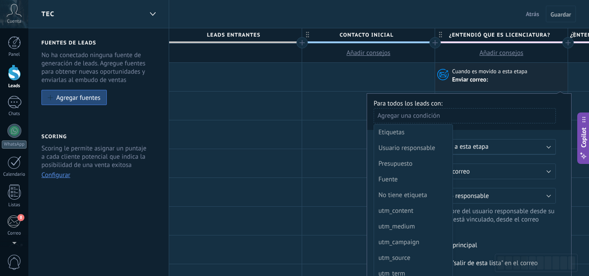
click at [513, 156] on div at bounding box center [469, 205] width 204 height 222
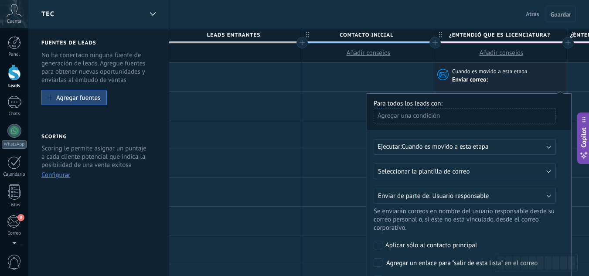
click at [398, 147] on span "Ejecutar:" at bounding box center [389, 147] width 24 height 8
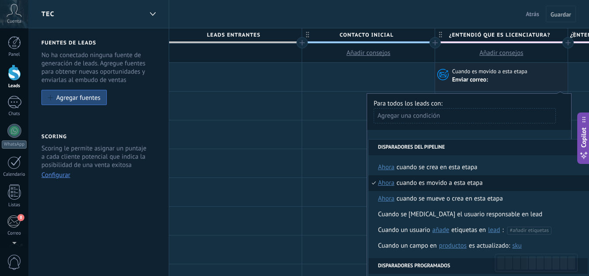
click at [436, 184] on div "Cuando es movido a esta etapa" at bounding box center [440, 183] width 86 height 16
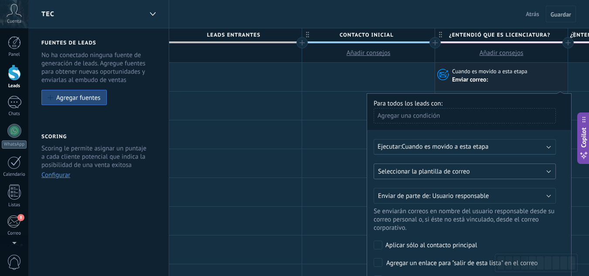
click at [406, 173] on span "Seleccionar la plantilla de correo" at bounding box center [424, 171] width 92 height 8
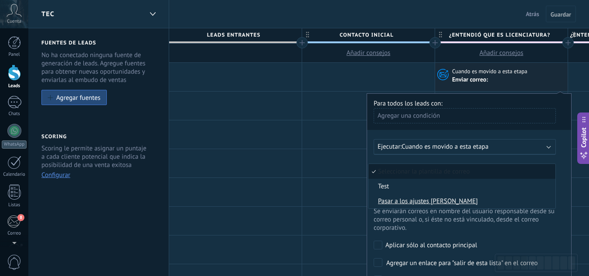
click at [402, 187] on span "Test" at bounding box center [460, 186] width 184 height 8
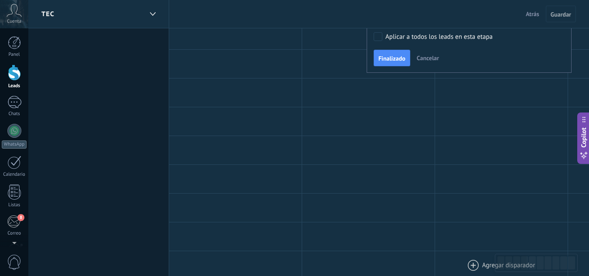
scroll to position [116, 0]
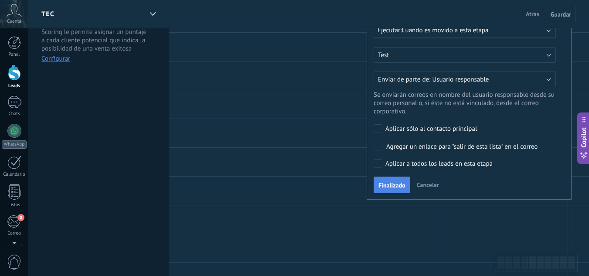
click at [395, 183] on span "Finalizado" at bounding box center [391, 185] width 27 height 6
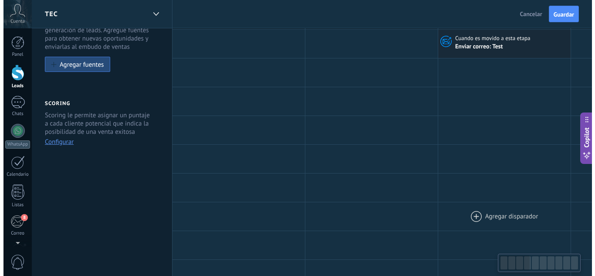
scroll to position [0, 0]
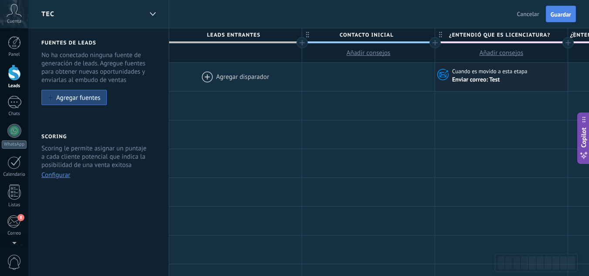
click at [567, 18] on button "Guardar" at bounding box center [561, 14] width 30 height 17
click at [153, 13] on icon at bounding box center [153, 13] width 6 height 3
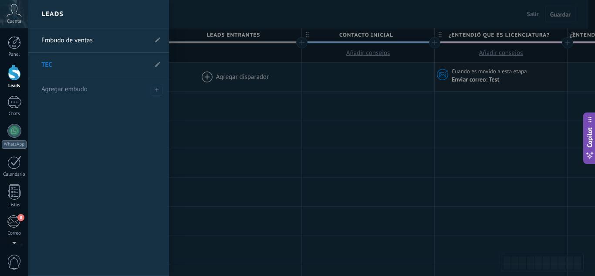
click at [153, 13] on div "Leads" at bounding box center [98, 14] width 141 height 28
click at [23, 73] on link "Leads" at bounding box center [14, 77] width 28 height 24
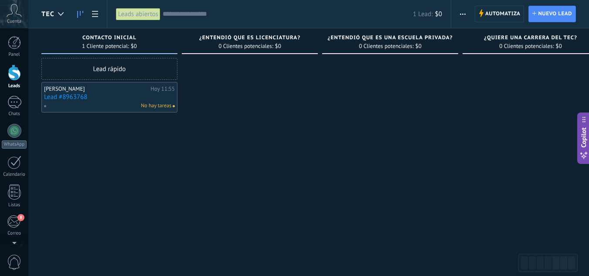
click at [88, 94] on link "Lead #8963768" at bounding box center [109, 96] width 131 height 7
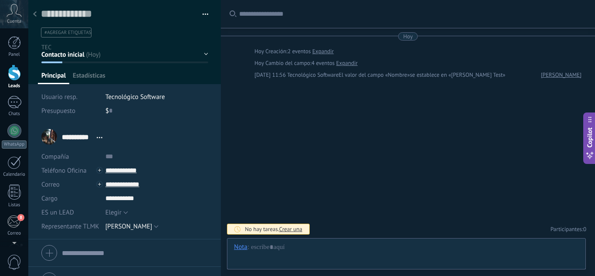
scroll to position [13, 0]
click at [203, 12] on button "button" at bounding box center [202, 14] width 13 height 13
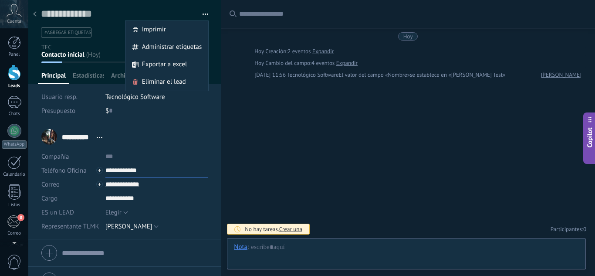
click at [191, 165] on input "**********" at bounding box center [156, 170] width 103 height 14
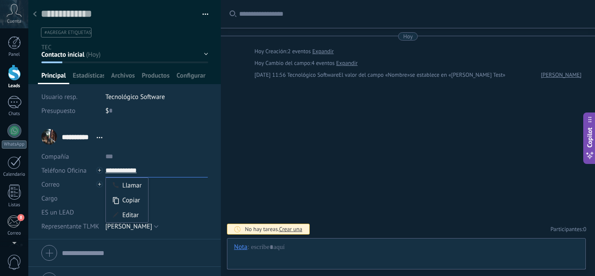
scroll to position [18, 0]
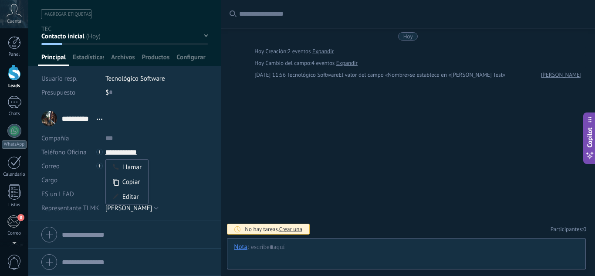
type input "**********"
click at [183, 163] on input "**********" at bounding box center [156, 166] width 103 height 14
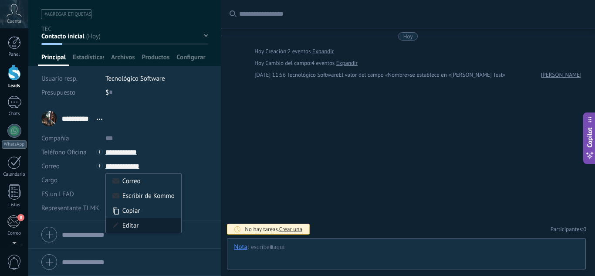
click at [146, 227] on div "Editar" at bounding box center [143, 225] width 75 height 15
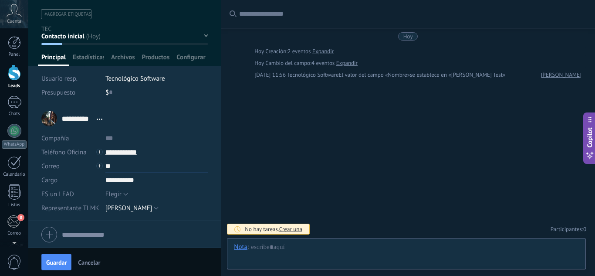
type input "*"
paste input "**********"
type input "**********"
click at [66, 269] on button "Guardar" at bounding box center [56, 262] width 30 height 17
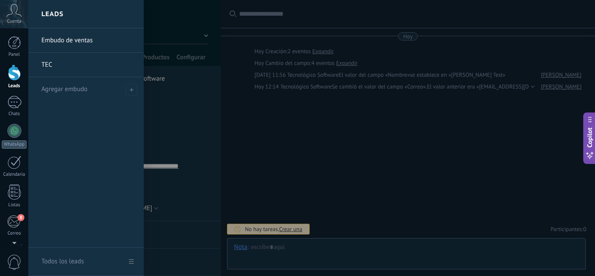
drag, startPoint x: 8, startPoint y: 69, endPoint x: 8, endPoint y: 65, distance: 4.8
click at [8, 69] on div at bounding box center [14, 73] width 13 height 16
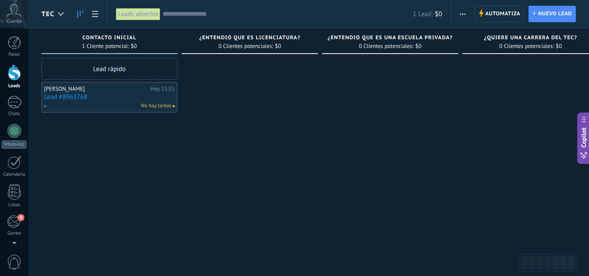
drag, startPoint x: 114, startPoint y: 74, endPoint x: 187, endPoint y: 68, distance: 73.4
click at [187, 68] on div "Leads Entrantes Solicitudes: 0 0 0 0 0 0 0 0 0 Contacto inicial 1 Cliente poten…" at bounding box center [536, 124] width 991 height 192
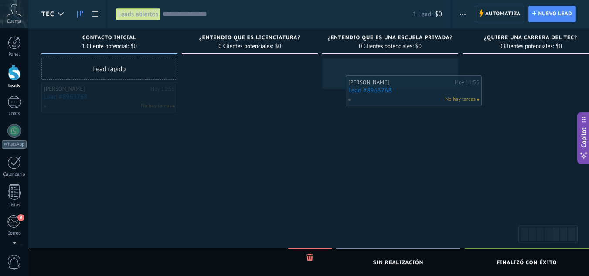
drag, startPoint x: 113, startPoint y: 90, endPoint x: 418, endPoint y: 83, distance: 304.3
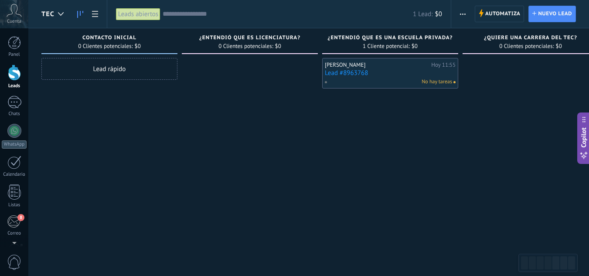
click at [376, 68] on div "David Test Hoy 11:55 Lead #8963768 No hay tareas" at bounding box center [390, 73] width 131 height 25
click at [376, 80] on div "No hay tareas" at bounding box center [388, 82] width 128 height 8
click at [368, 66] on div "[PERSON_NAME]" at bounding box center [377, 64] width 104 height 7
click at [417, 70] on link "Lead #8963768" at bounding box center [390, 72] width 131 height 7
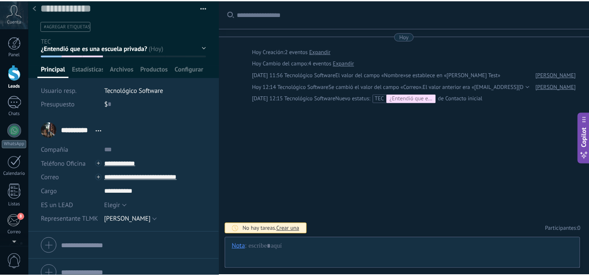
scroll to position [18, 0]
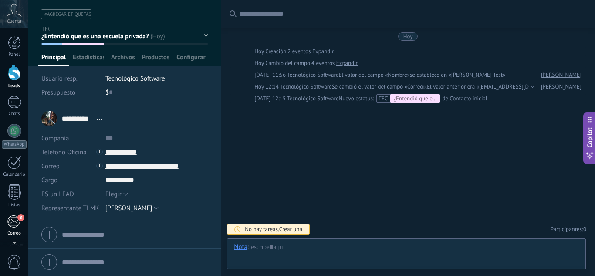
click at [7, 224] on link "8 Correo" at bounding box center [14, 225] width 28 height 21
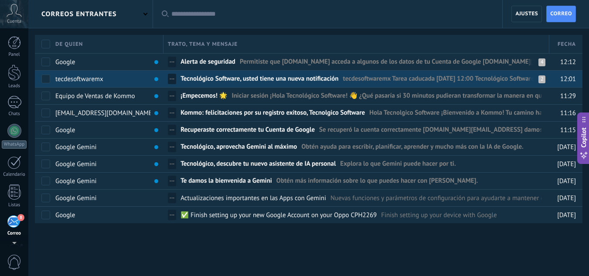
scroll to position [85, 0]
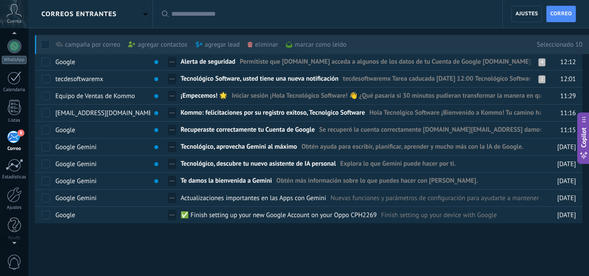
click at [330, 48] on div "marcar como leído màs" at bounding box center [316, 44] width 61 height 19
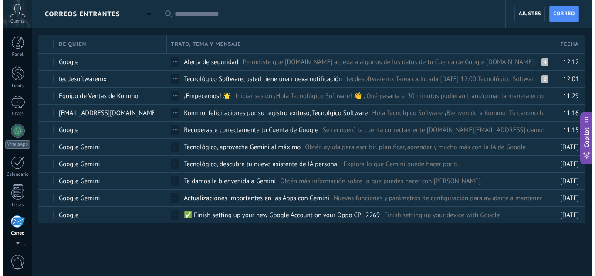
scroll to position [85, 0]
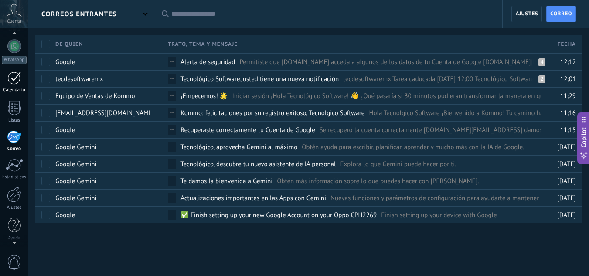
click at [14, 88] on div "Calendario" at bounding box center [14, 90] width 25 height 6
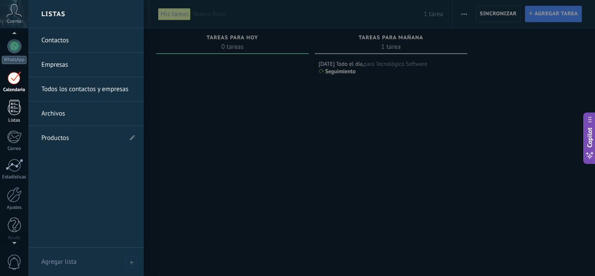
click at [8, 113] on div at bounding box center [14, 107] width 13 height 15
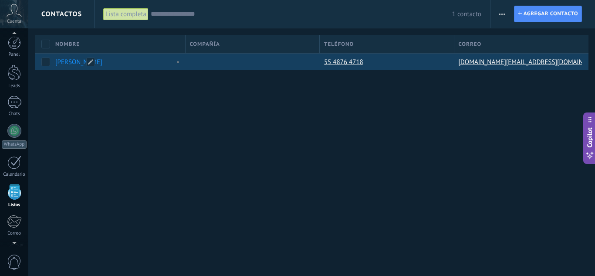
scroll to position [54, 0]
click at [75, 61] on link "[PERSON_NAME]" at bounding box center [78, 62] width 47 height 8
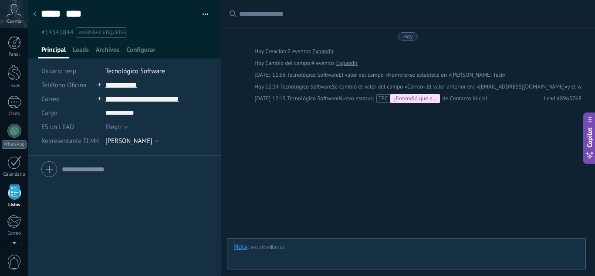
drag, startPoint x: 16, startPoint y: 44, endPoint x: 18, endPoint y: 62, distance: 18.1
click at [16, 44] on div at bounding box center [14, 42] width 13 height 13
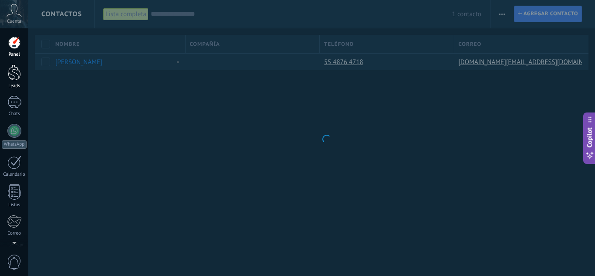
click at [16, 78] on div at bounding box center [14, 73] width 13 height 16
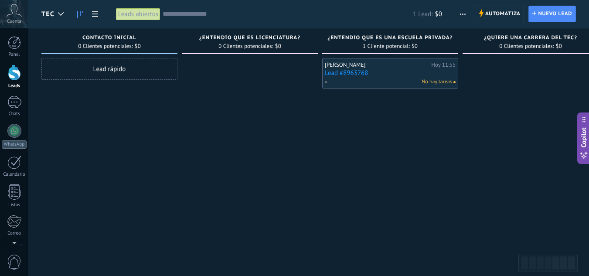
click at [363, 73] on link "Lead #8963768" at bounding box center [390, 72] width 131 height 7
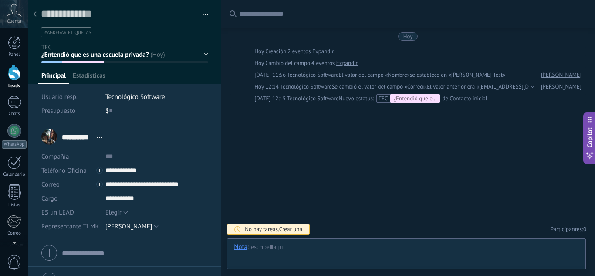
scroll to position [13, 0]
click at [348, 63] on link "Expandir" at bounding box center [346, 63] width 21 height 9
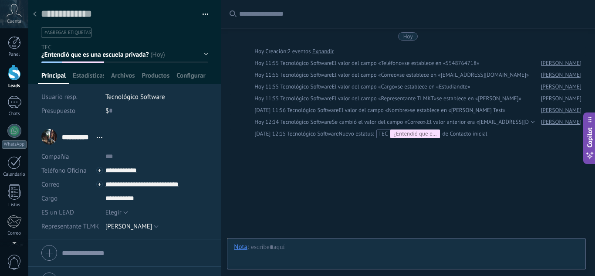
scroll to position [14, 0]
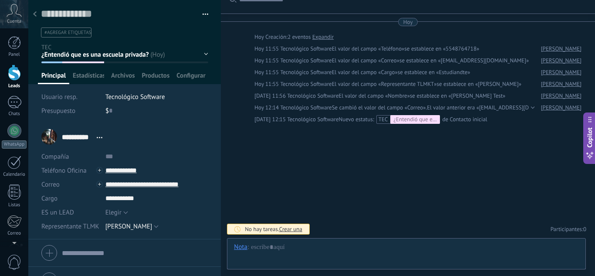
click at [535, 105] on div at bounding box center [532, 107] width 6 height 9
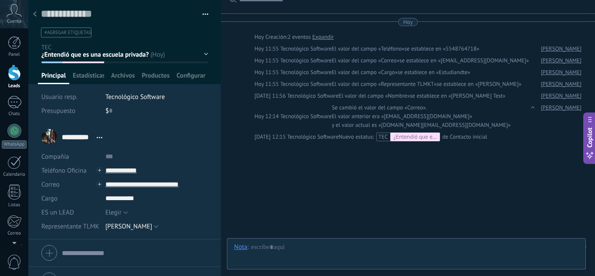
click at [457, 132] on div "Nuevo estatus: TEC ¿Entendió que es una escuela privada? de Contacto inicial" at bounding box center [413, 136] width 149 height 9
click at [404, 132] on div "¿Entendió que es una escuela privada?" at bounding box center [415, 136] width 50 height 9
click at [380, 132] on div "TEC ¿Entendió que es una escuela privada?" at bounding box center [410, 136] width 62 height 9
click at [382, 132] on div "TEC ¿Entendió que es una escuela privada?" at bounding box center [410, 136] width 62 height 9
click at [406, 132] on div "¿Entendió que es una escuela privada?" at bounding box center [415, 136] width 50 height 9
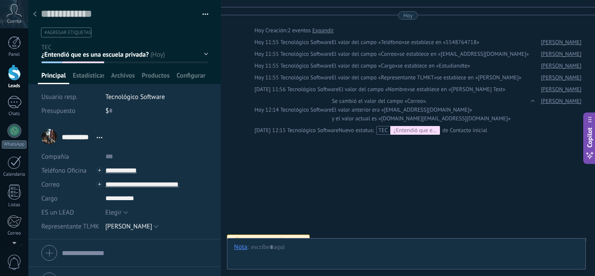
scroll to position [23, 0]
click at [288, 234] on span "Crear una" at bounding box center [290, 237] width 23 height 7
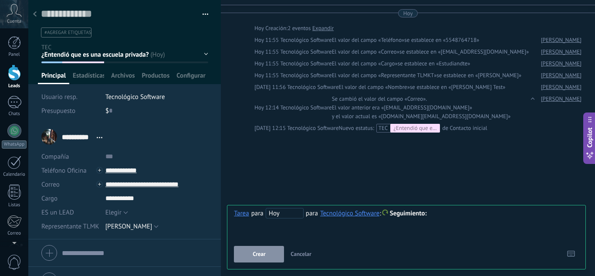
click at [403, 177] on div "Buscar Carga más Hoy Hoy Creación: 2 eventos Expandir Hoy 11:55 Tecnológico Sof…" at bounding box center [408, 131] width 374 height 308
click at [404, 213] on span "Seguimiento" at bounding box center [408, 213] width 37 height 8
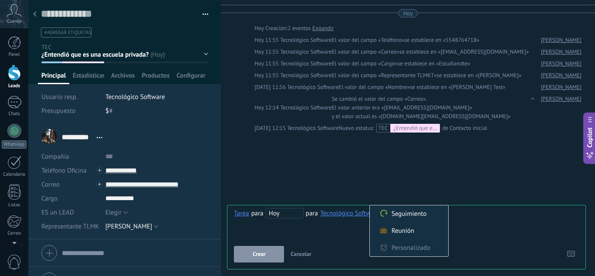
click at [423, 177] on div at bounding box center [297, 138] width 595 height 276
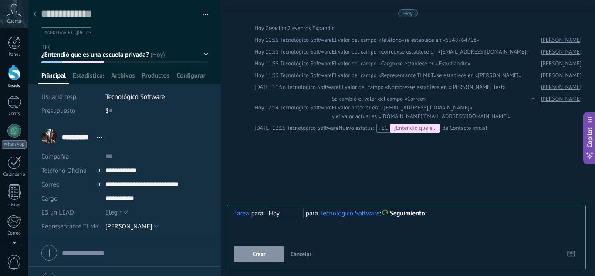
click at [298, 256] on span "Cancelar" at bounding box center [301, 253] width 21 height 7
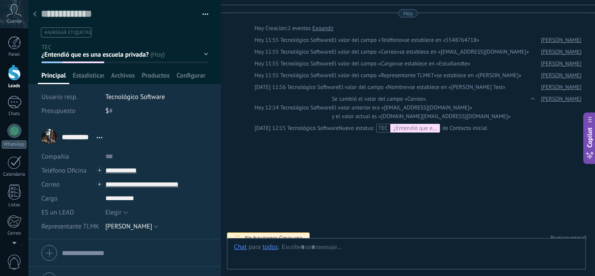
click at [360, 160] on div "Buscar Carga más Hoy Hoy Creación: 2 eventos Expandir Hoy 11:55 Tecnológico Sof…" at bounding box center [408, 131] width 374 height 308
click at [92, 74] on span "Estadísticas" at bounding box center [88, 77] width 31 height 13
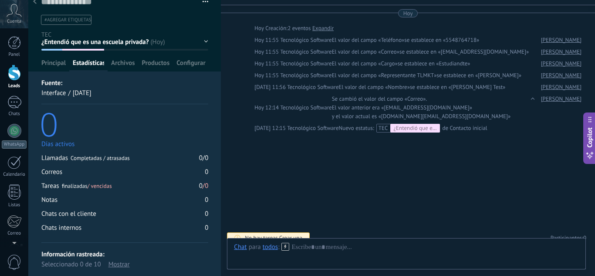
scroll to position [25, 0]
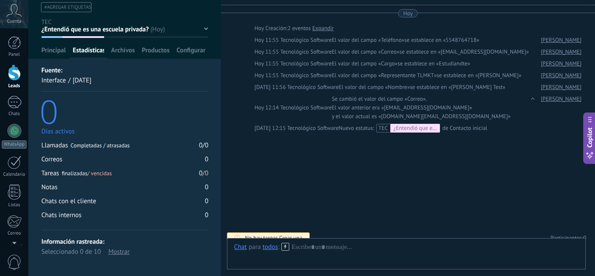
click at [132, 51] on span "Archivos" at bounding box center [123, 52] width 24 height 13
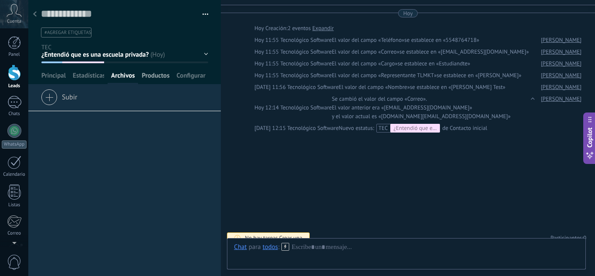
click at [156, 75] on span "Productos" at bounding box center [156, 77] width 28 height 13
click at [89, 72] on span "Estadísticas" at bounding box center [88, 77] width 31 height 13
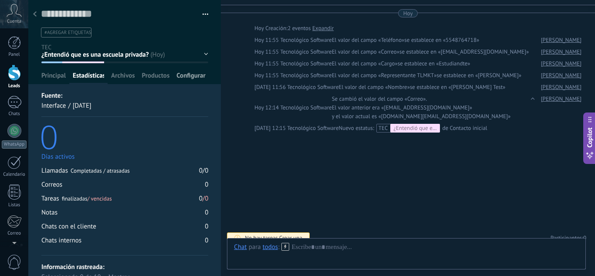
click at [203, 74] on span "Configurar" at bounding box center [191, 77] width 29 height 13
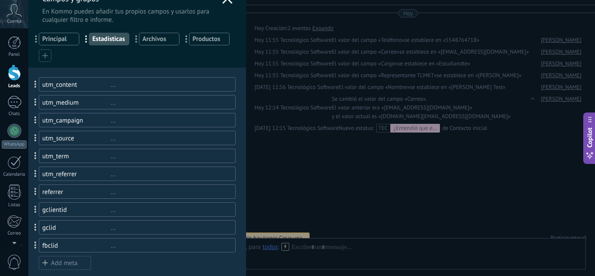
scroll to position [27, 0]
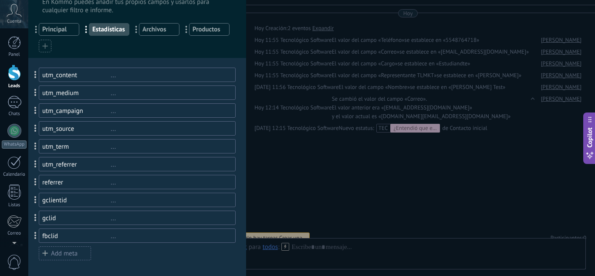
click at [61, 252] on div "Add meta" at bounding box center [65, 253] width 52 height 14
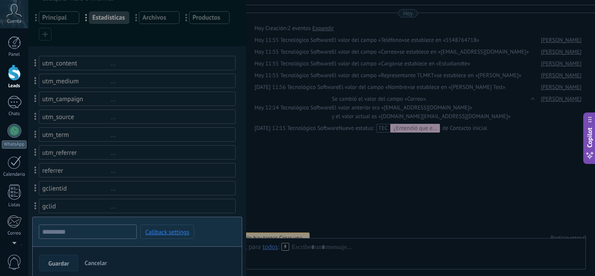
scroll to position [44, 0]
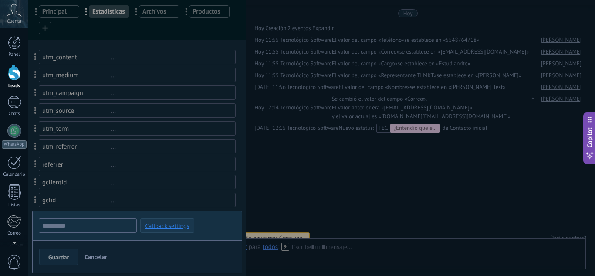
click at [171, 224] on span "Callback settings" at bounding box center [167, 226] width 44 height 6
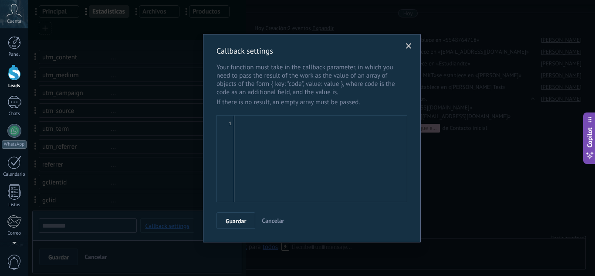
click at [406, 44] on span at bounding box center [409, 46] width 14 height 15
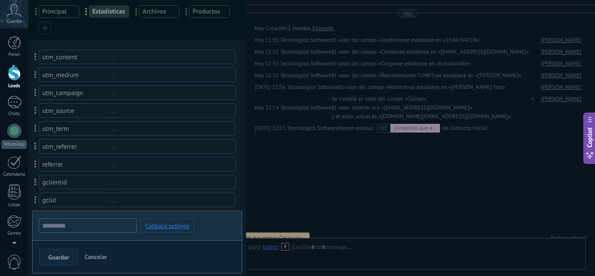
click at [92, 255] on span "Cancelar" at bounding box center [96, 257] width 22 height 8
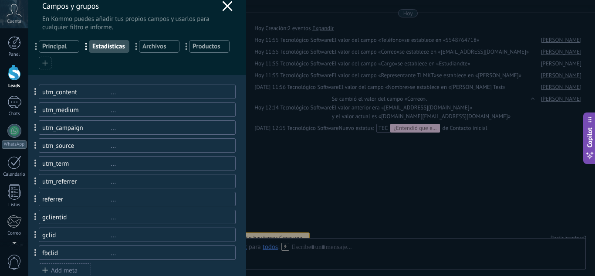
scroll to position [0, 0]
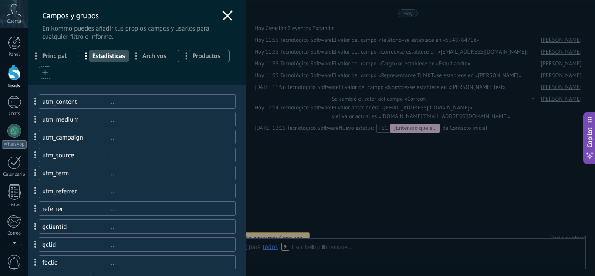
click at [217, 18] on div "Campos y grupos En Kommo puedes añadir tus propios campos y usarlos para cualqu…" at bounding box center [137, 20] width 218 height 41
click at [222, 18] on icon at bounding box center [227, 15] width 10 height 10
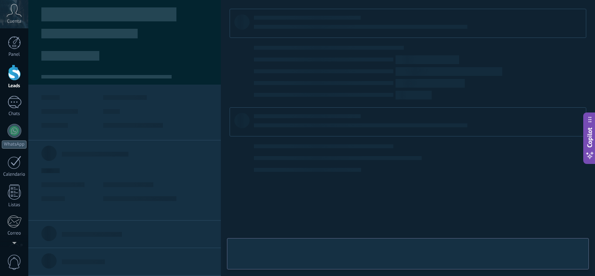
type textarea "**********"
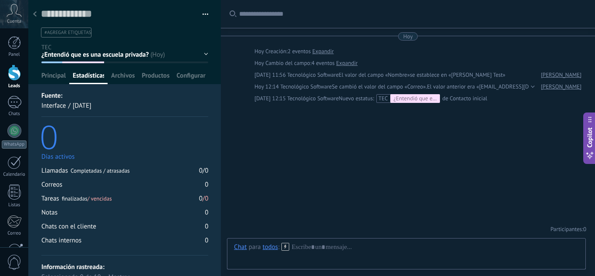
scroll to position [25, 0]
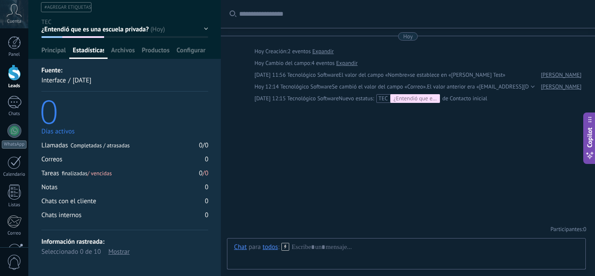
click at [125, 251] on div "Mostrar" at bounding box center [119, 252] width 21 height 10
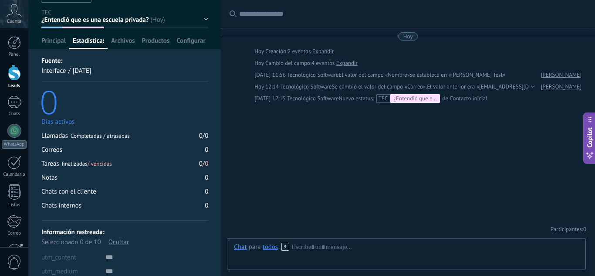
scroll to position [0, 0]
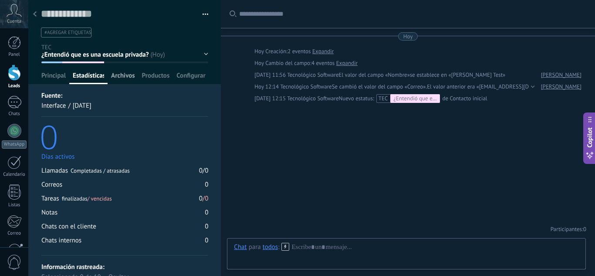
click at [119, 72] on span "Archivos" at bounding box center [123, 77] width 24 height 13
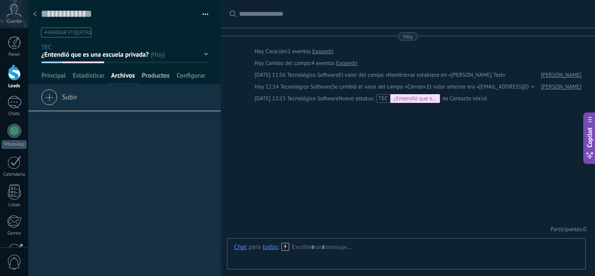
click at [156, 75] on span "Productos" at bounding box center [156, 77] width 28 height 13
click at [193, 72] on span "Configurar" at bounding box center [191, 77] width 29 height 13
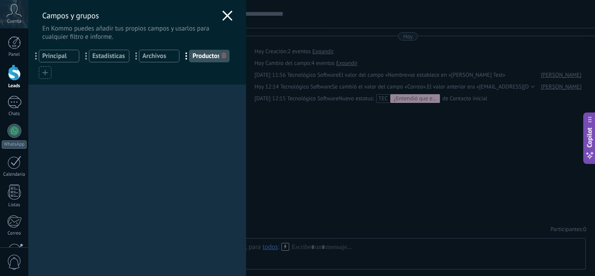
click at [222, 16] on icon at bounding box center [227, 15] width 10 height 10
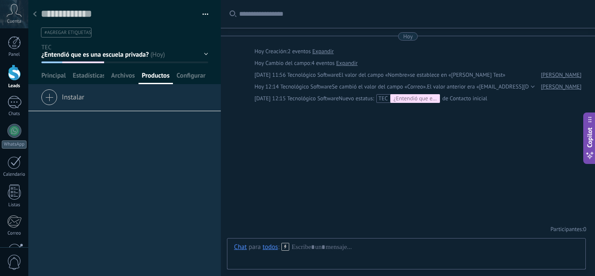
click at [134, 70] on div at bounding box center [124, 42] width 193 height 84
click at [123, 69] on div at bounding box center [124, 42] width 193 height 84
click at [123, 78] on span "Archivos" at bounding box center [123, 77] width 24 height 13
click at [88, 76] on span "Estadísticas" at bounding box center [88, 77] width 31 height 13
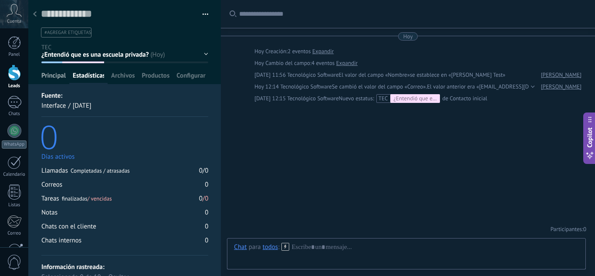
click at [61, 78] on span "Principal" at bounding box center [53, 77] width 24 height 13
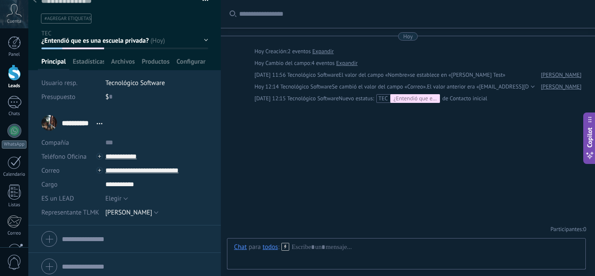
scroll to position [18, 0]
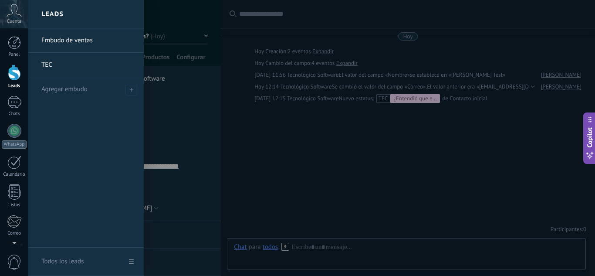
click at [5, 74] on link "Leads" at bounding box center [14, 77] width 28 height 24
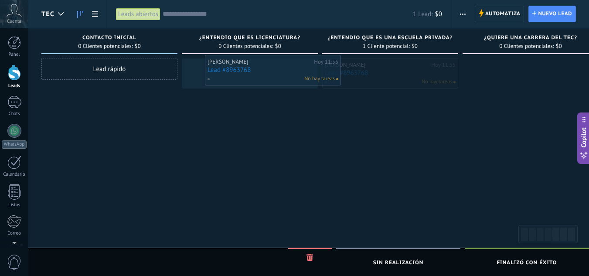
drag, startPoint x: 357, startPoint y: 68, endPoint x: 241, endPoint y: 65, distance: 116.0
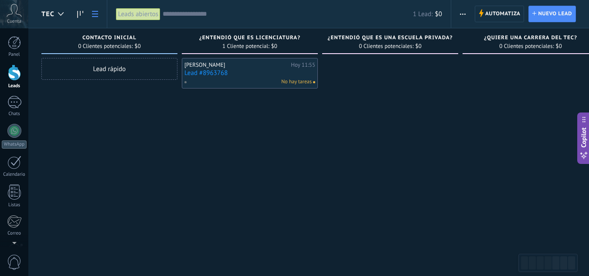
click at [92, 15] on link at bounding box center [95, 14] width 15 height 17
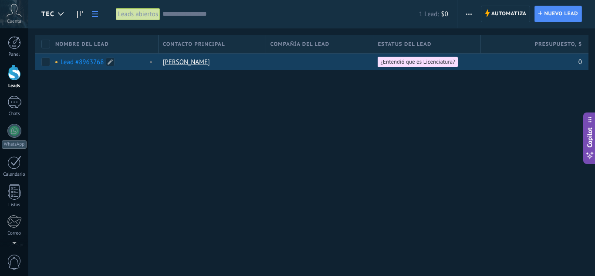
click at [87, 61] on link "Lead #8963768" at bounding box center [82, 62] width 43 height 8
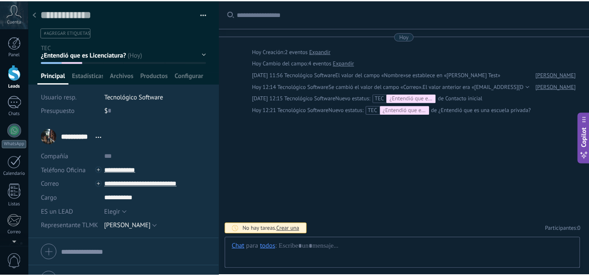
scroll to position [13, 0]
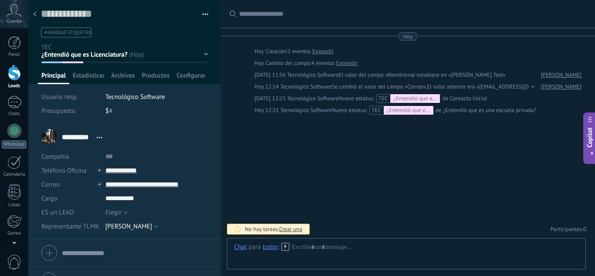
click at [34, 12] on icon at bounding box center [34, 13] width 3 height 5
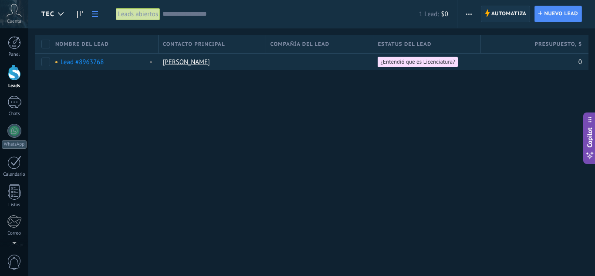
click at [508, 13] on span "Automatiza" at bounding box center [509, 14] width 35 height 16
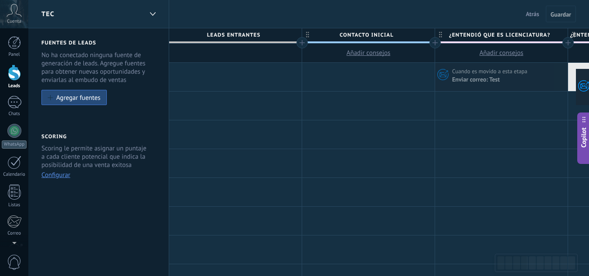
drag, startPoint x: 470, startPoint y: 76, endPoint x: 579, endPoint y: 71, distance: 108.6
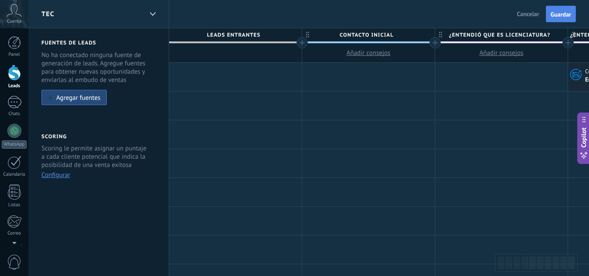
click at [560, 13] on span "Guardar" at bounding box center [560, 14] width 20 height 6
click at [533, 14] on span "Salir" at bounding box center [533, 14] width 12 height 8
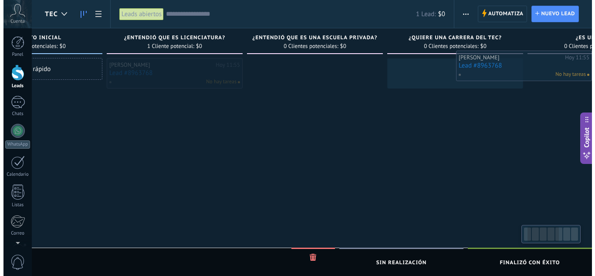
scroll to position [0, 99]
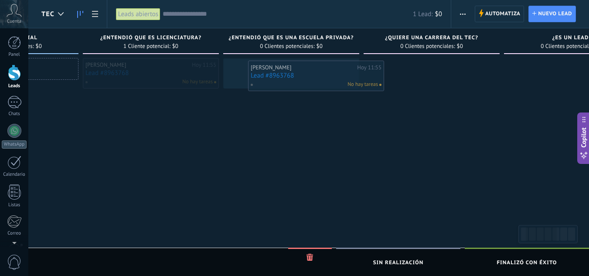
drag, startPoint x: 218, startPoint y: 75, endPoint x: 284, endPoint y: 78, distance: 66.3
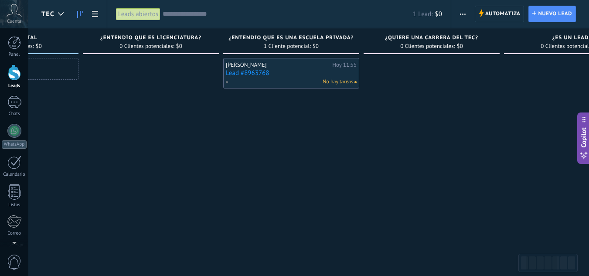
click at [290, 76] on link "Lead #8963768" at bounding box center [291, 72] width 131 height 7
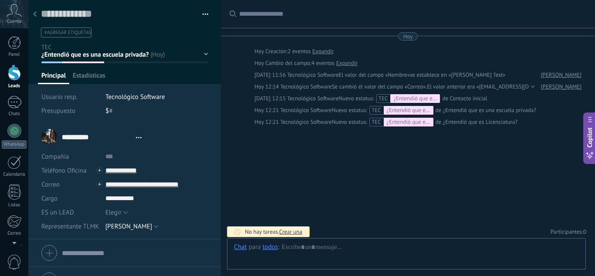
type textarea "**********"
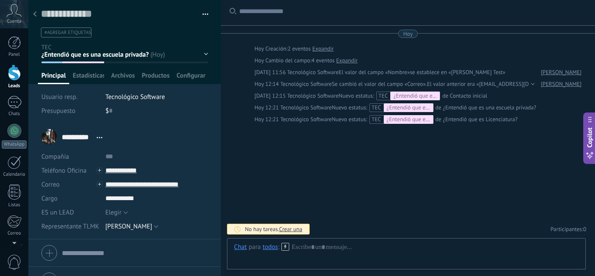
click at [96, 68] on div at bounding box center [124, 42] width 193 height 84
click at [96, 71] on span "Estadísticas" at bounding box center [88, 77] width 31 height 13
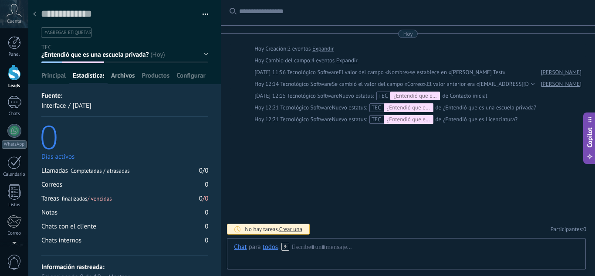
click at [132, 74] on span "Archivos" at bounding box center [123, 77] width 24 height 13
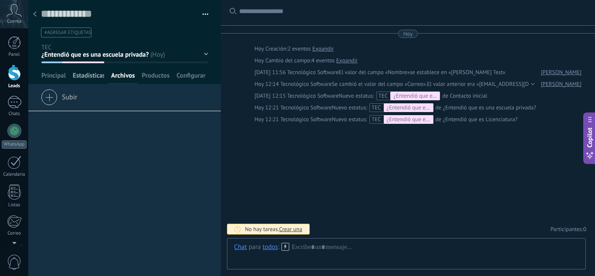
click at [76, 75] on span "Estadísticas" at bounding box center [88, 77] width 31 height 13
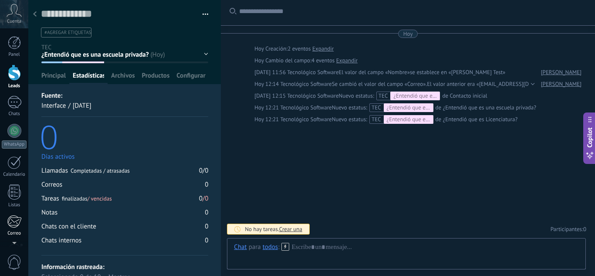
click at [12, 224] on div at bounding box center [14, 221] width 14 height 13
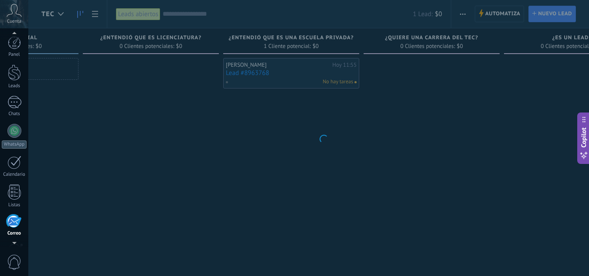
scroll to position [85, 0]
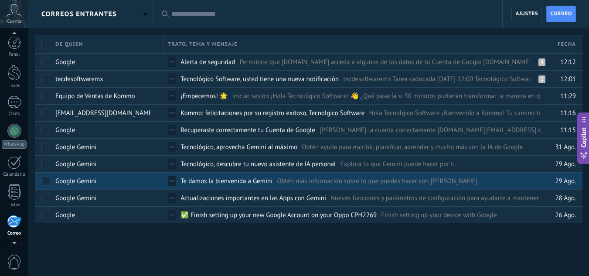
scroll to position [85, 0]
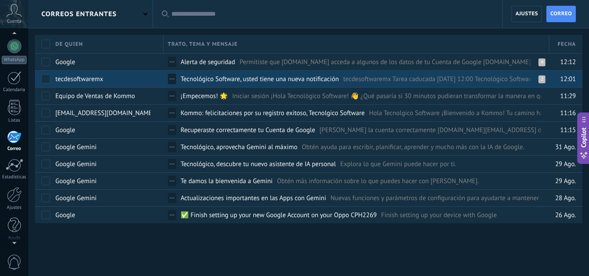
click at [135, 78] on div "tecdesoftwaremx" at bounding box center [105, 79] width 108 height 17
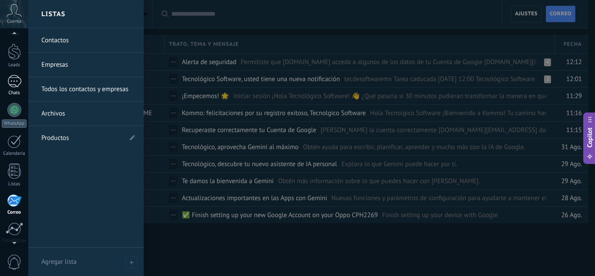
scroll to position [0, 0]
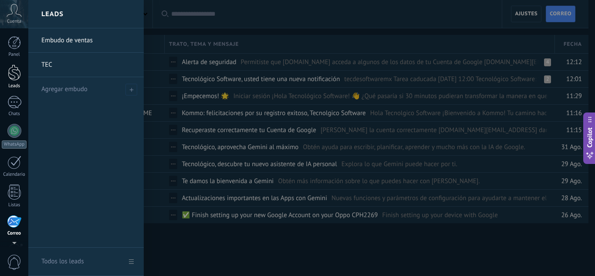
click at [10, 72] on div at bounding box center [14, 73] width 13 height 16
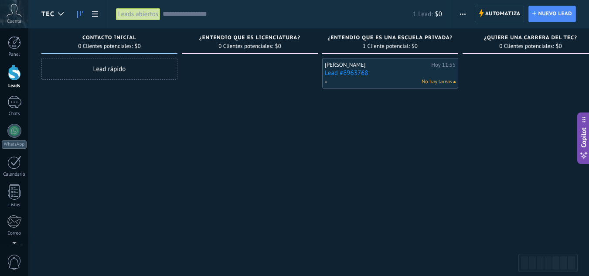
click at [375, 72] on link "Lead #8963768" at bounding box center [390, 72] width 131 height 7
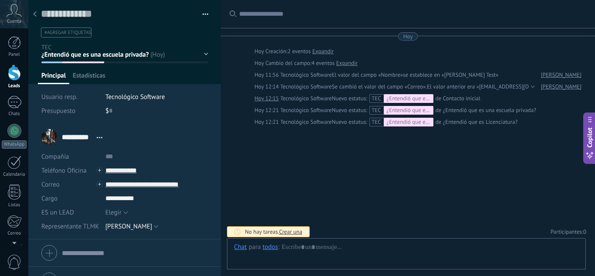
scroll to position [3, 0]
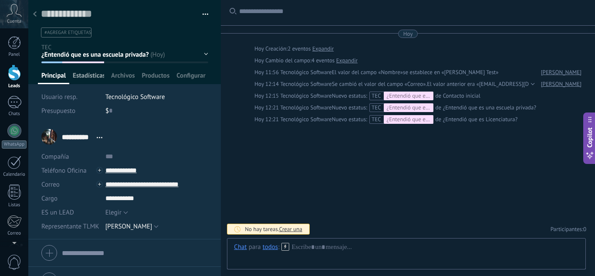
click at [92, 78] on span "Estadísticas" at bounding box center [88, 77] width 31 height 13
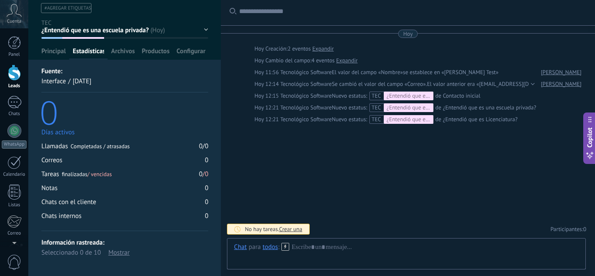
scroll to position [25, 0]
click at [119, 250] on div "Mostrar" at bounding box center [119, 252] width 21 height 10
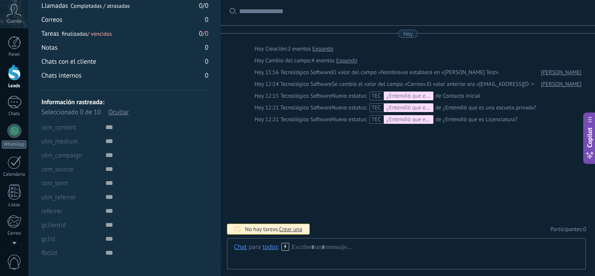
scroll to position [0, 0]
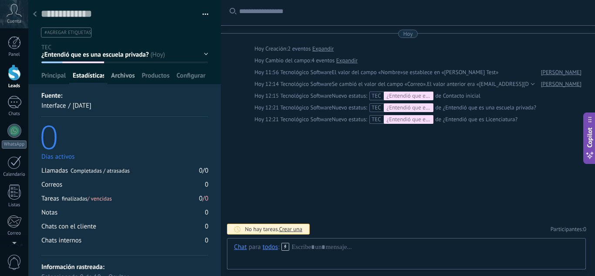
click at [120, 73] on span "Archivos" at bounding box center [123, 77] width 24 height 13
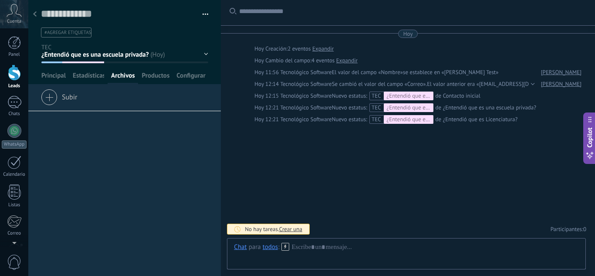
click at [0, 0] on div "Contacto inicial ¿Entendió que es Licenciatura? ¿Entendió que es una escuela pr…" at bounding box center [0, 0] width 0 height 0
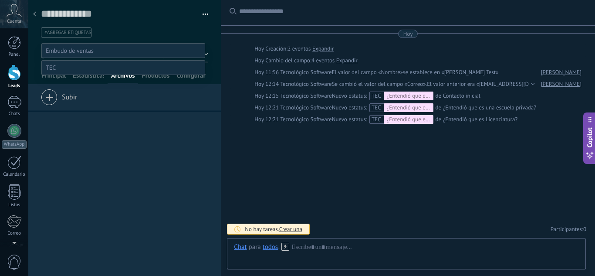
scroll to position [17, 0]
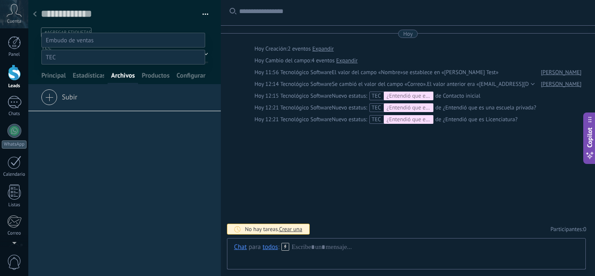
click at [137, 213] on div "Contacto inicial Negociación Debate contractual Discusión de contrato Leads gan…" at bounding box center [123, 154] width 164 height 243
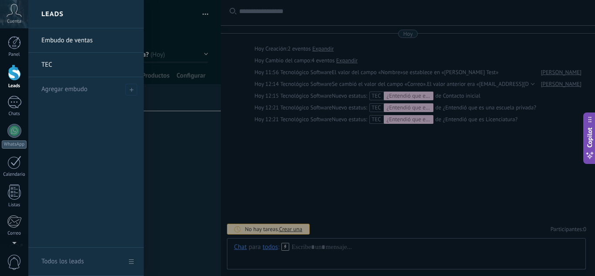
click at [16, 71] on div at bounding box center [14, 73] width 13 height 16
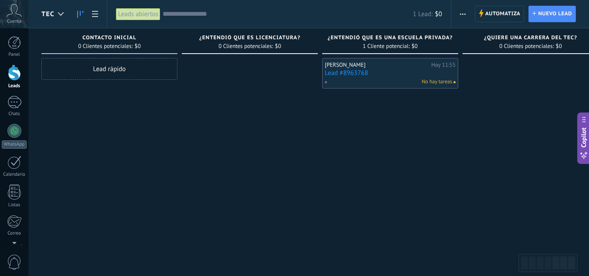
click at [467, 10] on button "button" at bounding box center [462, 14] width 13 height 17
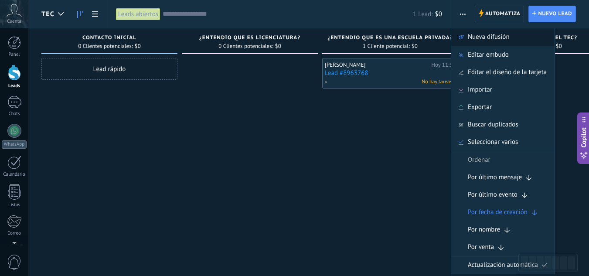
click at [490, 35] on span "Nueva difusión" at bounding box center [489, 36] width 42 height 17
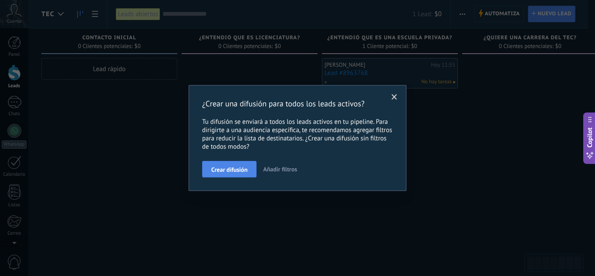
click at [228, 171] on span "Crear difusión" at bounding box center [229, 169] width 36 height 6
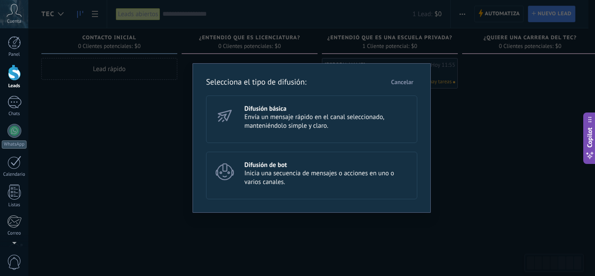
click at [272, 121] on span "Envía un mensaje rápido en el canal seleccionado, manteniéndolo simple y claro." at bounding box center [326, 121] width 165 height 17
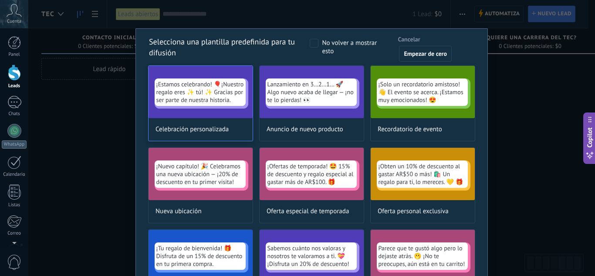
click at [205, 112] on div "¡Estamos celebrando! 🎈¡Nuestro regalo eres ✨ tú! ✨ Gracias por ser parte de nue…" at bounding box center [201, 92] width 104 height 52
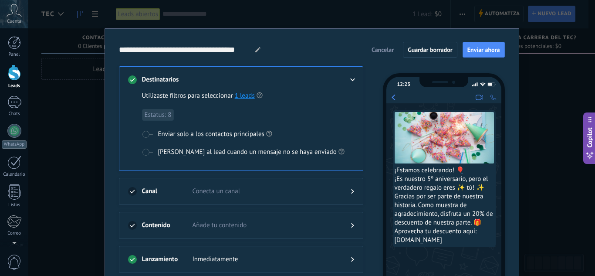
click at [244, 95] on link "1 leads" at bounding box center [245, 96] width 20 height 8
click at [214, 133] on span "Enviar solo a los contactos principales" at bounding box center [211, 134] width 106 height 9
click at [174, 134] on span "Enviar solo a los contactos principales" at bounding box center [211, 134] width 106 height 9
click at [154, 150] on label "Etiquetar al lead cuando un mensaje no se haya enviado" at bounding box center [243, 151] width 203 height 9
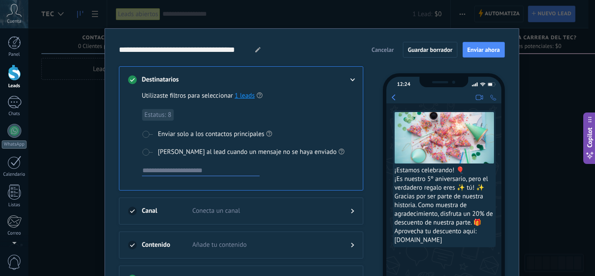
click at [154, 151] on label "Etiquetar al lead cuando un mensaje no se haya enviado" at bounding box center [243, 151] width 203 height 9
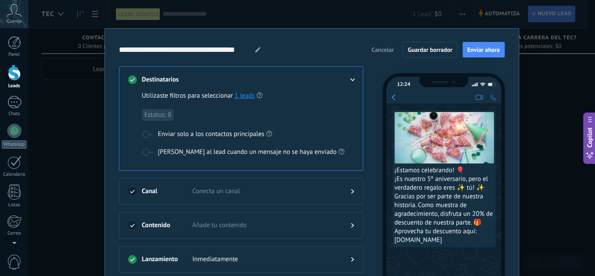
click at [165, 149] on span "Etiquetar al lead cuando un mensaje no se haya enviado" at bounding box center [247, 152] width 179 height 9
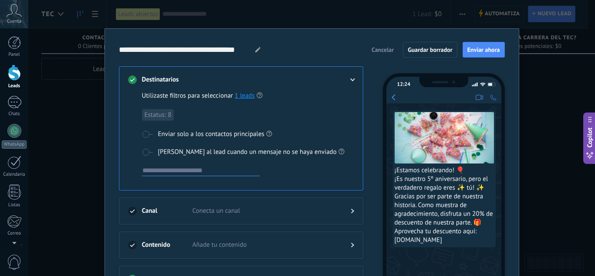
click at [179, 170] on input at bounding box center [201, 170] width 118 height 10
click at [145, 156] on div "Utilizaste filtros para seleccionar 1 leads Estatus: 8 Enviar solo a los contac…" at bounding box center [244, 139] width 205 height 97
click at [146, 156] on div "Utilizaste filtros para seleccionar 1 leads Estatus: 8 Enviar solo a los contac…" at bounding box center [244, 139] width 205 height 97
click at [148, 149] on span at bounding box center [147, 152] width 11 height 7
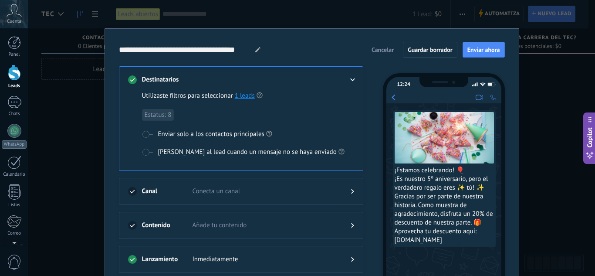
scroll to position [85, 0]
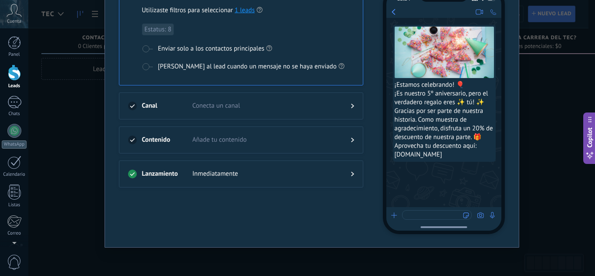
click at [212, 99] on div "Canal Conecta un canal" at bounding box center [241, 105] width 244 height 27
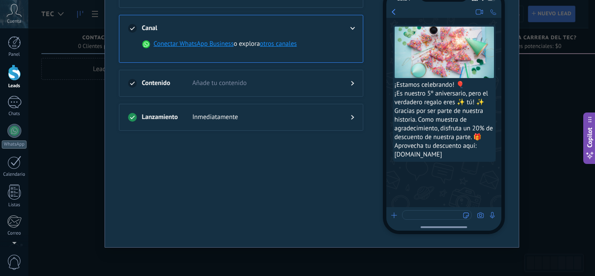
click at [257, 91] on div at bounding box center [241, 92] width 226 height 9
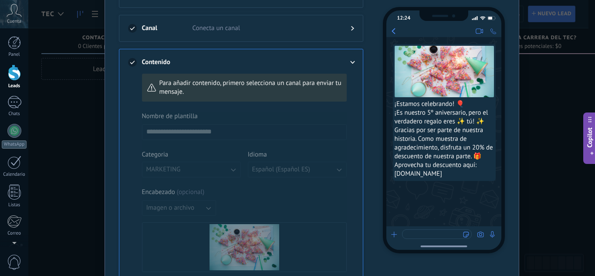
scroll to position [0, 0]
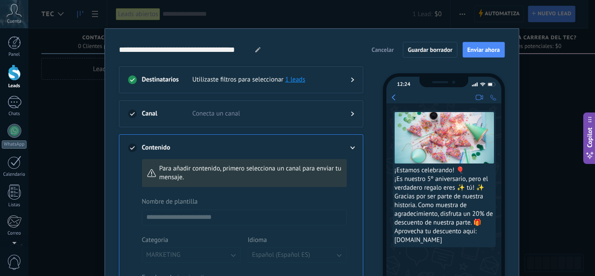
click at [350, 113] on div at bounding box center [345, 113] width 17 height 9
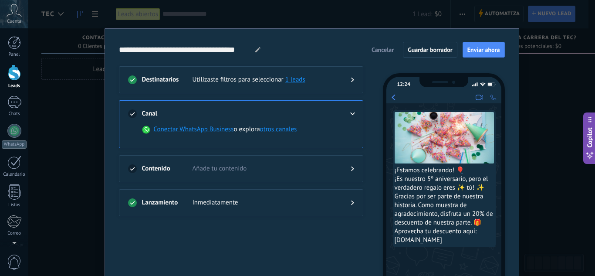
click at [233, 162] on div "Contenido Añade tu contenido" at bounding box center [241, 168] width 244 height 27
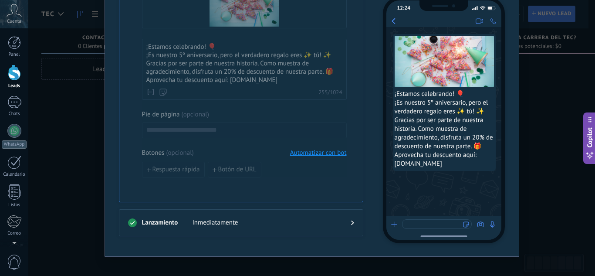
scroll to position [339, 0]
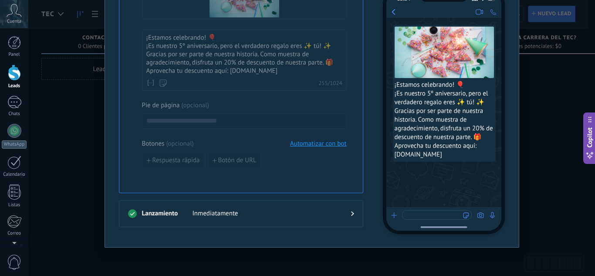
click at [290, 217] on span "Inmediatamente" at bounding box center [265, 213] width 144 height 9
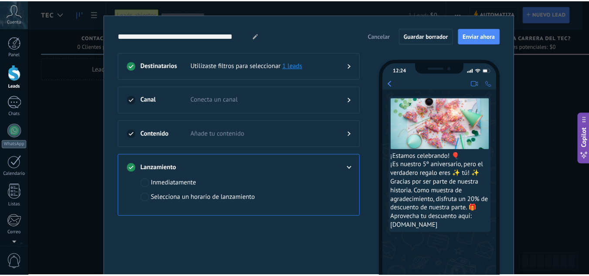
scroll to position [0, 0]
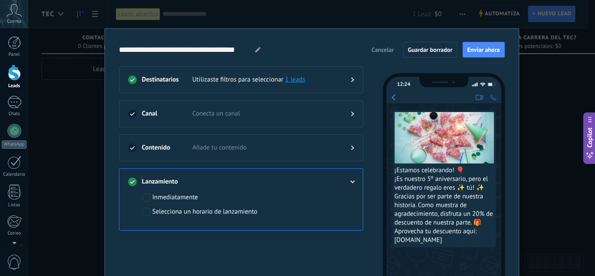
click at [387, 48] on span "Cancelar" at bounding box center [383, 50] width 22 height 6
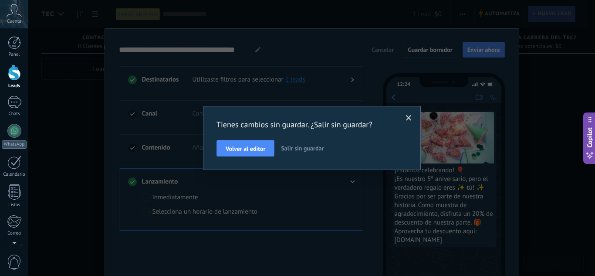
click at [302, 146] on span "Salir sin guardar" at bounding box center [302, 148] width 43 height 8
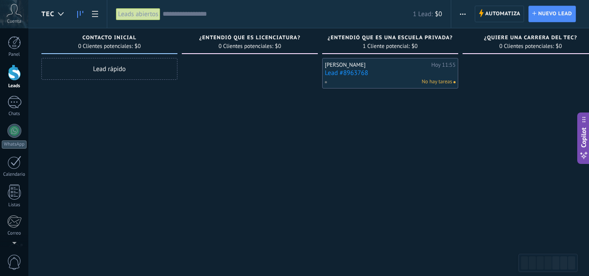
click at [461, 16] on span "button" at bounding box center [463, 14] width 6 height 17
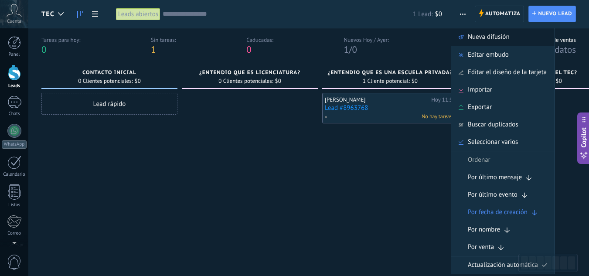
click at [499, 33] on span "Nueva difusión" at bounding box center [489, 36] width 42 height 17
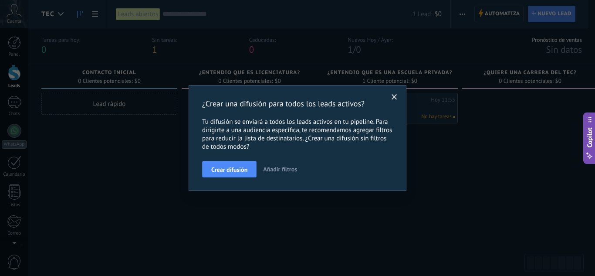
click at [269, 166] on span "Añadir filtros" at bounding box center [280, 169] width 34 height 8
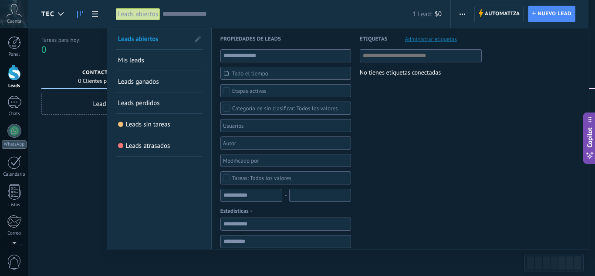
click at [125, 82] on span "Leads ganados" at bounding box center [138, 82] width 41 height 8
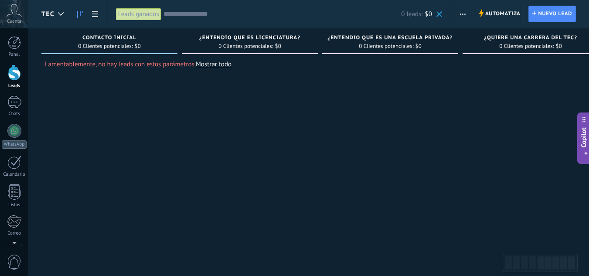
click at [465, 14] on use "button" at bounding box center [463, 14] width 6 height 1
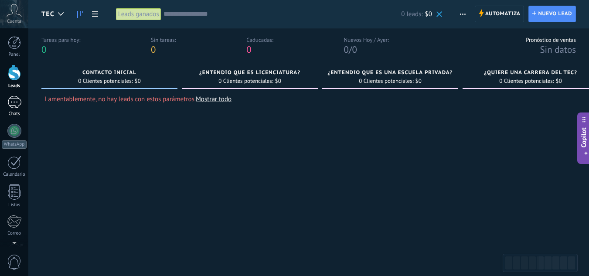
click at [7, 112] on div "Chats" at bounding box center [14, 114] width 25 height 6
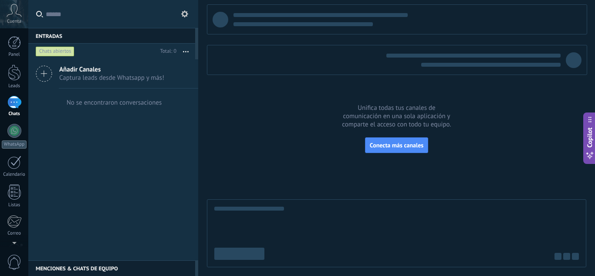
click at [110, 78] on span "Captura leads desde Whatsapp y más!" at bounding box center [111, 78] width 105 height 8
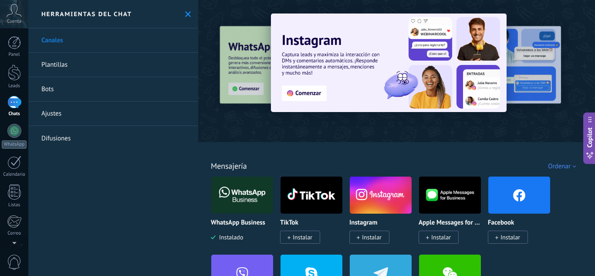
click at [96, 65] on link "Plantillas" at bounding box center [113, 65] width 170 height 24
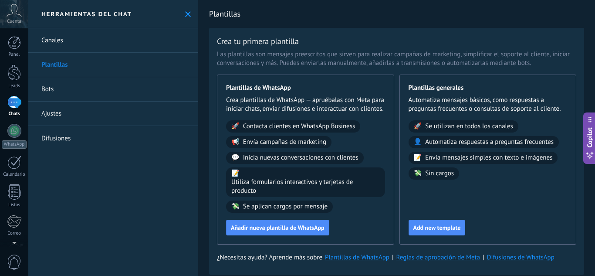
click at [440, 173] on span "Sin cargos" at bounding box center [439, 173] width 29 height 9
click at [441, 231] on span "Add new template" at bounding box center [438, 227] width 48 height 6
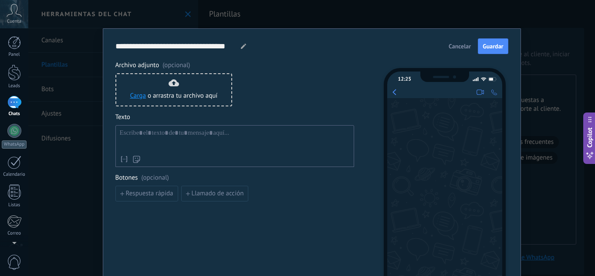
click at [457, 44] on span "Cancelar" at bounding box center [460, 46] width 22 height 6
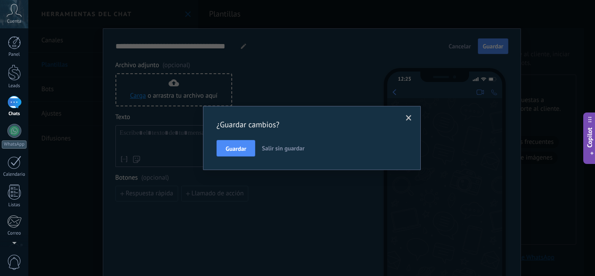
click at [304, 148] on span "Salir sin guardar" at bounding box center [283, 148] width 43 height 8
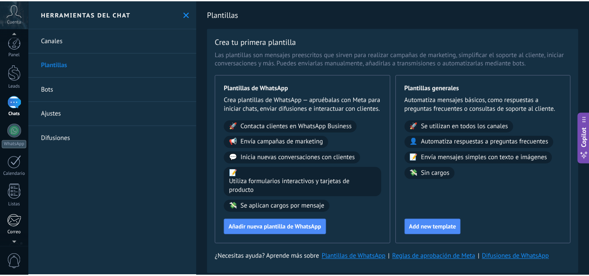
scroll to position [87, 0]
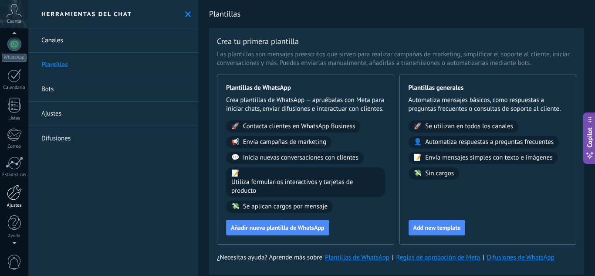
click at [14, 195] on div at bounding box center [14, 192] width 15 height 15
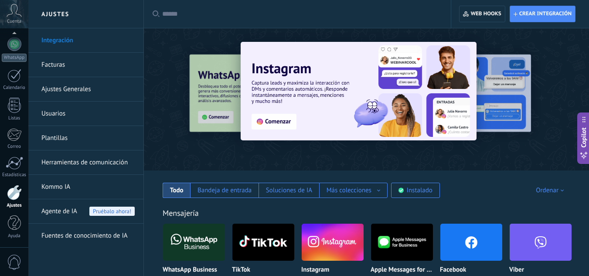
click at [64, 133] on link "Plantillas" at bounding box center [87, 138] width 93 height 24
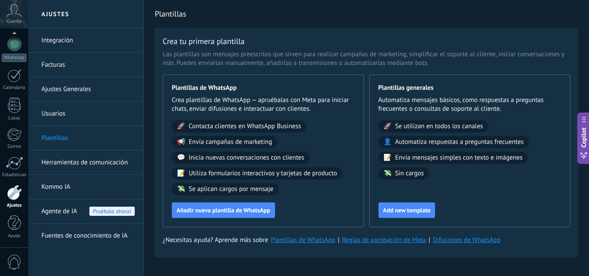
click at [72, 115] on link "Usuarios" at bounding box center [87, 114] width 93 height 24
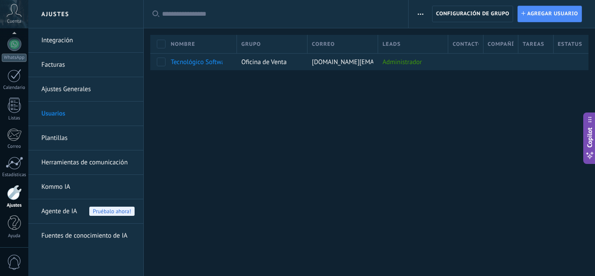
click at [85, 90] on link "Ajustes Generales" at bounding box center [87, 89] width 93 height 24
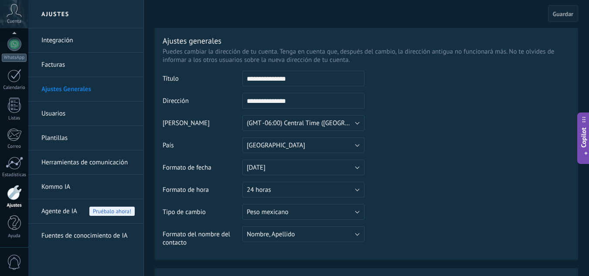
click at [75, 58] on link "Facturas" at bounding box center [87, 65] width 93 height 24
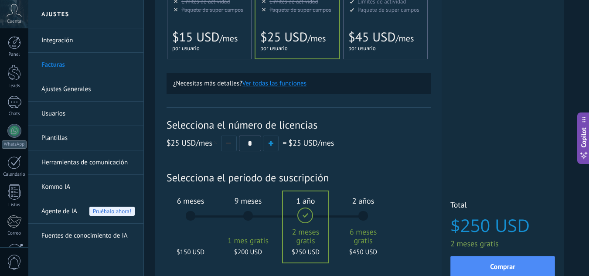
scroll to position [232, 0]
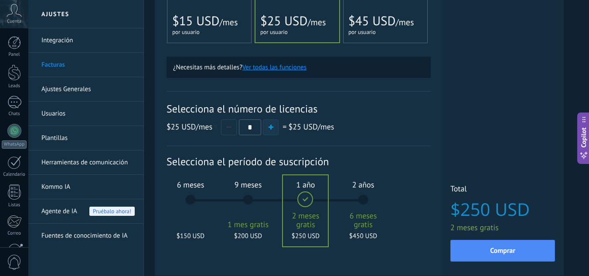
click at [276, 124] on button "button" at bounding box center [271, 127] width 16 height 16
click at [234, 126] on button "button" at bounding box center [229, 127] width 16 height 16
type input "*"
click at [195, 204] on div "6 meses $150 USD" at bounding box center [190, 203] width 47 height 61
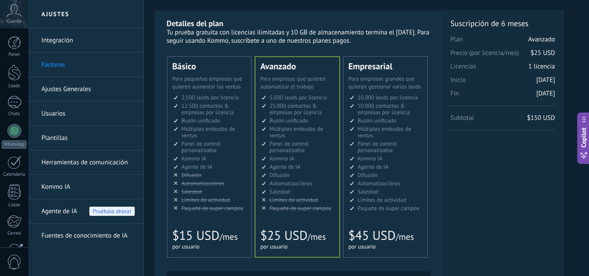
scroll to position [0, 0]
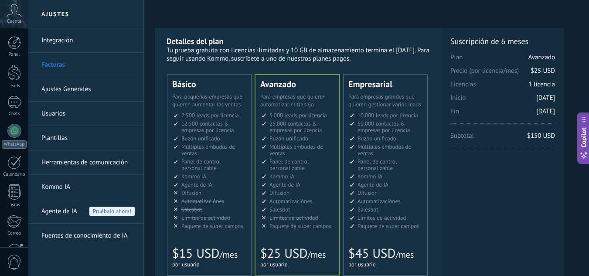
click at [378, 196] on li "Рассылки Broadcasting Difusión Google Analytics和网站集成 Difusão Penyiaran Toplu Me…" at bounding box center [386, 193] width 73 height 7
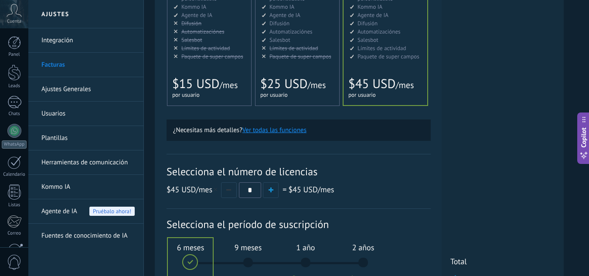
scroll to position [282, 0]
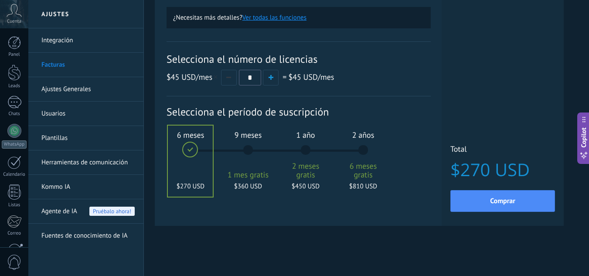
click at [306, 154] on div "1 año 2 meses gratis $450 USD" at bounding box center [305, 153] width 47 height 61
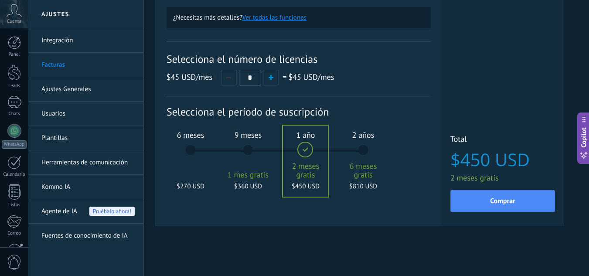
click at [366, 149] on div "2 años 6 meses gratis $810 USD" at bounding box center [362, 153] width 47 height 61
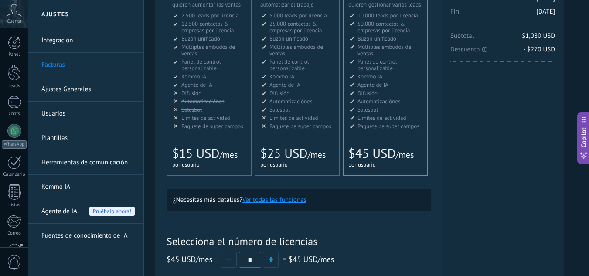
scroll to position [116, 0]
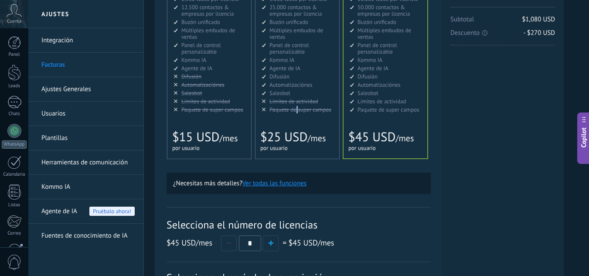
click at [297, 112] on span "Paquete de super campos" at bounding box center [300, 109] width 62 height 7
click at [93, 158] on link "Herramientas de comunicación" at bounding box center [87, 162] width 93 height 24
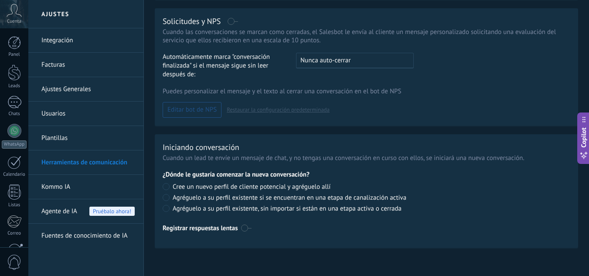
scroll to position [154, 0]
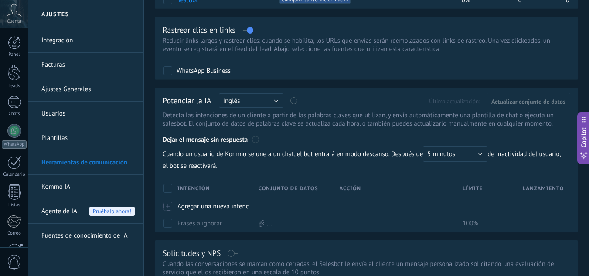
click at [59, 41] on link "Integración" at bounding box center [87, 40] width 93 height 24
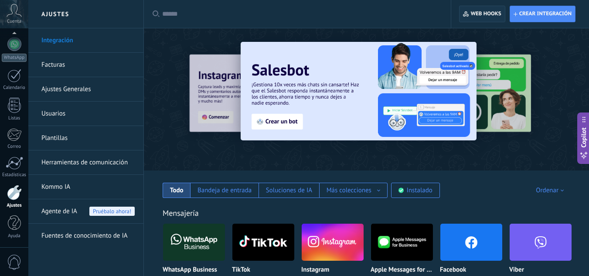
click at [487, 9] on span "Web hooks 0" at bounding box center [482, 14] width 38 height 16
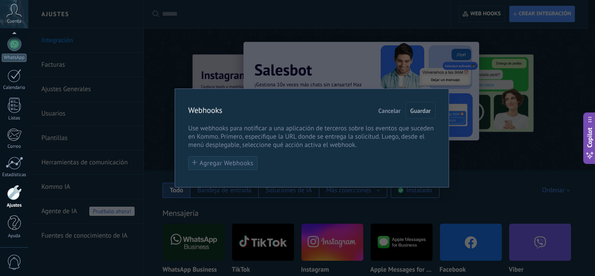
click at [245, 162] on span "Agregar Webhooks" at bounding box center [227, 163] width 54 height 7
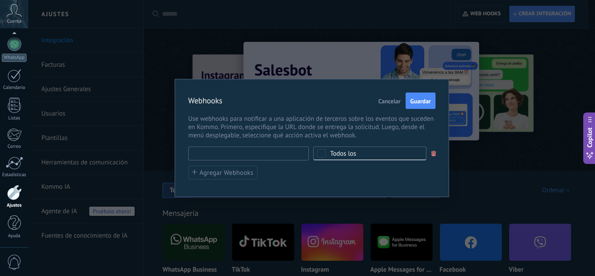
click at [288, 156] on input "text" at bounding box center [248, 153] width 121 height 14
type input "********"
click at [351, 155] on div "Todos los" at bounding box center [369, 153] width 113 height 14
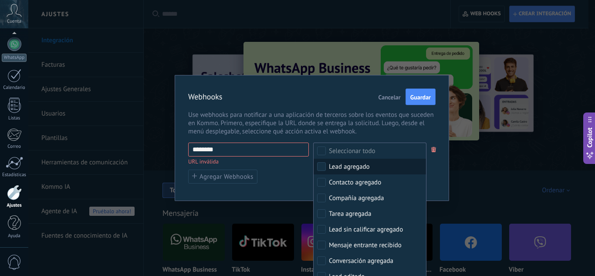
click at [362, 166] on div "Lead agregado" at bounding box center [349, 167] width 41 height 9
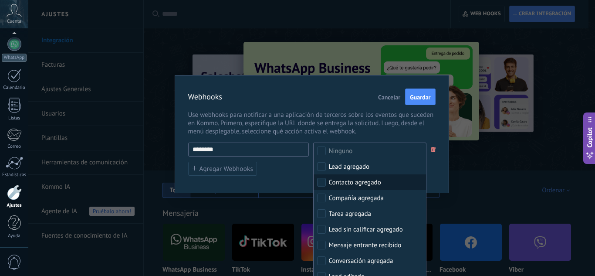
click at [251, 145] on input "********" at bounding box center [248, 150] width 121 height 14
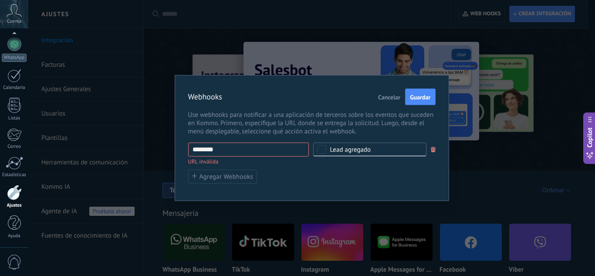
click at [399, 90] on button "Cancelar" at bounding box center [389, 96] width 29 height 17
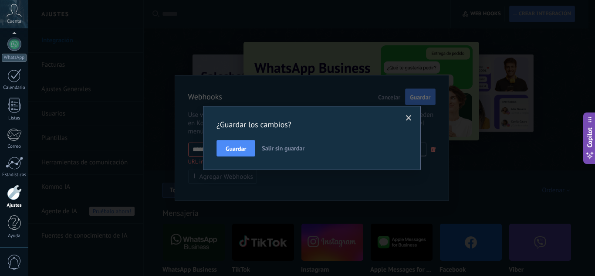
click at [411, 117] on span at bounding box center [409, 118] width 6 height 6
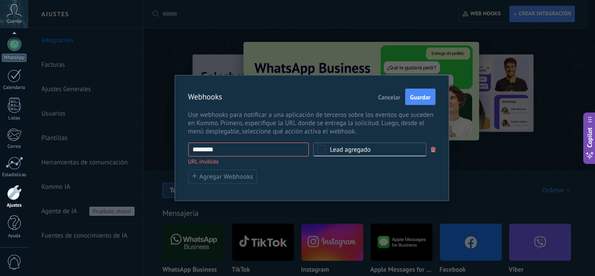
click at [397, 97] on span "Cancelar" at bounding box center [389, 97] width 22 height 6
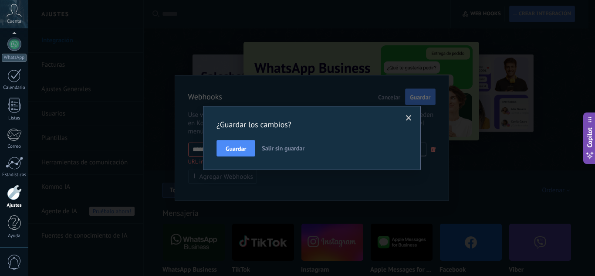
click at [285, 149] on span "Salir sin guardar" at bounding box center [283, 148] width 43 height 8
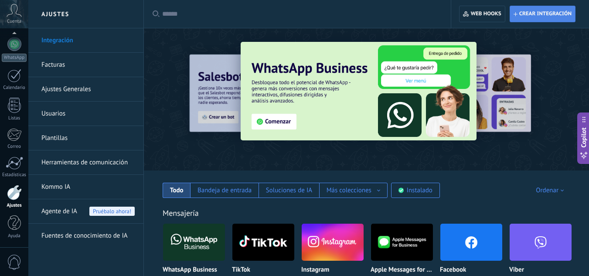
click at [556, 12] on span "Crear integración" at bounding box center [545, 13] width 52 height 7
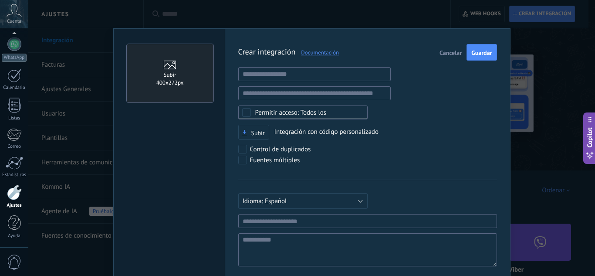
click at [317, 54] on link "Documentación" at bounding box center [317, 52] width 44 height 7
click at [454, 57] on button "Cancelar" at bounding box center [450, 52] width 29 height 17
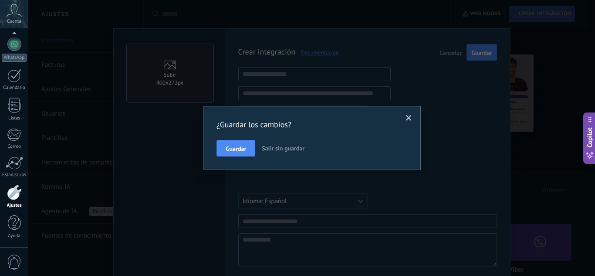
click at [274, 152] on span "Salir sin guardar" at bounding box center [283, 148] width 43 height 8
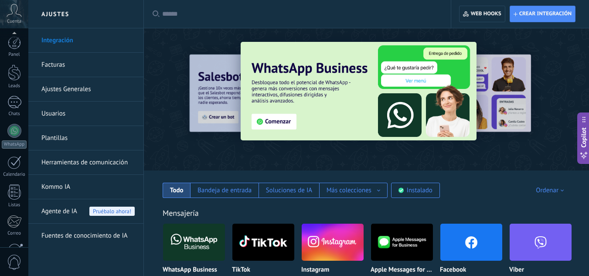
scroll to position [87, 0]
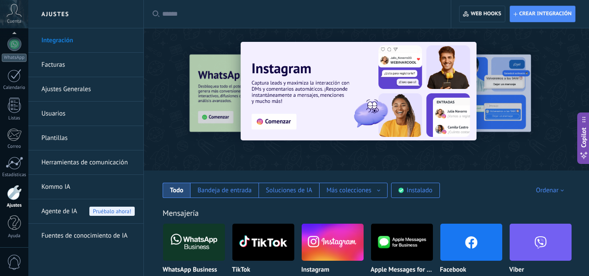
click at [488, 98] on div at bounding box center [583, 99] width 196 height 78
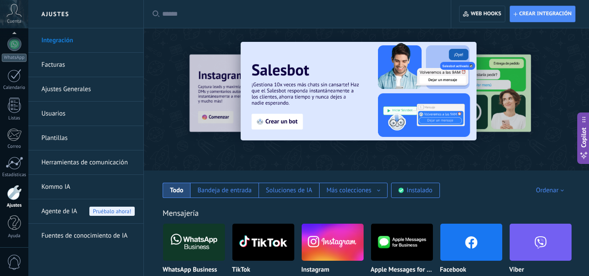
click at [491, 91] on div at bounding box center [583, 99] width 196 height 78
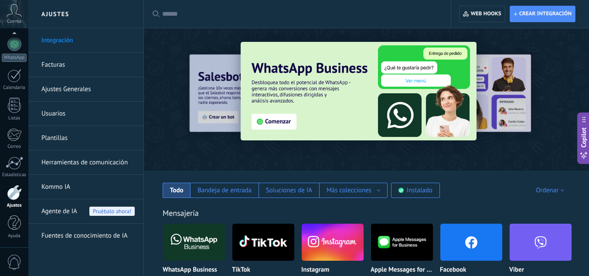
click at [489, 90] on div at bounding box center [583, 99] width 196 height 78
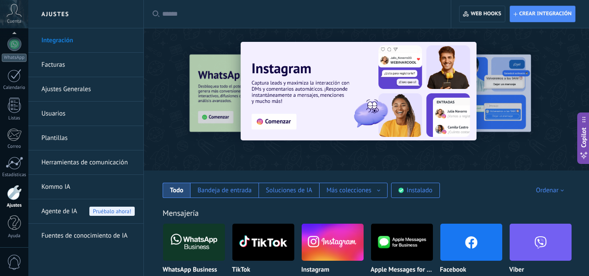
click at [487, 89] on div at bounding box center [583, 99] width 196 height 78
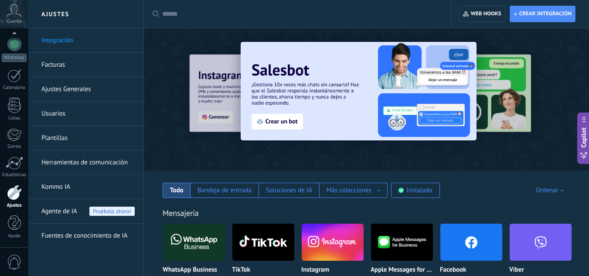
click at [494, 92] on div at bounding box center [583, 99] width 196 height 78
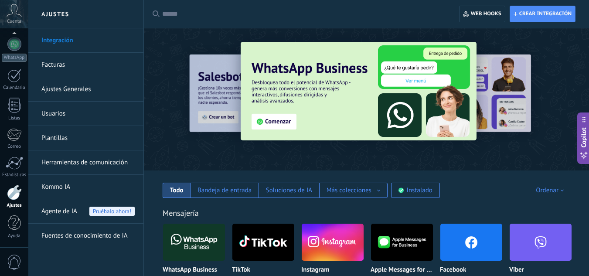
click at [487, 88] on div at bounding box center [583, 99] width 196 height 78
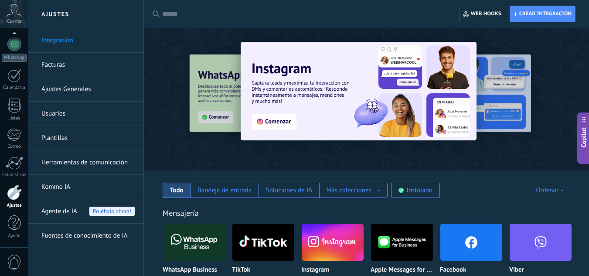
click at [487, 88] on div at bounding box center [583, 99] width 196 height 78
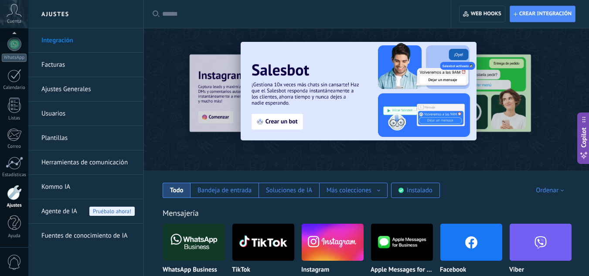
click at [489, 88] on div at bounding box center [583, 99] width 196 height 78
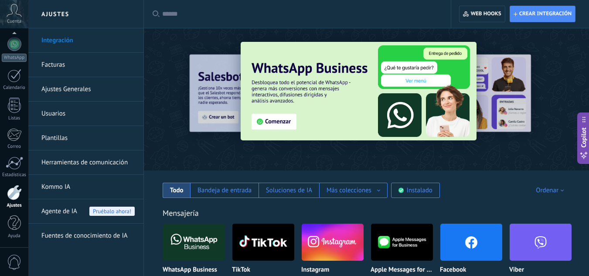
click at [489, 89] on div at bounding box center [583, 99] width 196 height 78
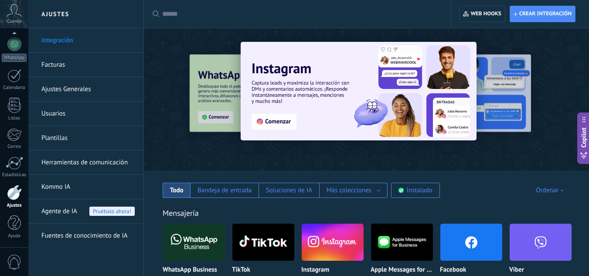
click at [489, 89] on div at bounding box center [583, 99] width 196 height 78
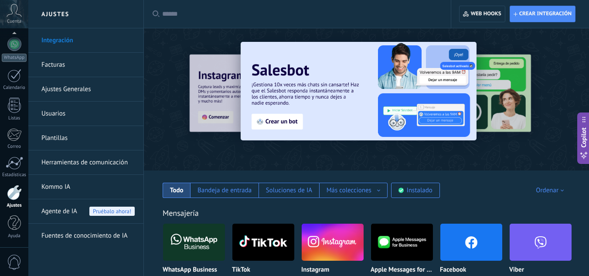
click at [488, 91] on div at bounding box center [583, 99] width 196 height 78
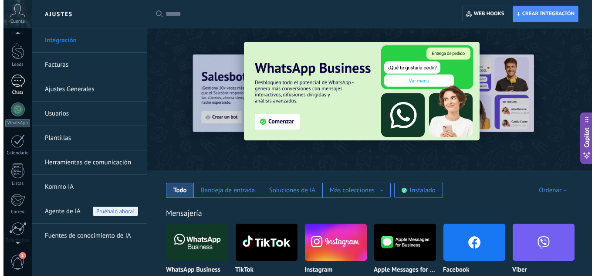
scroll to position [0, 0]
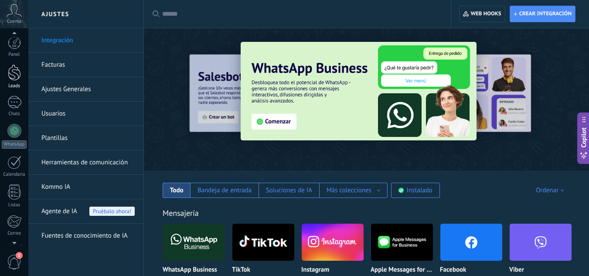
click at [17, 81] on link "Leads" at bounding box center [14, 77] width 28 height 24
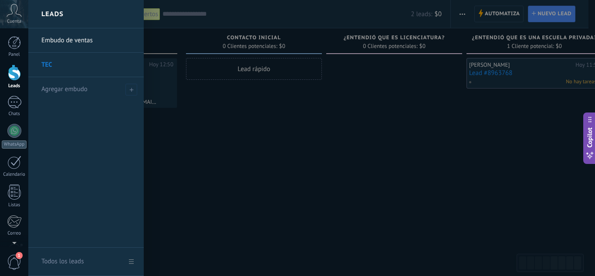
click at [236, 167] on div at bounding box center [325, 138] width 595 height 276
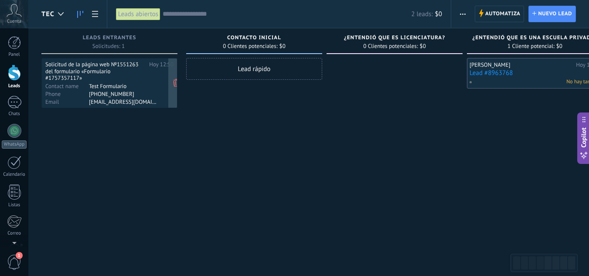
click at [118, 69] on div "Solicitud de la página web №1551263 del formulario «Formulario #1757357117»" at bounding box center [95, 71] width 101 height 20
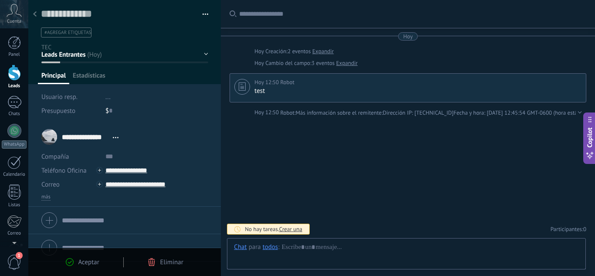
scroll to position [13, 0]
click at [91, 70] on div at bounding box center [124, 42] width 193 height 84
click at [93, 76] on span "Estadísticas" at bounding box center [89, 77] width 33 height 13
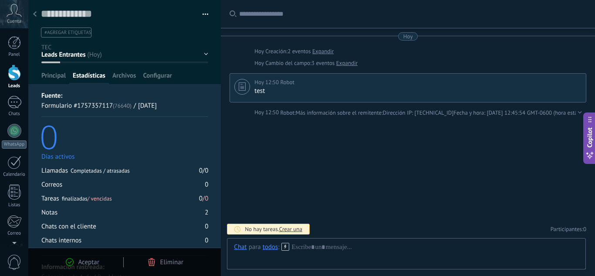
scroll to position [26, 0]
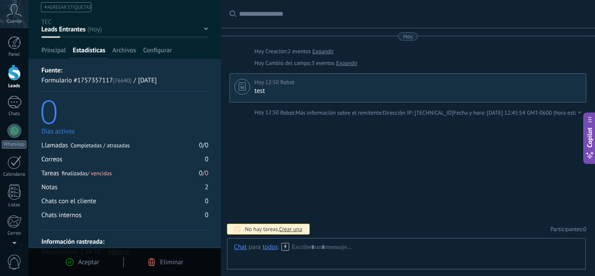
click at [133, 45] on div at bounding box center [124, 17] width 193 height 84
click at [159, 48] on span "Configurar" at bounding box center [157, 52] width 29 height 13
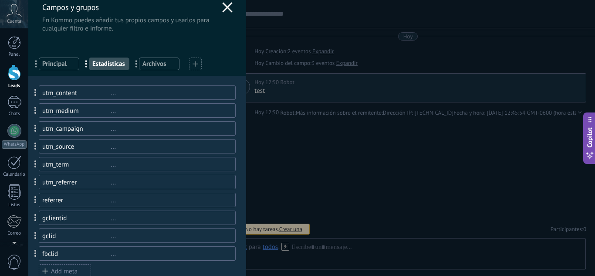
scroll to position [0, 0]
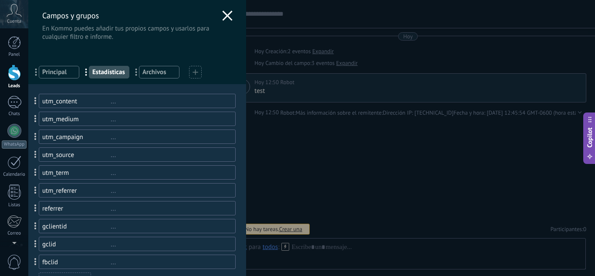
click at [227, 17] on icon at bounding box center [227, 15] width 10 height 10
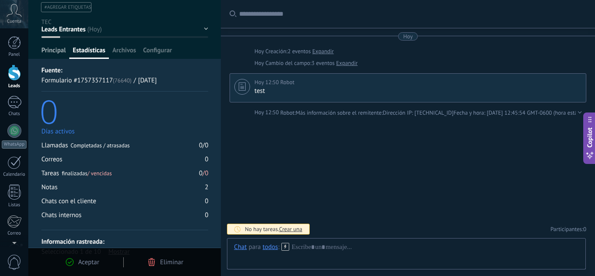
click at [54, 48] on span "Principal" at bounding box center [53, 52] width 24 height 13
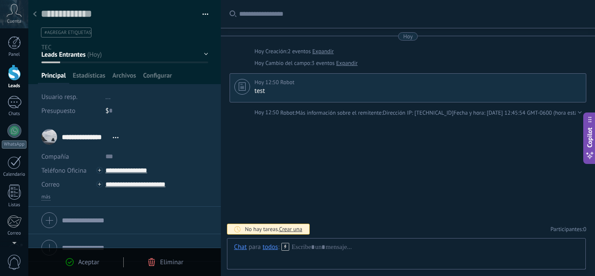
click at [115, 137] on icon at bounding box center [116, 137] width 6 height 1
click at [141, 148] on link "Abrir detalle" at bounding box center [143, 149] width 35 height 8
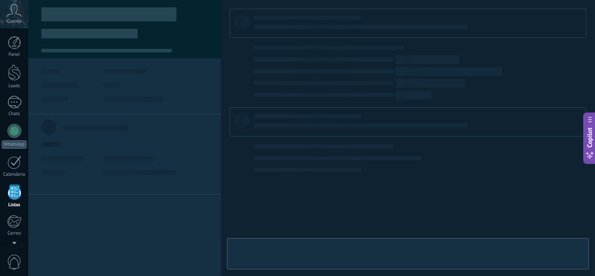
scroll to position [54, 0]
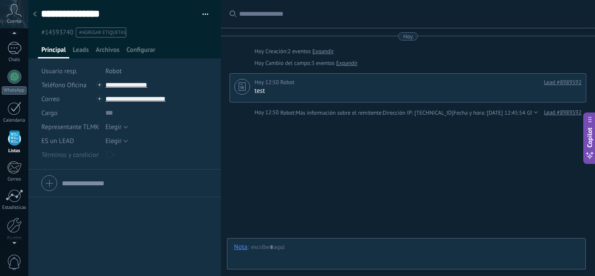
click at [351, 63] on link "Expandir" at bounding box center [346, 63] width 21 height 9
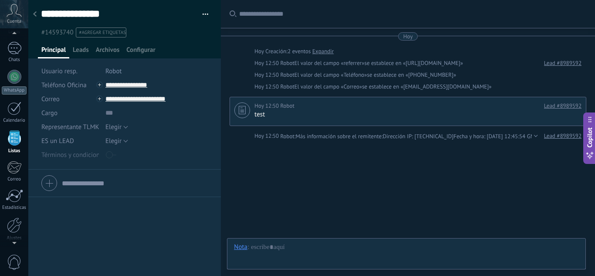
scroll to position [17, 0]
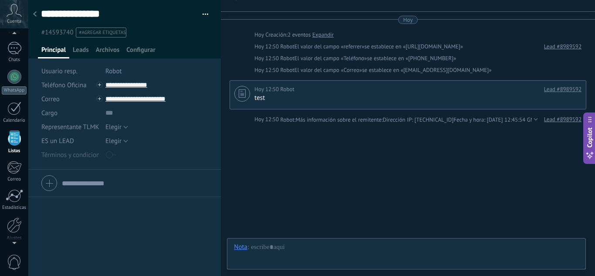
click at [33, 14] on icon at bounding box center [34, 13] width 3 height 5
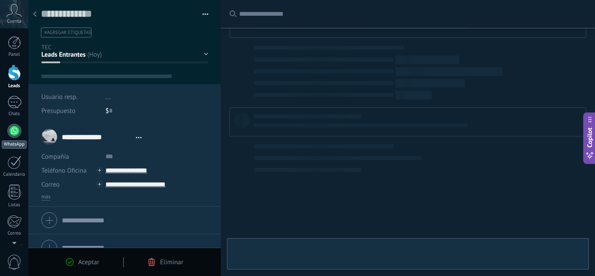
type textarea "**********"
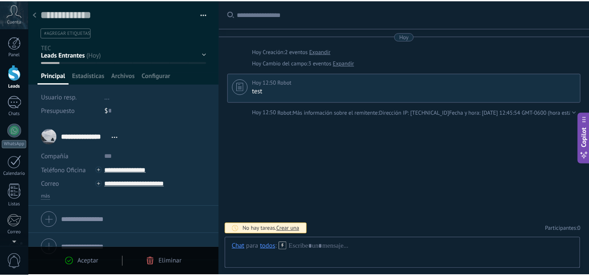
scroll to position [13, 0]
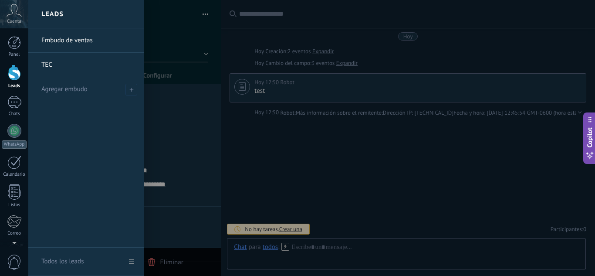
click at [11, 70] on div at bounding box center [14, 73] width 13 height 16
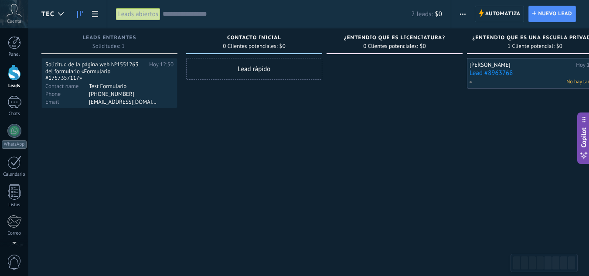
click at [459, 8] on button "button" at bounding box center [462, 14] width 13 height 17
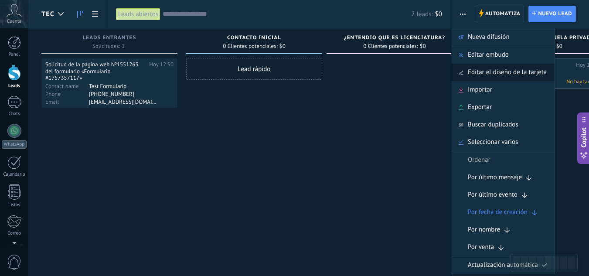
click at [509, 68] on span "Editar el diseño de la tarjeta" at bounding box center [507, 72] width 79 height 17
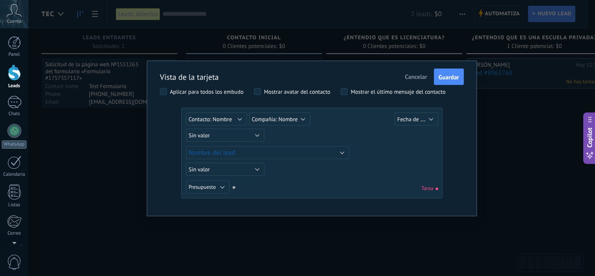
click at [310, 96] on div "Mostrar avatar del contacto" at bounding box center [293, 92] width 79 height 9
click at [311, 92] on div "Mostrar avatar del contacto" at bounding box center [297, 92] width 66 height 6
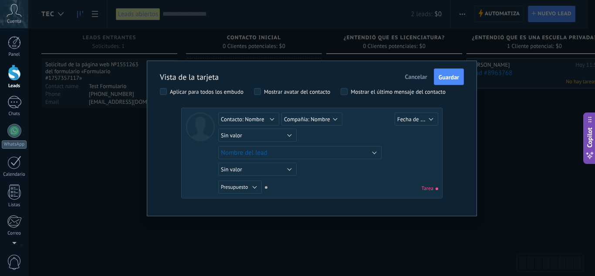
click at [311, 92] on div "Mostrar avatar del contacto" at bounding box center [297, 92] width 66 height 6
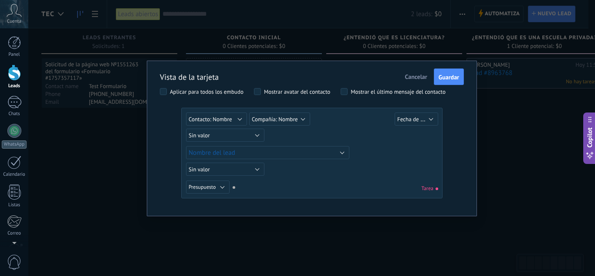
click at [311, 92] on div "Mostrar avatar del contacto" at bounding box center [297, 92] width 66 height 6
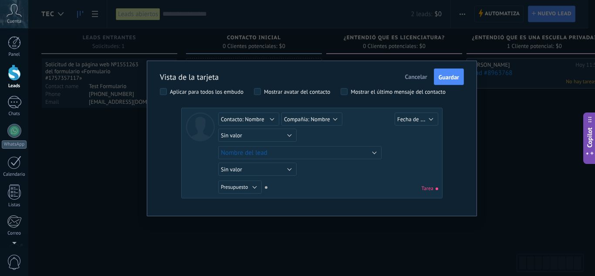
click at [209, 92] on div "Aplicar para todos los embudo" at bounding box center [207, 92] width 74 height 6
click at [372, 92] on div "Mostrar el último mensaje del contacto" at bounding box center [398, 92] width 95 height 6
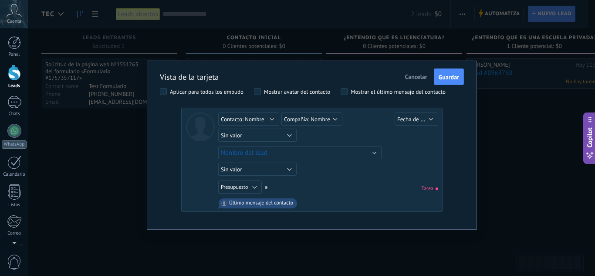
click at [372, 92] on div "Mostrar el último mensaje del contacto" at bounding box center [398, 92] width 95 height 6
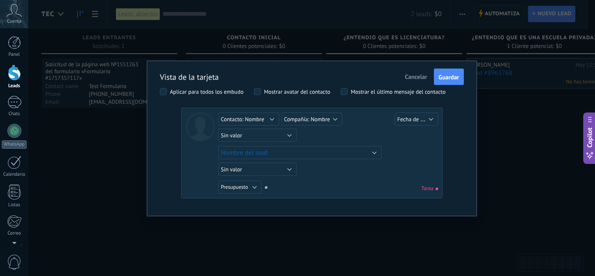
click at [372, 92] on div "Mostrar el último mensaje del contacto" at bounding box center [398, 92] width 95 height 6
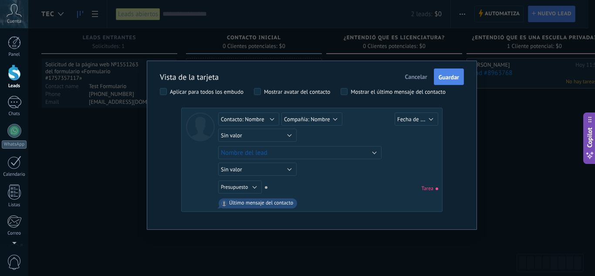
click at [448, 79] on span "Guardar" at bounding box center [449, 77] width 20 height 6
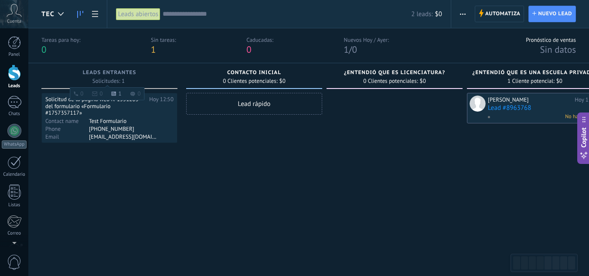
click at [110, 75] on span "Leads Entrantes" at bounding box center [110, 73] width 54 height 6
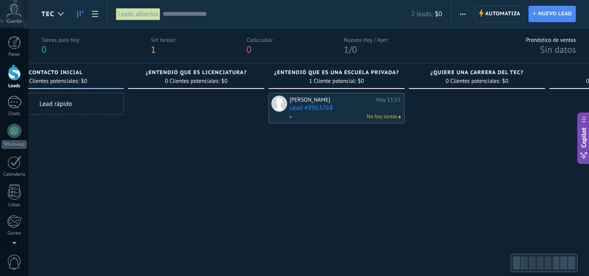
drag, startPoint x: 372, startPoint y: 186, endPoint x: 153, endPoint y: 181, distance: 219.3
click at [155, 181] on div at bounding box center [196, 174] width 136 height 162
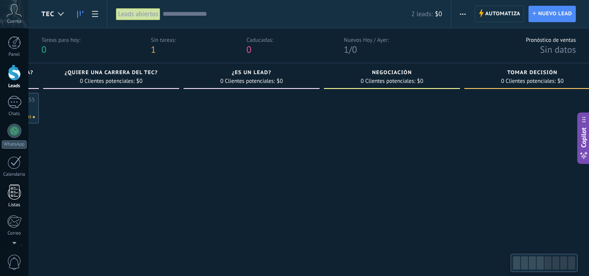
scroll to position [0, 588]
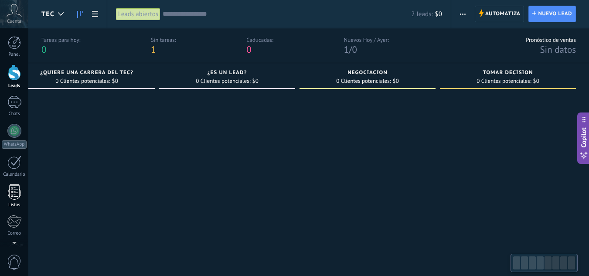
drag, startPoint x: 446, startPoint y: 192, endPoint x: 0, endPoint y: 193, distance: 445.8
click at [0, 193] on body ".abccls-1,.abccls-2{fill-rule:evenodd}.abccls-2{fill:#fff} .abfcls-1{fill:none}…" at bounding box center [294, 138] width 589 height 276
drag, startPoint x: 308, startPoint y: 172, endPoint x: 191, endPoint y: 172, distance: 116.8
click at [191, 172] on div "Leads Entrantes Solicitudes: 1 0 0 1 0 0 0 1 0 Solicitud de la página web №1551…" at bounding box center [21, 159] width 1136 height 192
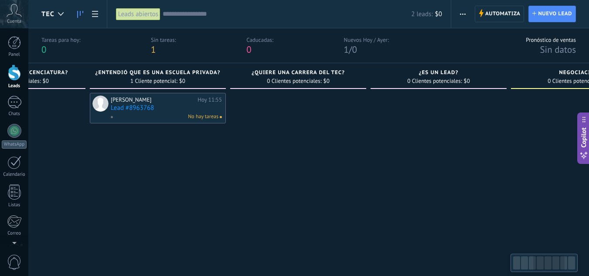
drag, startPoint x: 202, startPoint y: 169, endPoint x: 414, endPoint y: 169, distance: 212.2
click at [414, 169] on div at bounding box center [438, 174] width 136 height 162
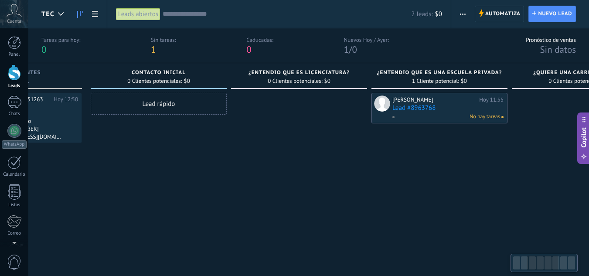
drag, startPoint x: 321, startPoint y: 173, endPoint x: 595, endPoint y: 176, distance: 273.7
click at [588, 176] on html ".abccls-1,.abccls-2{fill-rule:evenodd}.abccls-2{fill:#fff} .abfcls-1{fill:none}…" at bounding box center [294, 138] width 589 height 276
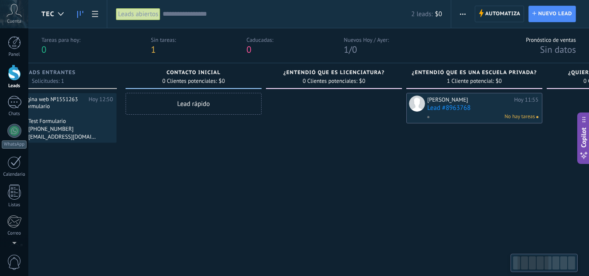
drag, startPoint x: 365, startPoint y: 180, endPoint x: 595, endPoint y: 161, distance: 230.8
click at [588, 170] on html ".abccls-1,.abccls-2{fill-rule:evenodd}.abccls-2{fill:#fff} .abfcls-1{fill:none}…" at bounding box center [294, 138] width 589 height 276
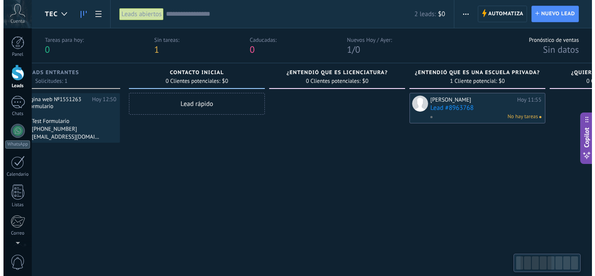
scroll to position [0, 0]
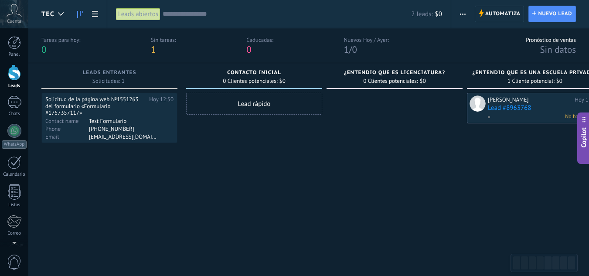
click at [537, 44] on div "Pronóstico de ventas Sin datos" at bounding box center [546, 45] width 59 height 19
click at [552, 50] on span "Sin datos" at bounding box center [558, 50] width 36 height 12
click at [553, 37] on div "Pronóstico de ventas" at bounding box center [551, 39] width 50 height 7
drag, startPoint x: 344, startPoint y: 170, endPoint x: 454, endPoint y: 166, distance: 110.3
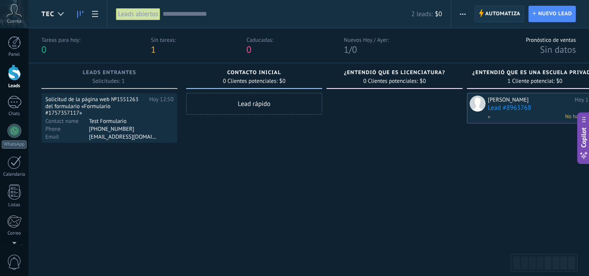
click at [496, 7] on span "Automatiza" at bounding box center [502, 14] width 35 height 16
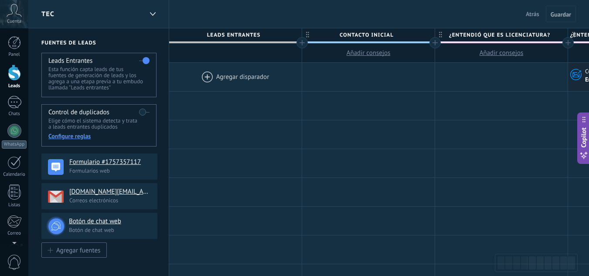
click at [143, 107] on label at bounding box center [144, 112] width 10 height 14
click at [147, 114] on label at bounding box center [144, 112] width 10 height 14
click at [143, 113] on label at bounding box center [144, 112] width 10 height 14
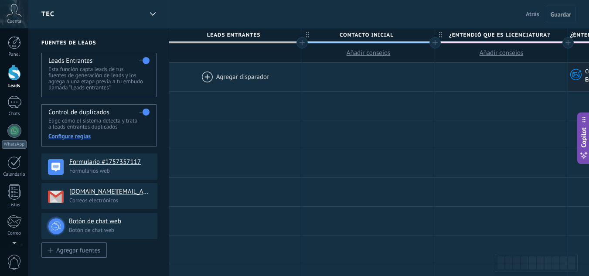
click at [70, 135] on div "Configure reglas" at bounding box center [98, 136] width 101 height 8
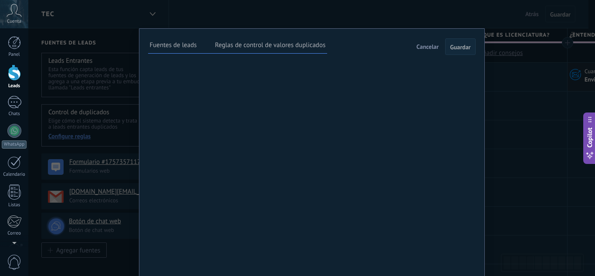
click at [265, 46] on label "Reglas de control de valores duplicados" at bounding box center [270, 45] width 111 height 8
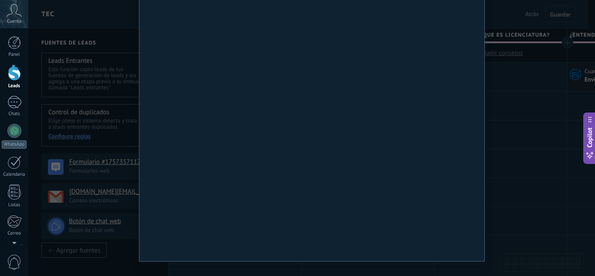
scroll to position [111, 0]
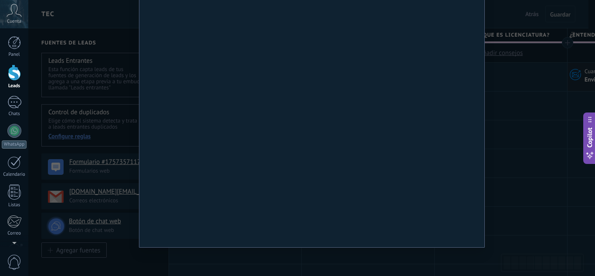
click at [0, 0] on button "Actualizar el duplicado más reciente" at bounding box center [0, 0] width 0 height 0
click at [0, 0] on div "Cuando los duplicados contienen un conflicto de datos: Actualizar el lead exist…" at bounding box center [0, 0] width 0 height 0
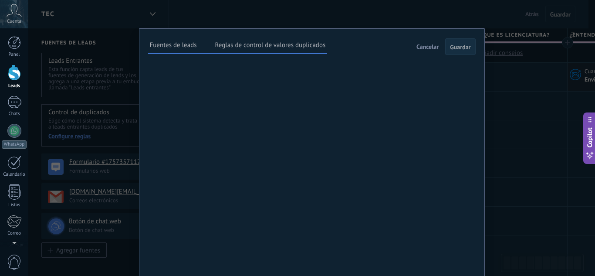
click at [460, 48] on span "Guardar" at bounding box center [460, 47] width 20 height 6
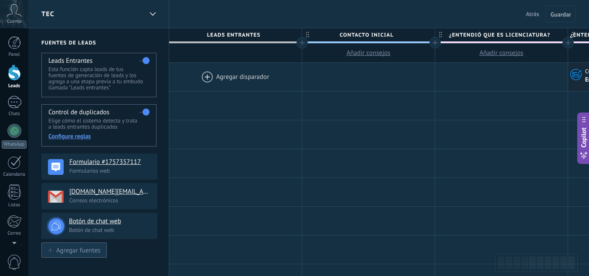
click at [88, 252] on div "Agregar fuentes" at bounding box center [78, 249] width 44 height 7
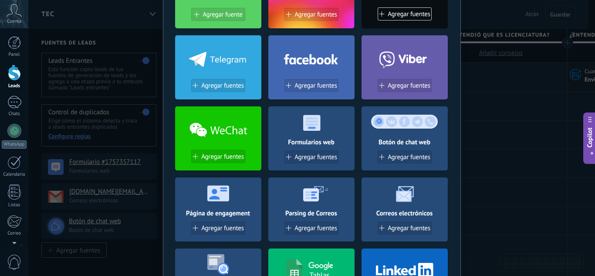
scroll to position [116, 0]
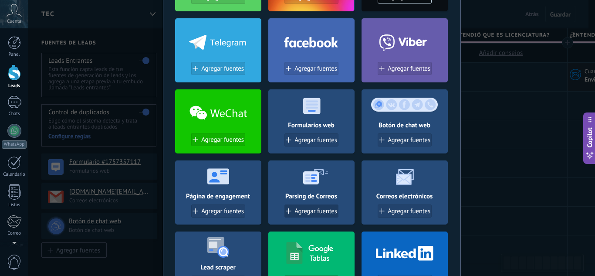
click at [321, 212] on span "Agregar fuentes" at bounding box center [316, 210] width 43 height 7
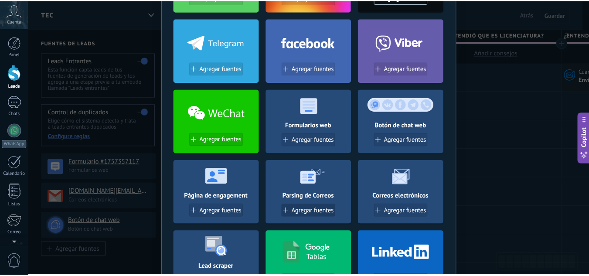
scroll to position [0, 0]
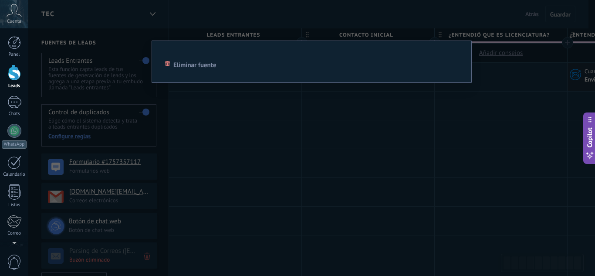
click at [238, 153] on div "Eliminar fuente" at bounding box center [311, 138] width 567 height 276
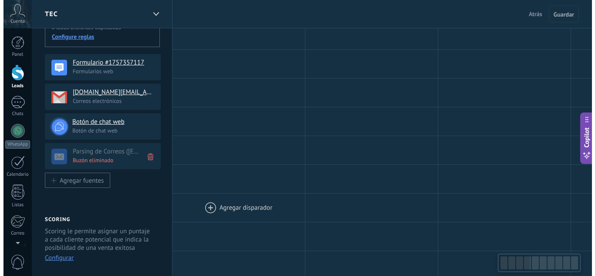
scroll to position [116, 0]
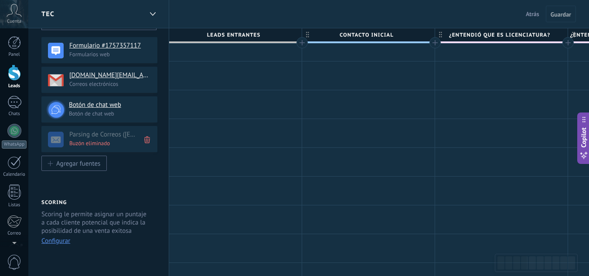
click at [78, 142] on p "Buzón eliminado" at bounding box center [110, 142] width 83 height 7
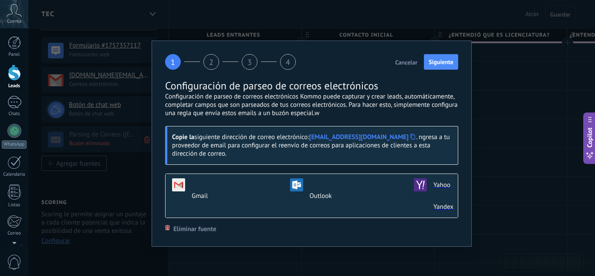
scroll to position [88, 0]
click at [496, 126] on div "1 2 3 4 Cancelar Siguiente Configuración de parseo de correos electrónicos Conf…" at bounding box center [311, 138] width 567 height 276
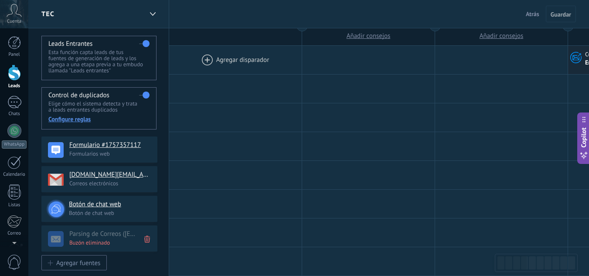
scroll to position [0, 0]
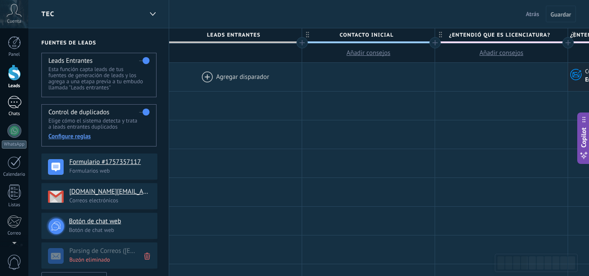
click at [9, 108] on div at bounding box center [14, 102] width 14 height 13
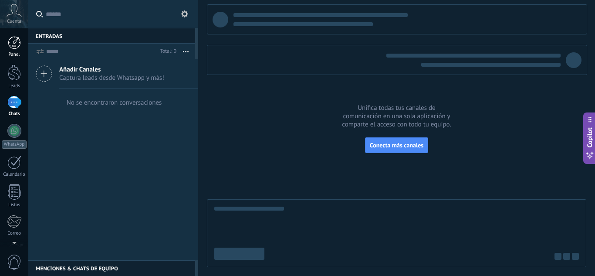
click at [17, 39] on div at bounding box center [14, 42] width 13 height 13
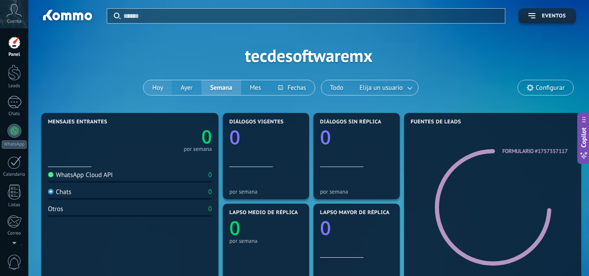
click at [160, 87] on button "Hoy" at bounding box center [157, 87] width 28 height 15
click at [541, 90] on span "Configurar" at bounding box center [550, 87] width 29 height 7
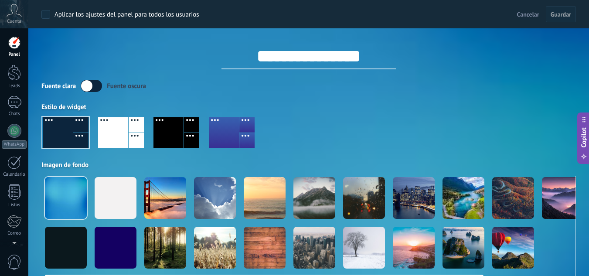
click at [403, 205] on div at bounding box center [414, 198] width 42 height 42
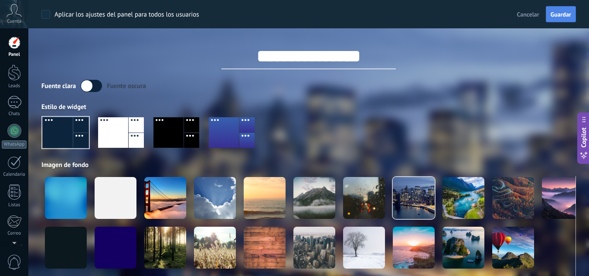
click at [561, 11] on span "Guardar" at bounding box center [560, 14] width 20 height 6
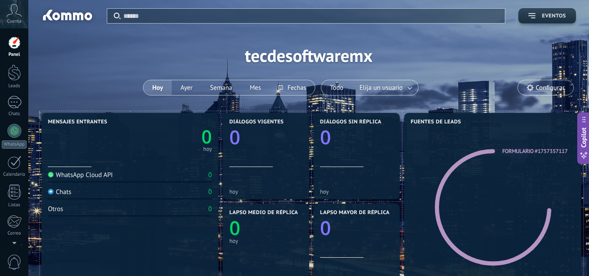
click at [542, 14] on span "Eventos" at bounding box center [554, 16] width 24 height 6
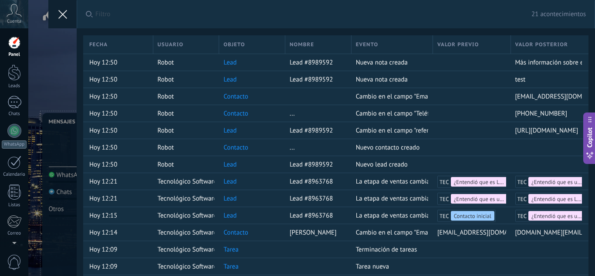
click at [66, 17] on icon at bounding box center [62, 14] width 9 height 9
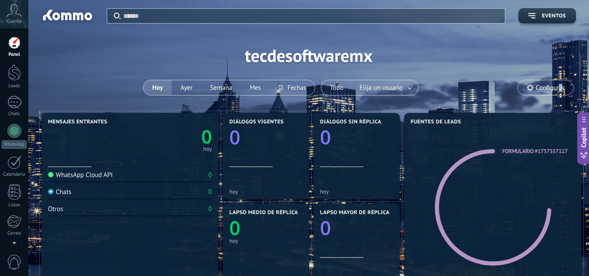
click at [562, 86] on span "Configurar" at bounding box center [550, 87] width 29 height 7
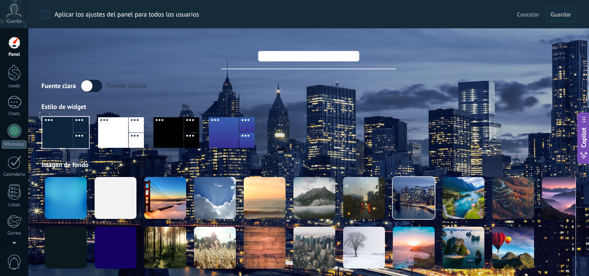
click at [93, 83] on label at bounding box center [91, 86] width 21 height 12
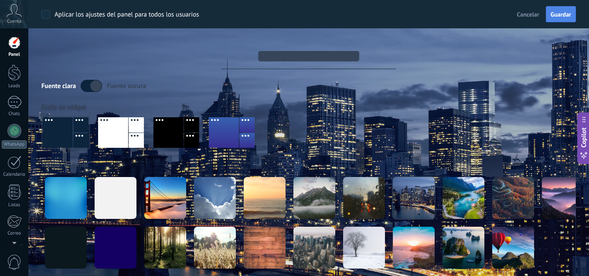
click at [570, 15] on span "Guardar" at bounding box center [560, 14] width 20 height 6
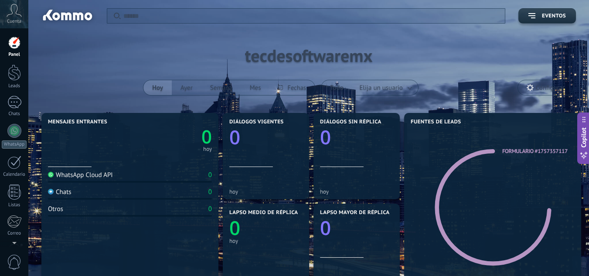
click at [547, 88] on span "Configurar" at bounding box center [550, 87] width 29 height 7
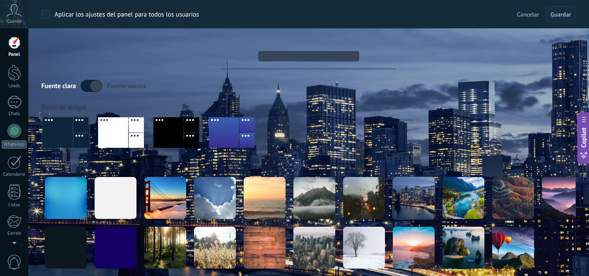
click at [99, 84] on label at bounding box center [91, 86] width 21 height 12
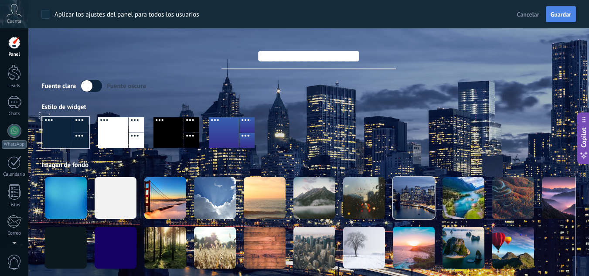
click at [565, 15] on span "Guardar" at bounding box center [560, 14] width 20 height 6
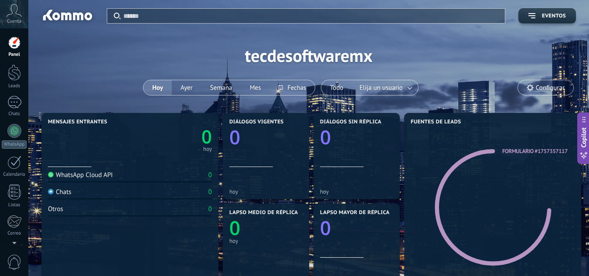
click at [528, 88] on use at bounding box center [529, 87] width 7 height 7
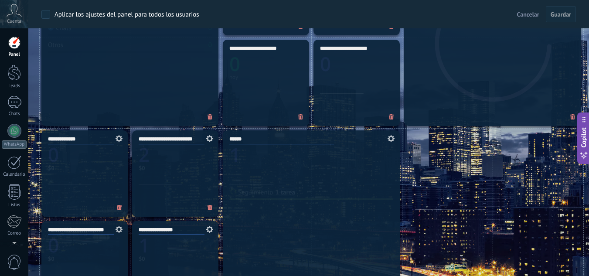
scroll to position [329, 0]
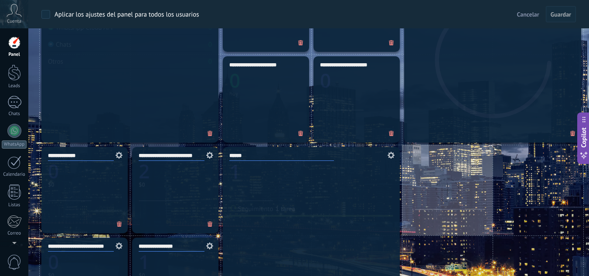
click at [463, 199] on div at bounding box center [447, 190] width 91 height 91
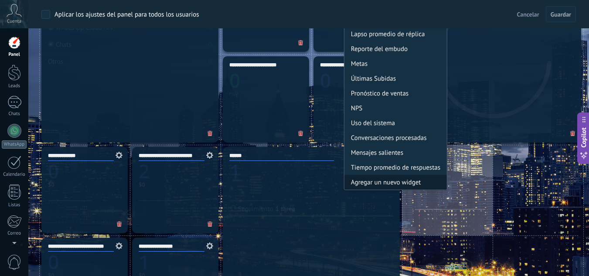
click at [384, 185] on div "Agregar un nuevo widget" at bounding box center [395, 182] width 102 height 15
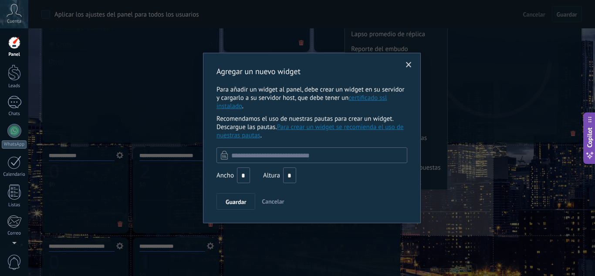
click at [262, 152] on input "text" at bounding box center [312, 155] width 191 height 16
click at [239, 206] on button "Guardar" at bounding box center [236, 201] width 39 height 17
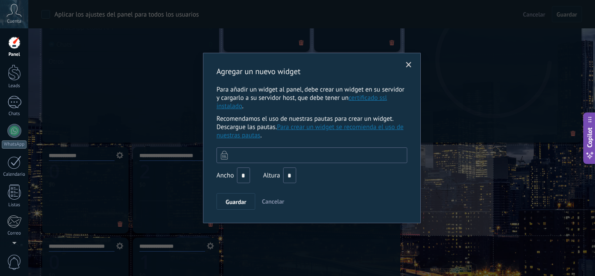
click at [266, 156] on input "text" at bounding box center [312, 155] width 191 height 16
click at [409, 58] on span at bounding box center [409, 65] width 14 height 15
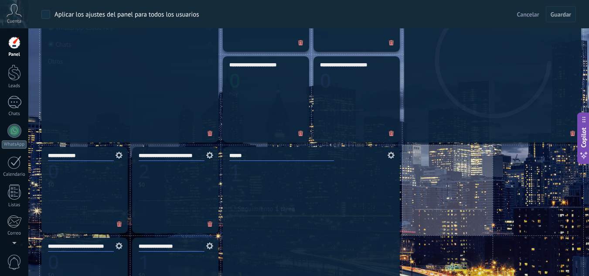
click at [443, 199] on div at bounding box center [447, 190] width 24 height 24
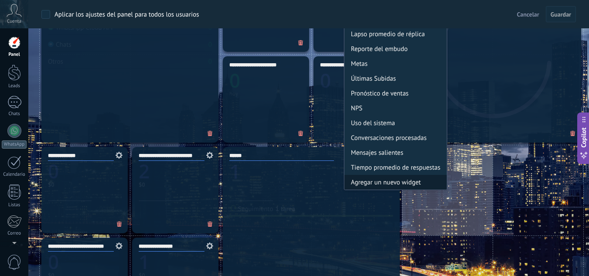
click at [372, 183] on div "Agregar un nuevo widget" at bounding box center [395, 182] width 102 height 15
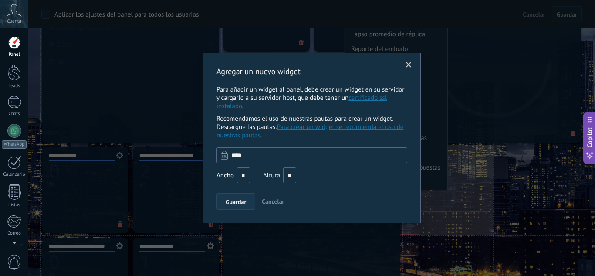
type input "****"
click at [239, 202] on span "Guardar" at bounding box center [236, 202] width 20 height 6
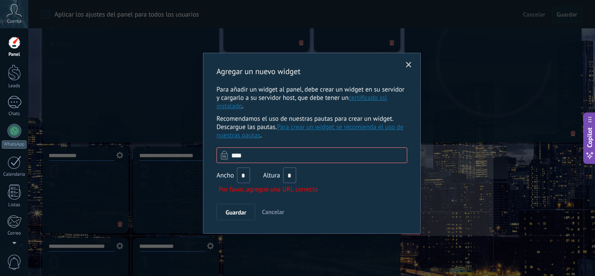
click at [221, 157] on span at bounding box center [224, 155] width 7 height 9
click at [365, 101] on link "certificado ssl instalado" at bounding box center [302, 102] width 170 height 17
click at [351, 127] on link "Para crear un widget se recomienda el uso de nuestras pautas" at bounding box center [310, 131] width 187 height 17
click at [408, 69] on span at bounding box center [409, 65] width 14 height 15
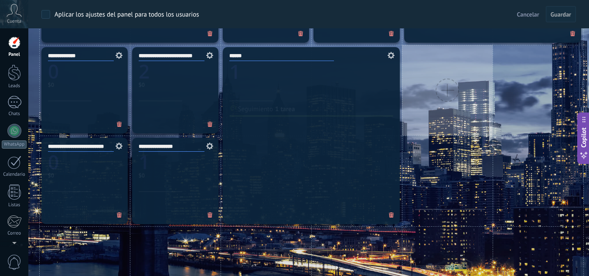
scroll to position [446, 0]
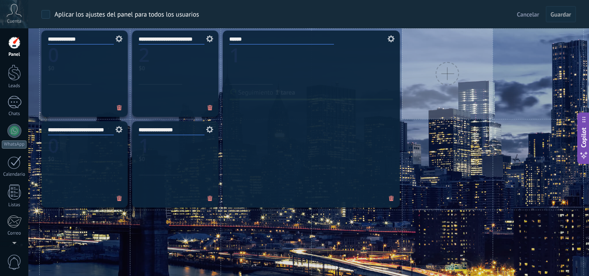
click at [391, 40] on icon at bounding box center [390, 38] width 10 height 7
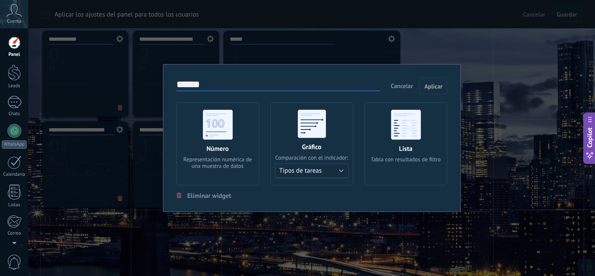
click at [487, 50] on div "****** Cancelar Aplicar Número Representación numérica de una muestra de datos …" at bounding box center [311, 138] width 567 height 276
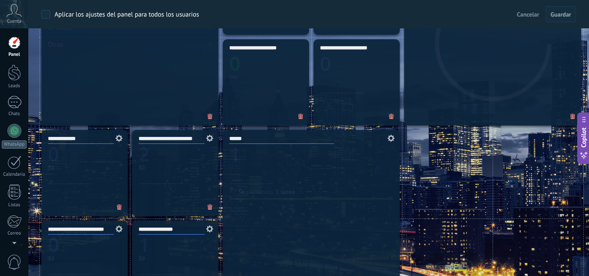
scroll to position [329, 0]
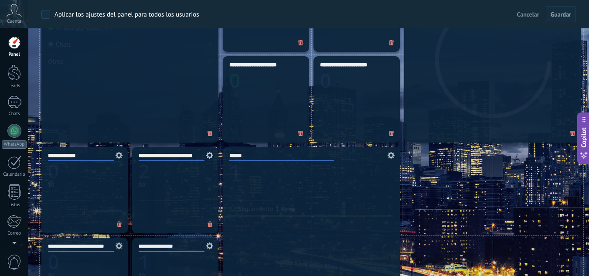
click at [181, 180] on div "**********" at bounding box center [175, 190] width 86 height 86
click at [208, 155] on icon at bounding box center [209, 155] width 10 height 7
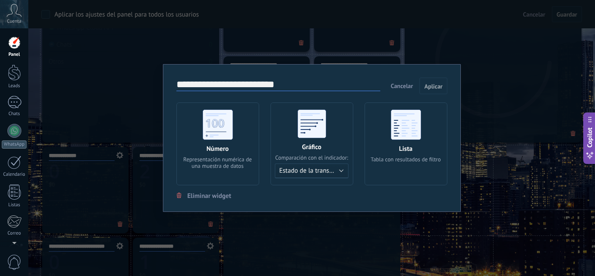
click at [398, 90] on span "Cancelar" at bounding box center [402, 86] width 22 height 8
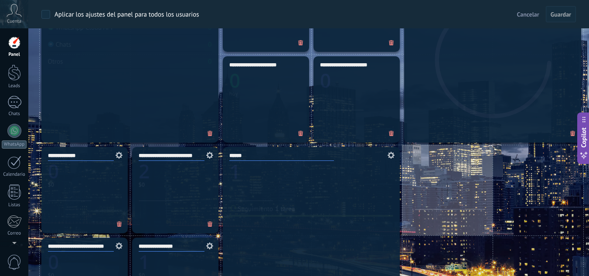
click at [428, 212] on div at bounding box center [447, 190] width 91 height 91
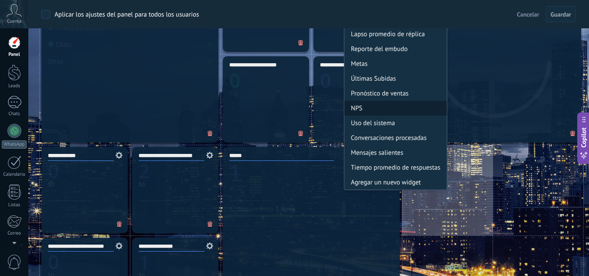
click at [394, 114] on div "NPS" at bounding box center [395, 108] width 102 height 15
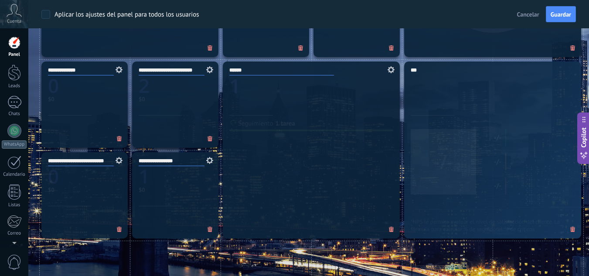
scroll to position [446, 0]
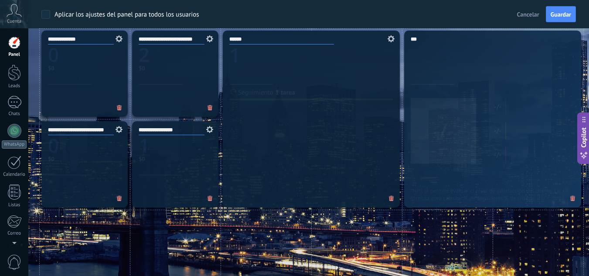
click at [496, 144] on div "***" at bounding box center [492, 119] width 177 height 177
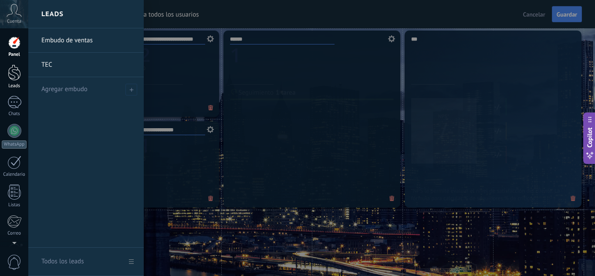
click at [19, 71] on div at bounding box center [14, 73] width 13 height 16
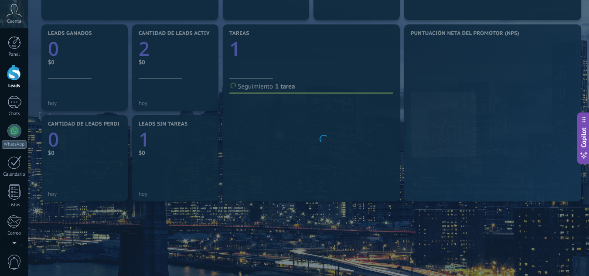
scroll to position [264, 0]
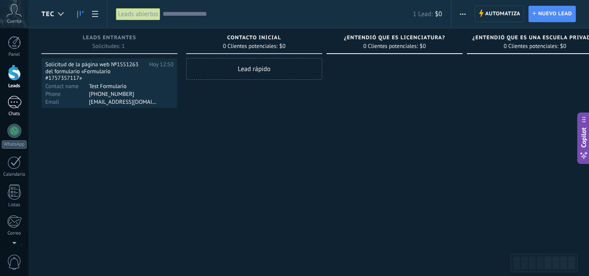
click at [17, 109] on link "Chats" at bounding box center [14, 106] width 28 height 21
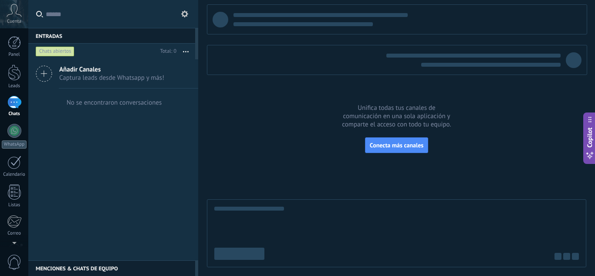
click at [101, 75] on span "Captura leads desde Whatsapp y más!" at bounding box center [111, 78] width 105 height 8
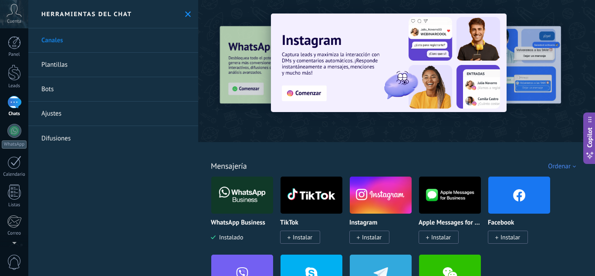
click at [60, 90] on link "Bots" at bounding box center [113, 89] width 170 height 24
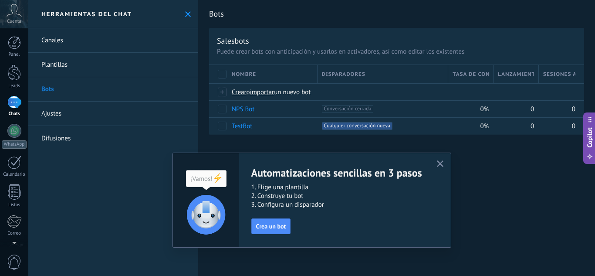
click at [443, 166] on icon "button" at bounding box center [440, 163] width 7 height 7
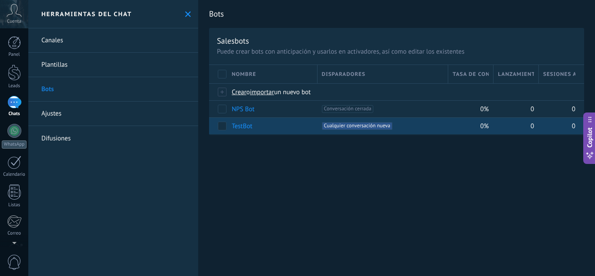
click at [239, 125] on link "TestBot" at bounding box center [242, 126] width 20 height 8
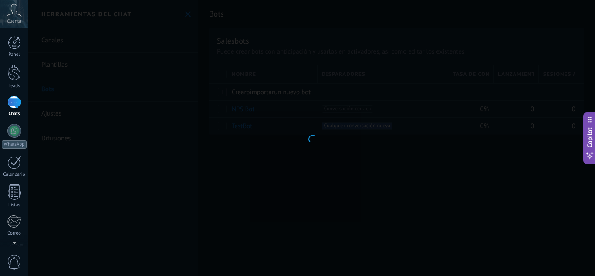
type input "*******"
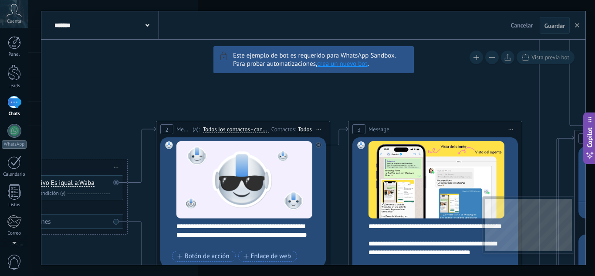
drag, startPoint x: 477, startPoint y: 113, endPoint x: 353, endPoint y: 92, distance: 125.1
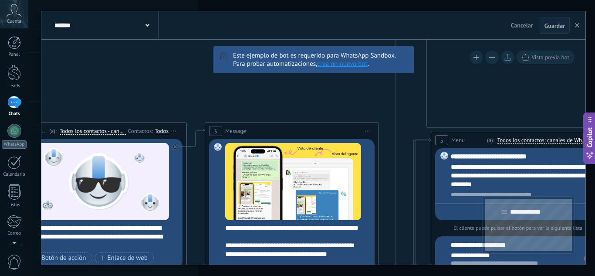
drag, startPoint x: 454, startPoint y: 80, endPoint x: 310, endPoint y: 82, distance: 143.8
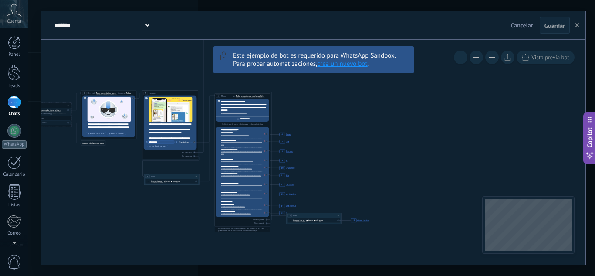
drag, startPoint x: 524, startPoint y: 148, endPoint x: 334, endPoint y: 90, distance: 198.4
click at [335, 91] on icon "6 Flows 7 List 8 Buttons 9 AI 10 Broadcast 11 Ads 12 Carousel 13 Verification 1…" at bounding box center [389, 104] width 955 height 820
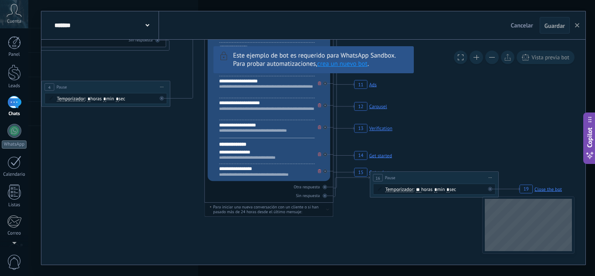
drag, startPoint x: 299, startPoint y: 152, endPoint x: 431, endPoint y: 147, distance: 132.2
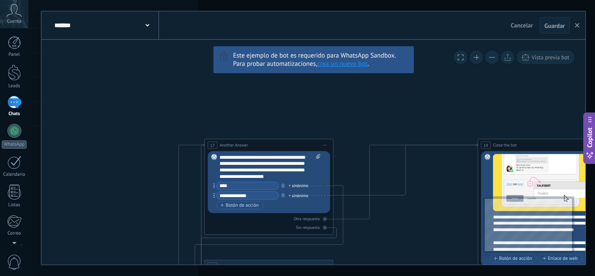
drag, startPoint x: 446, startPoint y: 177, endPoint x: 245, endPoint y: 136, distance: 205.6
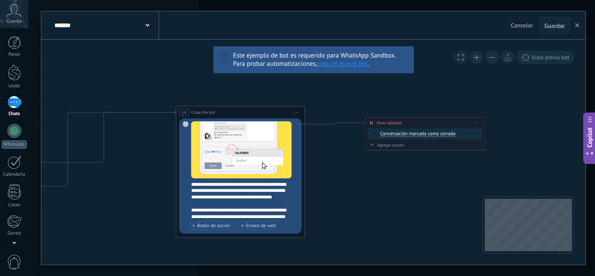
drag, startPoint x: 401, startPoint y: 129, endPoint x: 99, endPoint y: 100, distance: 303.5
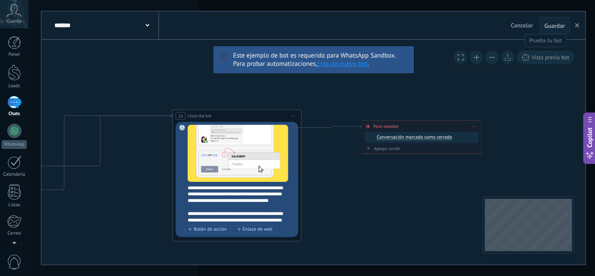
click at [542, 60] on span "Vista previa bot" at bounding box center [551, 57] width 38 height 7
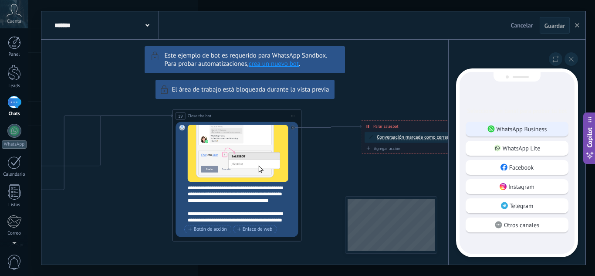
click at [517, 131] on p "WhatsApp Business" at bounding box center [522, 129] width 51 height 8
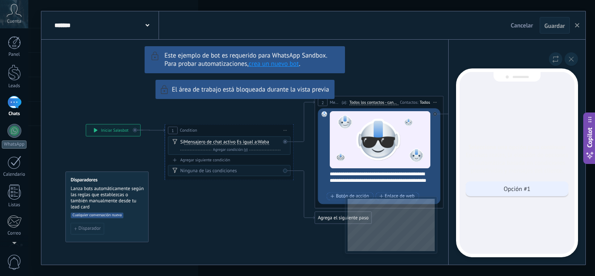
click at [528, 187] on p "Opción #1" at bounding box center [517, 189] width 27 height 8
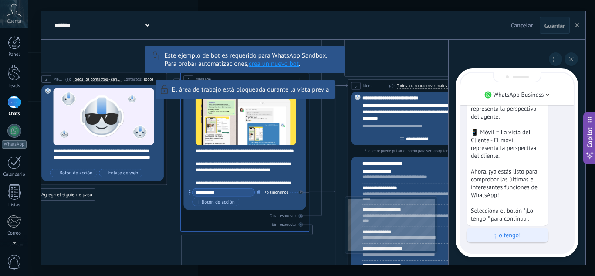
click at [535, 238] on p "¡Lo tengo!" at bounding box center [507, 235] width 73 height 8
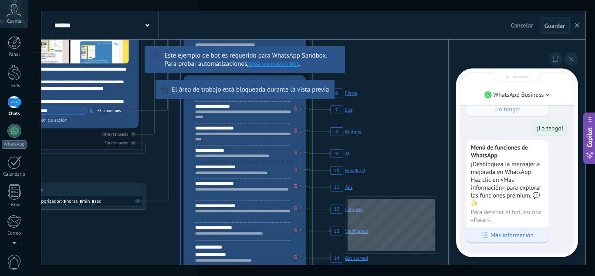
click at [519, 233] on p "Más información" at bounding box center [512, 235] width 43 height 8
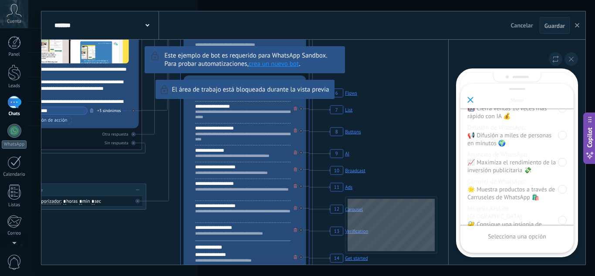
scroll to position [199, 0]
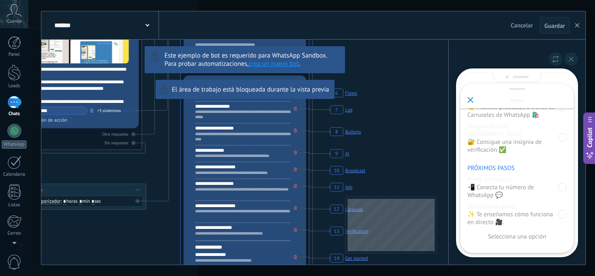
click at [471, 183] on p "📲 Conecta tu número de WhatsApp 💬" at bounding box center [513, 191] width 91 height 16
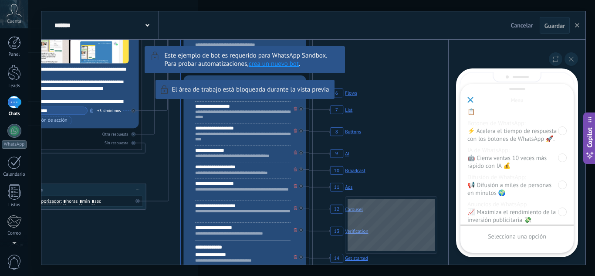
scroll to position [0, 0]
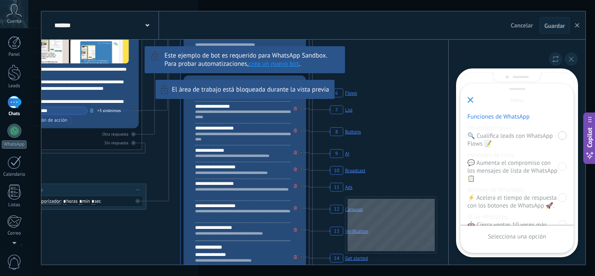
click at [563, 138] on div at bounding box center [562, 135] width 9 height 9
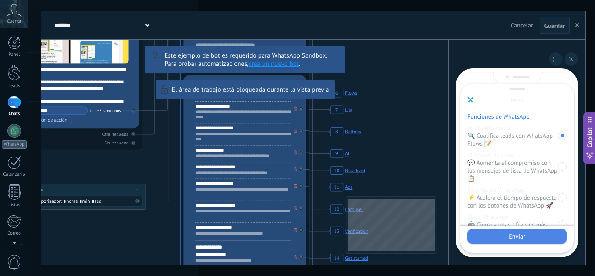
click at [508, 236] on div "Enviar" at bounding box center [517, 236] width 99 height 15
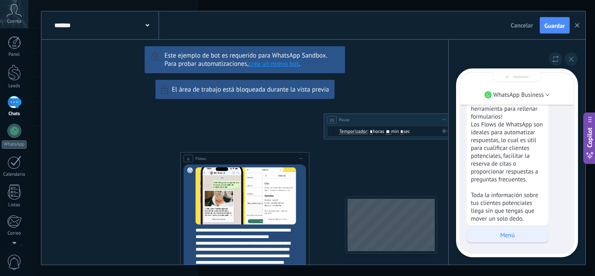
click at [517, 231] on div "Menú" at bounding box center [508, 234] width 82 height 15
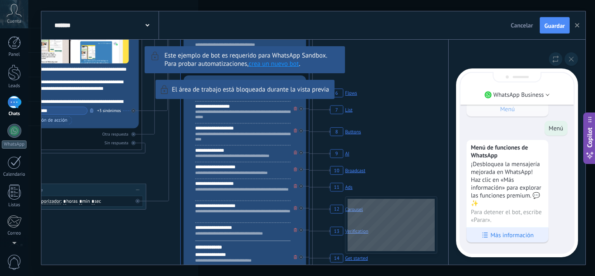
click at [511, 229] on div "Más información" at bounding box center [508, 234] width 82 height 15
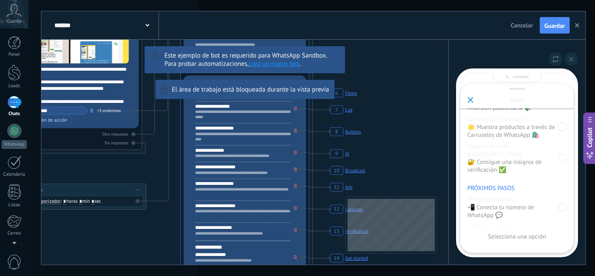
scroll to position [199, 0]
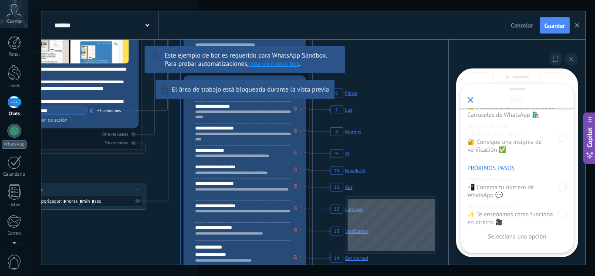
click at [567, 176] on div "Ponte en marcha: 📲 Conecta tu número de WhatsApp 💬" at bounding box center [517, 187] width 99 height 24
click at [564, 183] on div at bounding box center [562, 187] width 9 height 9
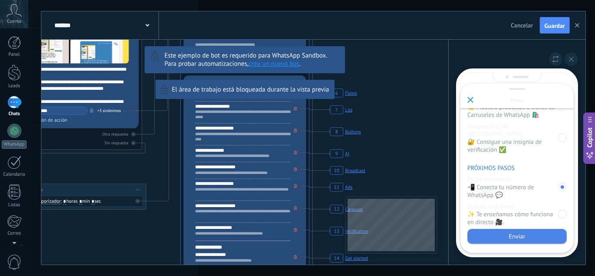
click at [530, 232] on div "Enviar" at bounding box center [517, 236] width 99 height 15
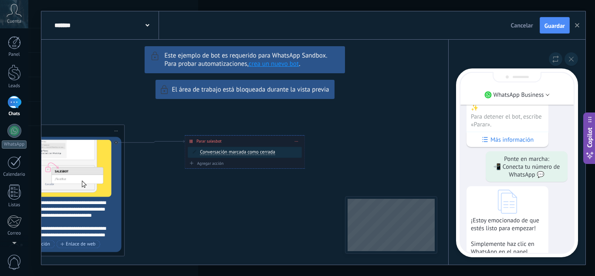
scroll to position [0, 0]
